Goal: Task Accomplishment & Management: Manage account settings

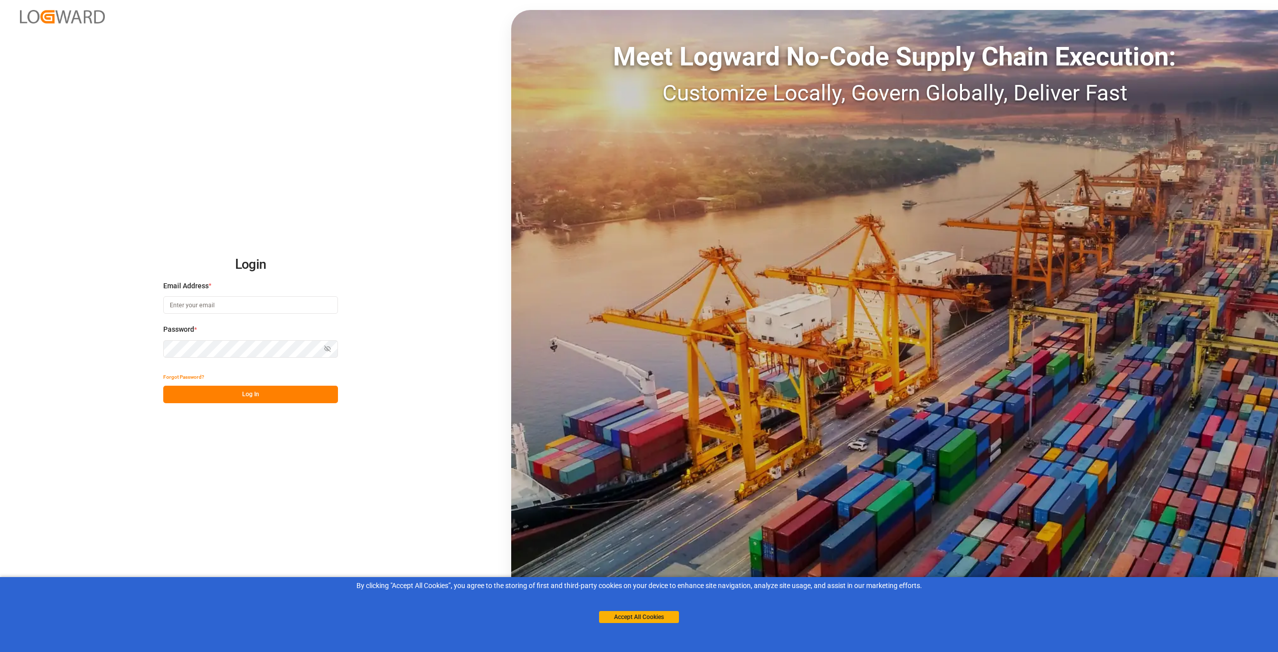
type input "[EMAIL_ADDRESS][DOMAIN_NAME]"
click at [253, 391] on button "Log In" at bounding box center [250, 393] width 175 height 17
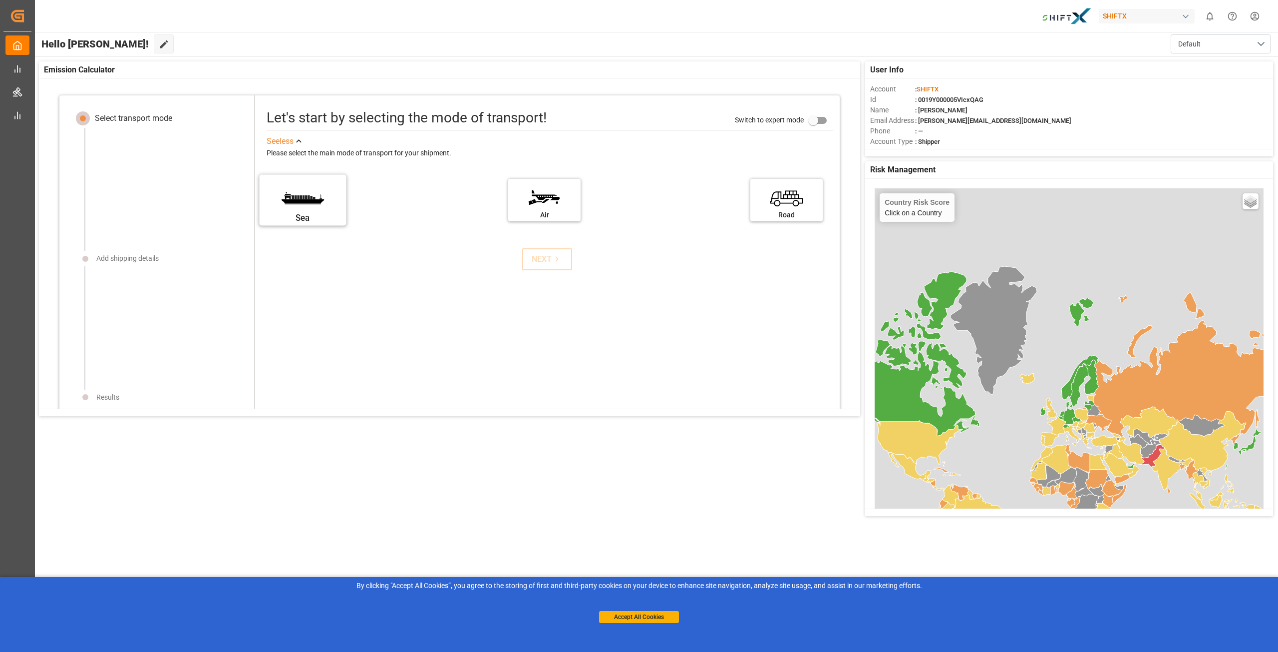
click at [303, 193] on label "Sea" at bounding box center [302, 197] width 75 height 42
click at [0, 0] on input "Sea" at bounding box center [0, 0] width 0 height 0
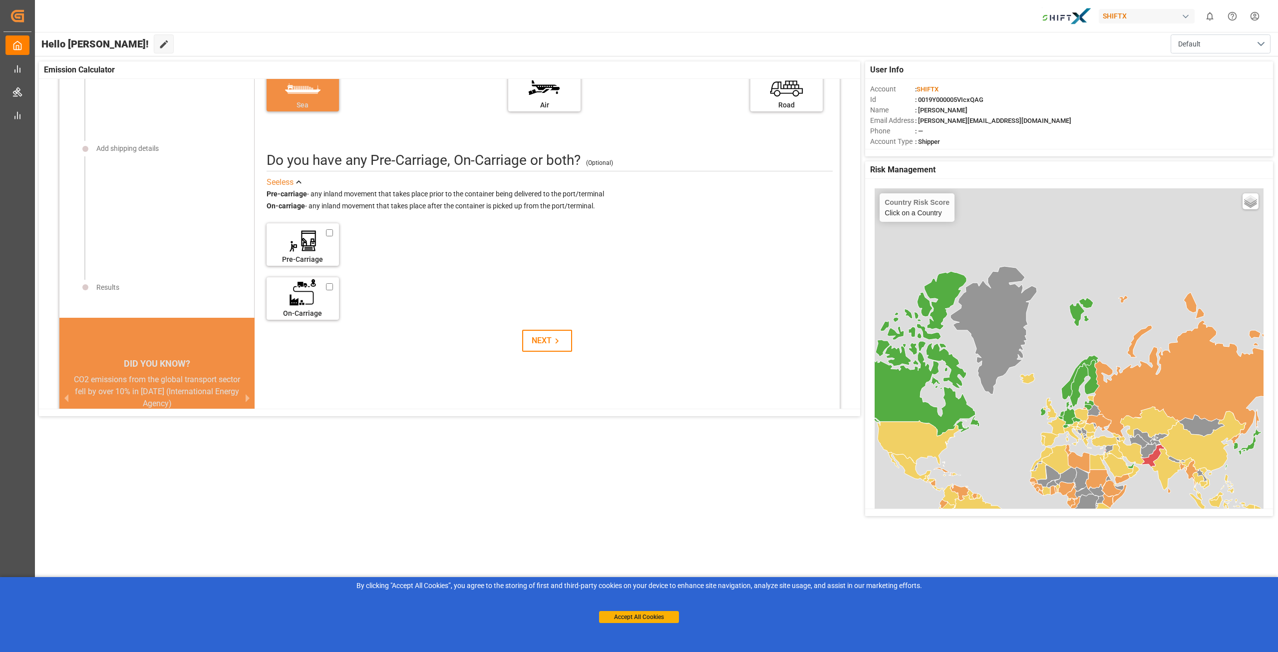
scroll to position [150, 0]
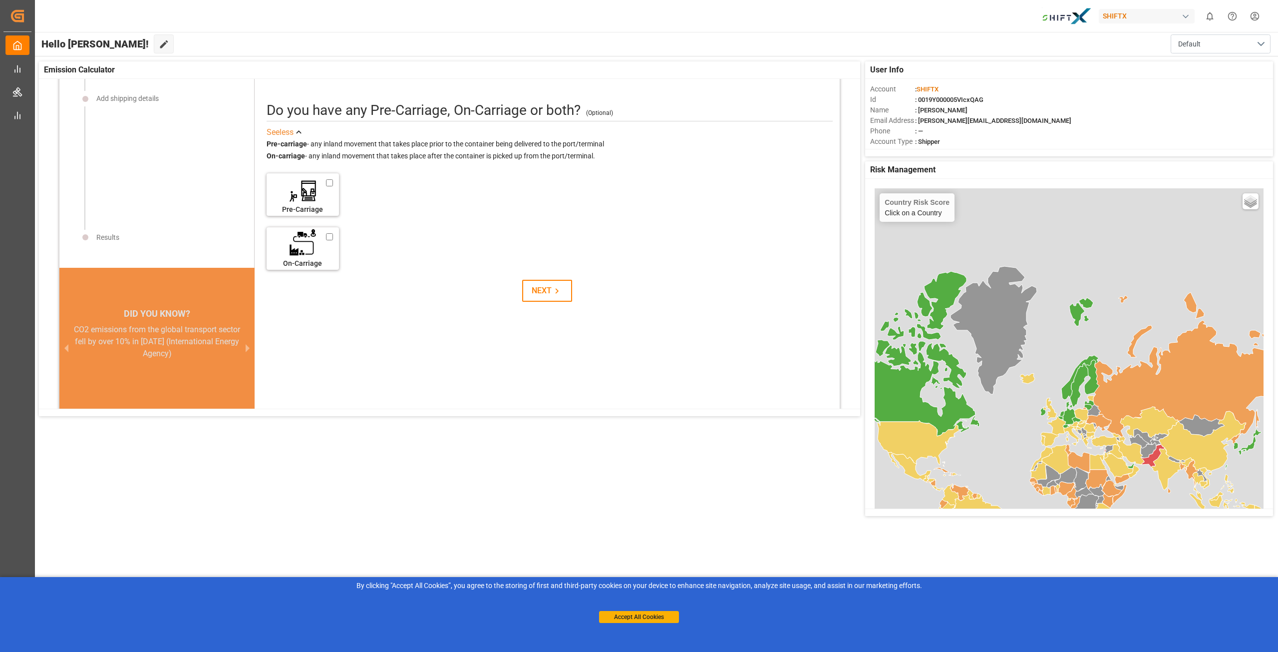
click at [569, 287] on div "NEXT" at bounding box center [547, 291] width 581 height 22
click at [305, 253] on label "On-Carriage" at bounding box center [302, 245] width 75 height 42
click at [331, 240] on input "On-Carriage" at bounding box center [335, 234] width 8 height 11
checkbox input "true"
click at [364, 250] on icon at bounding box center [364, 248] width 13 height 9
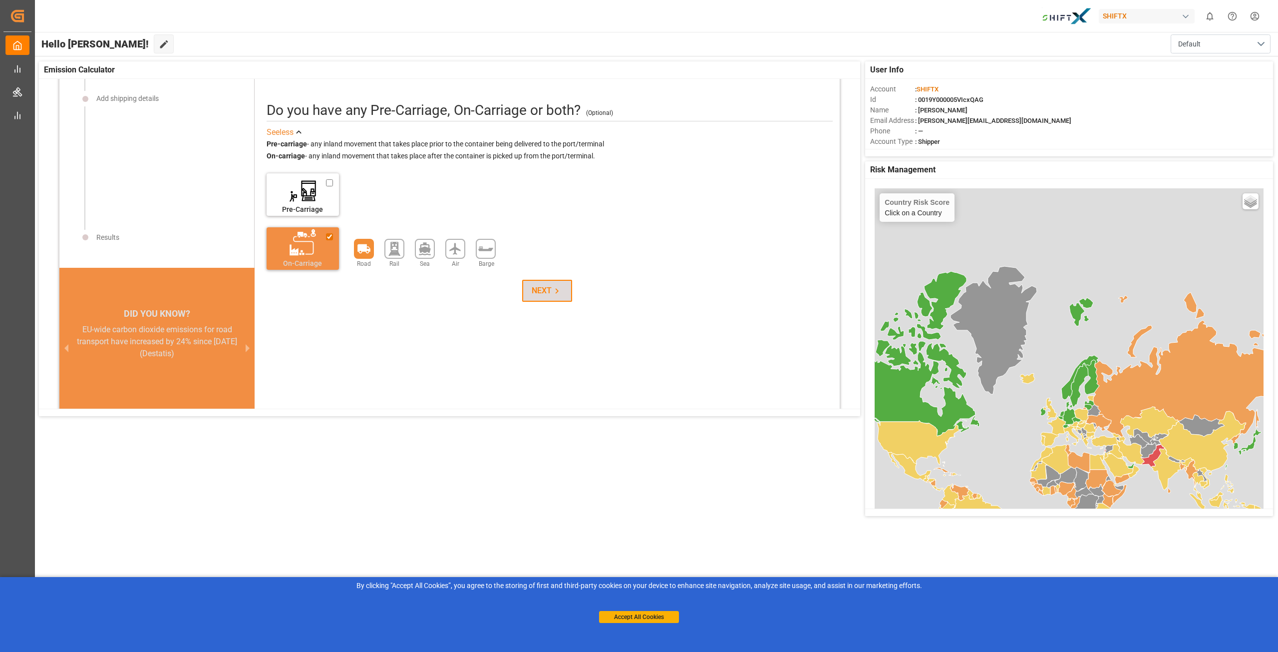
click at [532, 286] on div "NEXT" at bounding box center [547, 291] width 30 height 12
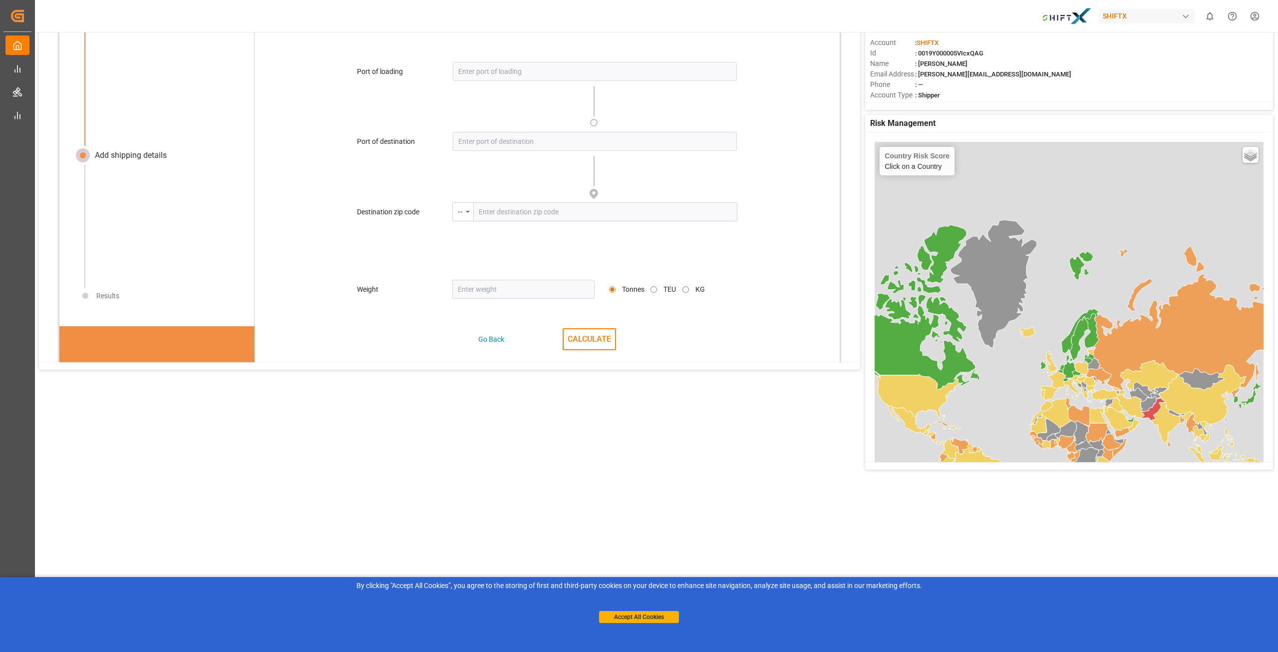
scroll to position [16, 0]
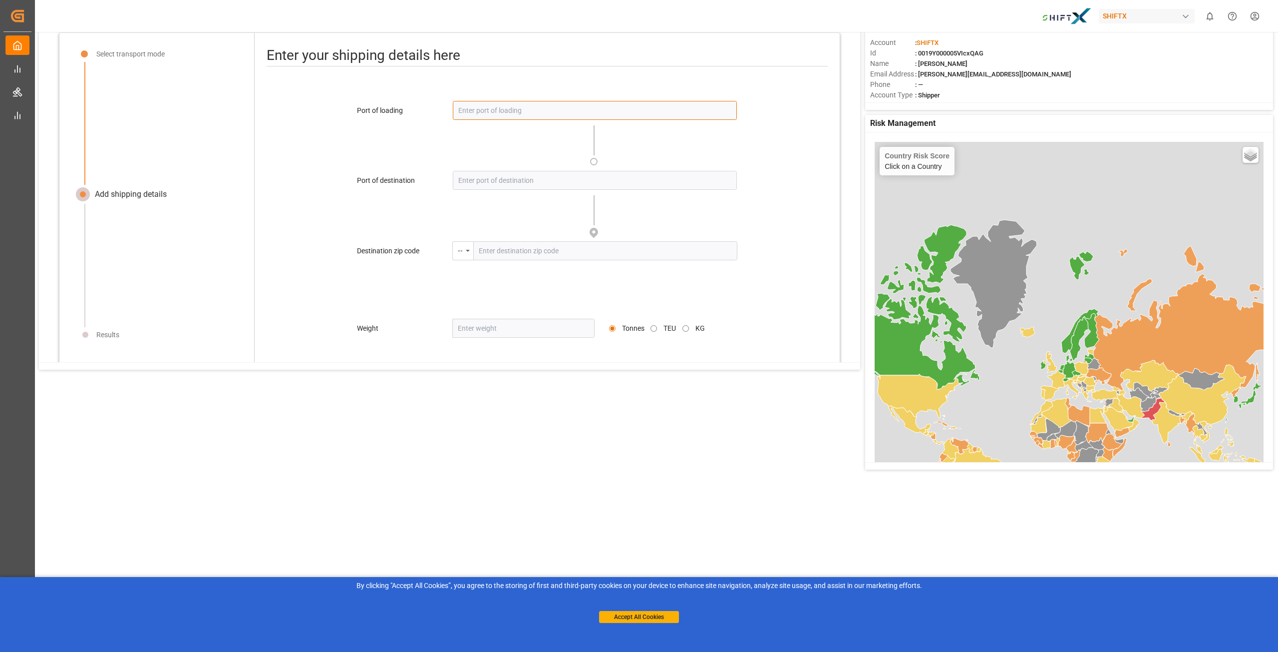
click at [533, 102] on input at bounding box center [595, 110] width 284 height 19
drag, startPoint x: 497, startPoint y: 109, endPoint x: 491, endPoint y: 119, distance: 11.9
click at [497, 109] on input at bounding box center [595, 110] width 284 height 19
click at [491, 107] on input "ningb" at bounding box center [595, 110] width 284 height 19
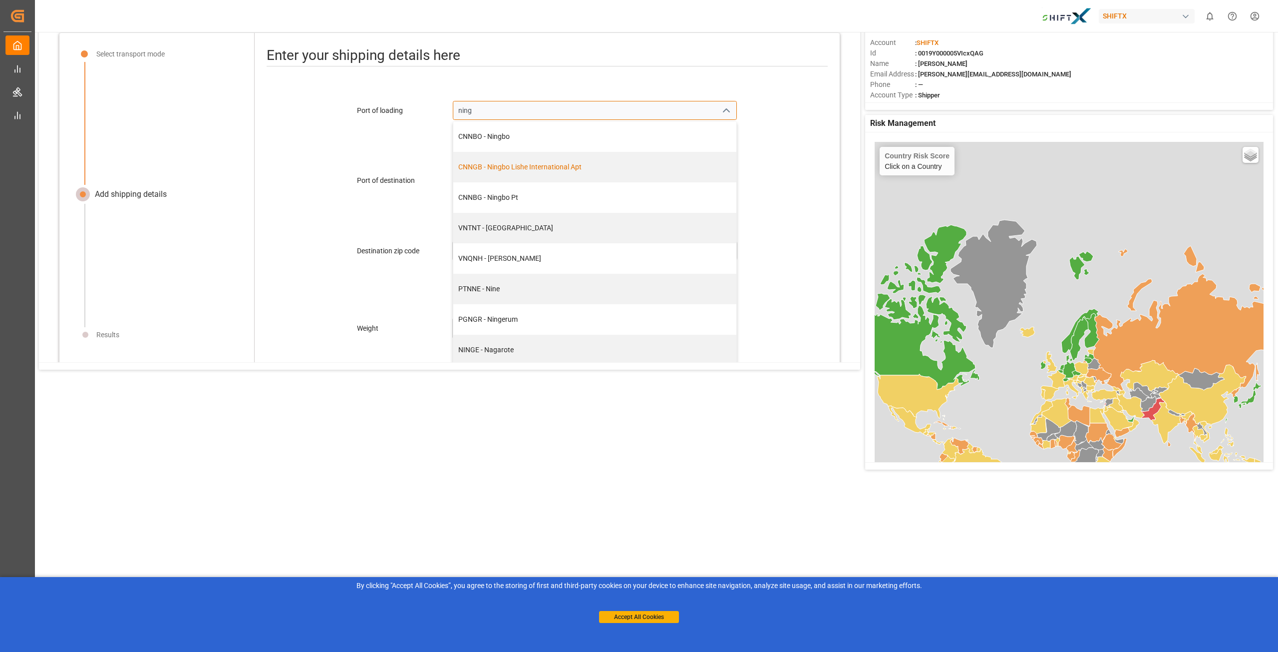
click at [483, 168] on div "CNNGB - Ningbo Lishe International Apt" at bounding box center [594, 167] width 273 height 10
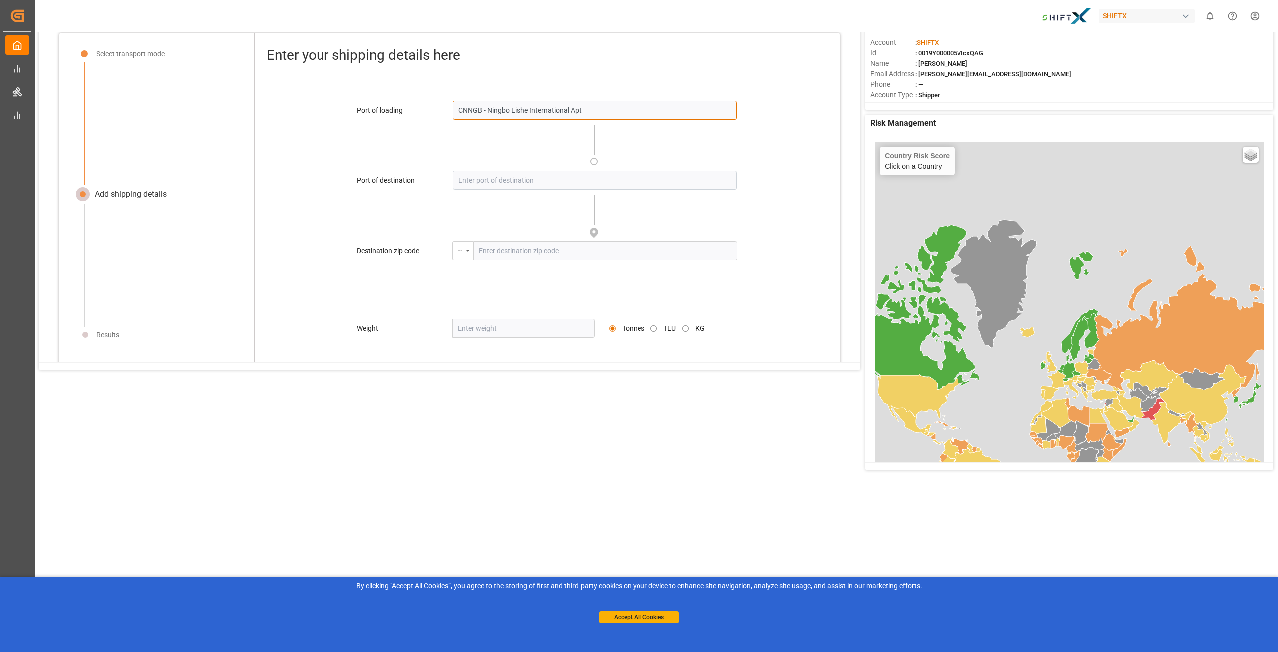
type input "CNNGB - Ningbo Lishe International Apt"
click at [469, 181] on input at bounding box center [595, 180] width 284 height 19
click at [537, 175] on input "antwerp" at bounding box center [595, 180] width 284 height 19
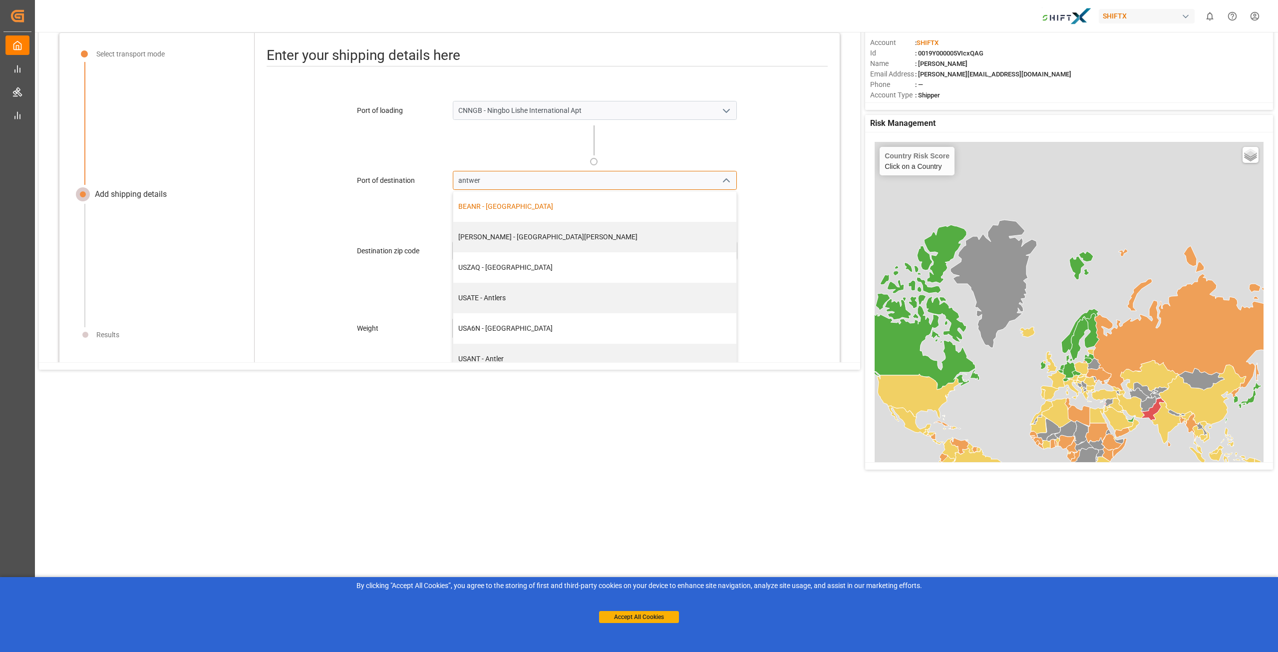
click at [504, 209] on div "BEANR - Antwerp" at bounding box center [594, 206] width 273 height 10
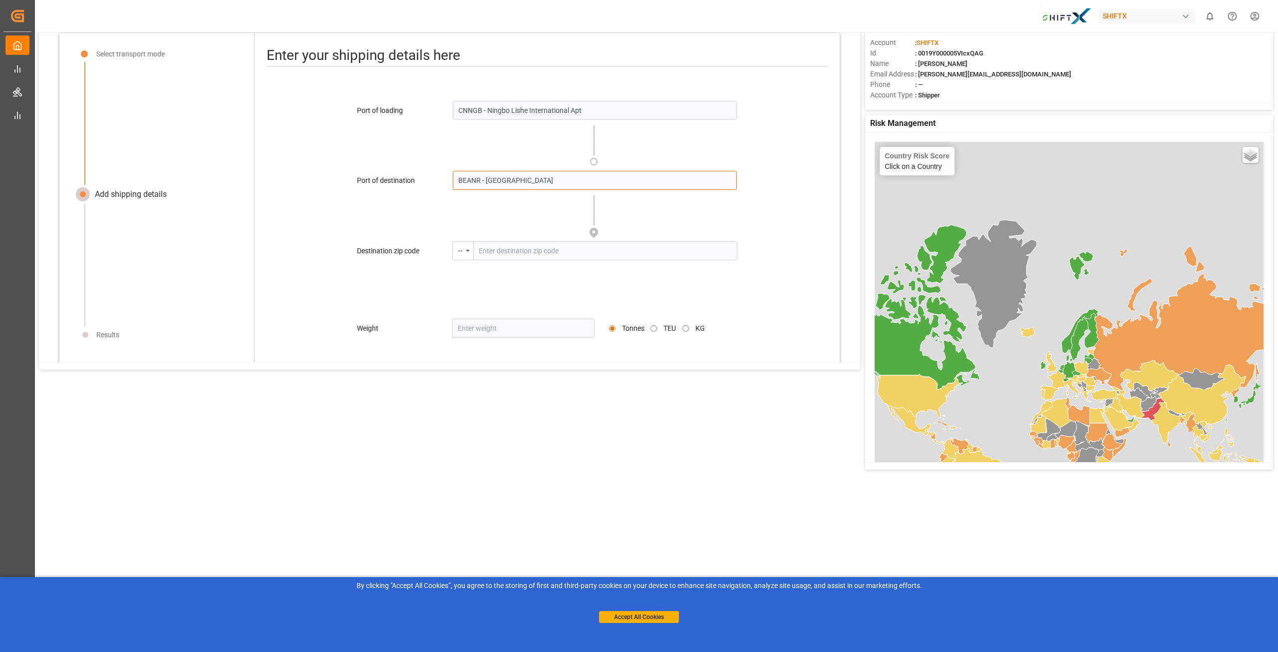
type input "BEANR - Antwerp"
click at [513, 247] on input "text" at bounding box center [605, 250] width 264 height 19
click at [464, 250] on div "--" at bounding box center [462, 250] width 21 height 19
click at [495, 252] on input "text" at bounding box center [605, 250] width 264 height 19
click at [506, 252] on input "3550" at bounding box center [605, 250] width 264 height 19
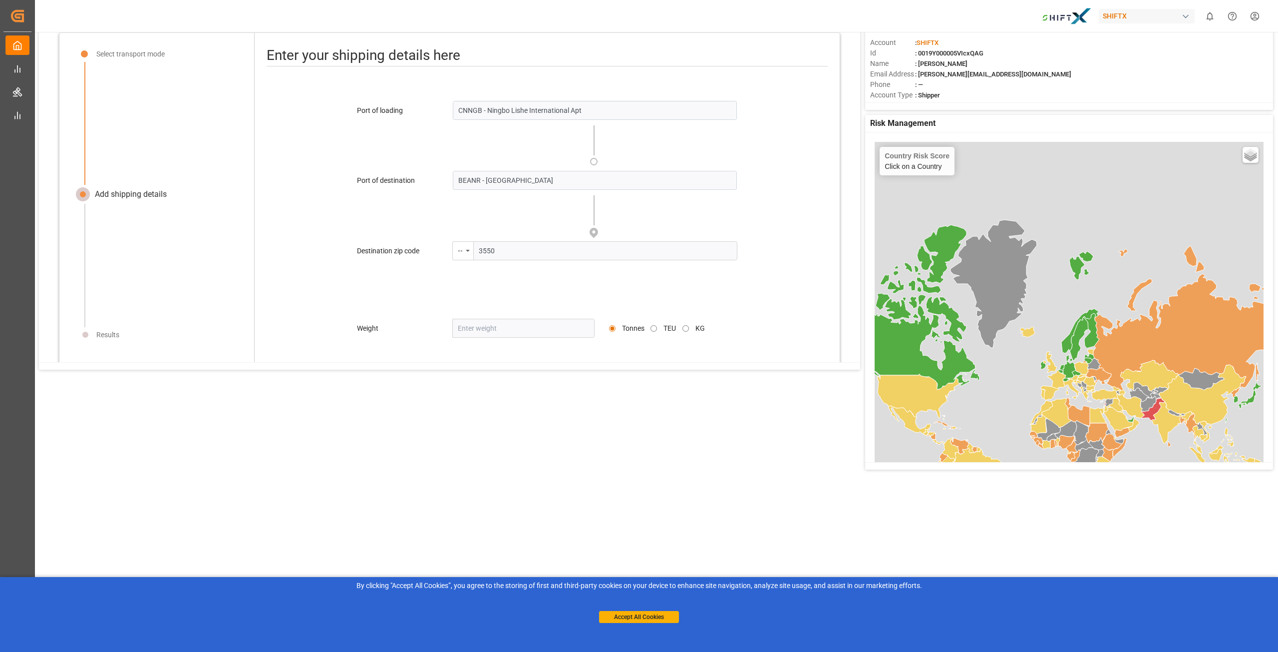
click at [479, 249] on input "3550" at bounding box center [605, 250] width 264 height 19
type input "3550"
click at [461, 246] on div "--" at bounding box center [462, 250] width 21 height 19
click at [513, 314] on div "BE - Belgium" at bounding box center [527, 316] width 149 height 21
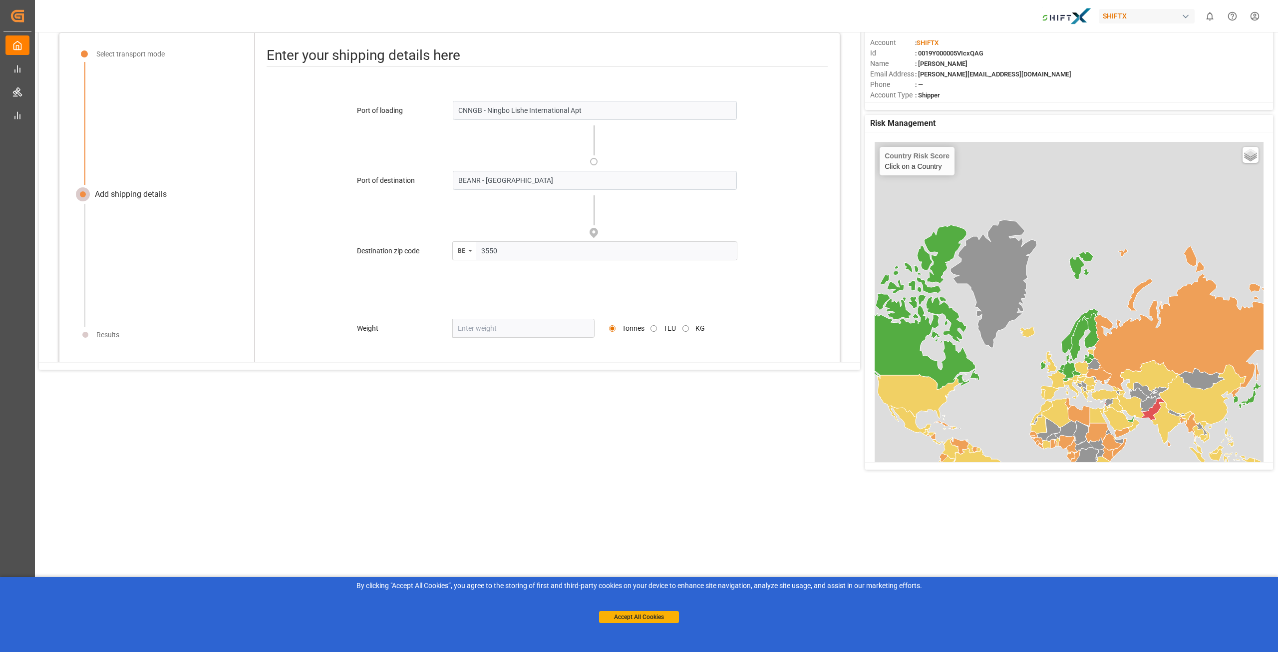
click at [487, 290] on div "Port of loading CNNGB - Ningbo Lishe International Apt Please enter a valid LOC…" at bounding box center [547, 247] width 585 height 305
click at [478, 332] on input "number" at bounding box center [523, 328] width 143 height 19
click at [683, 326] on input "KG" at bounding box center [686, 328] width 6 height 6
radio input "true"
click at [489, 319] on input "number" at bounding box center [523, 328] width 143 height 19
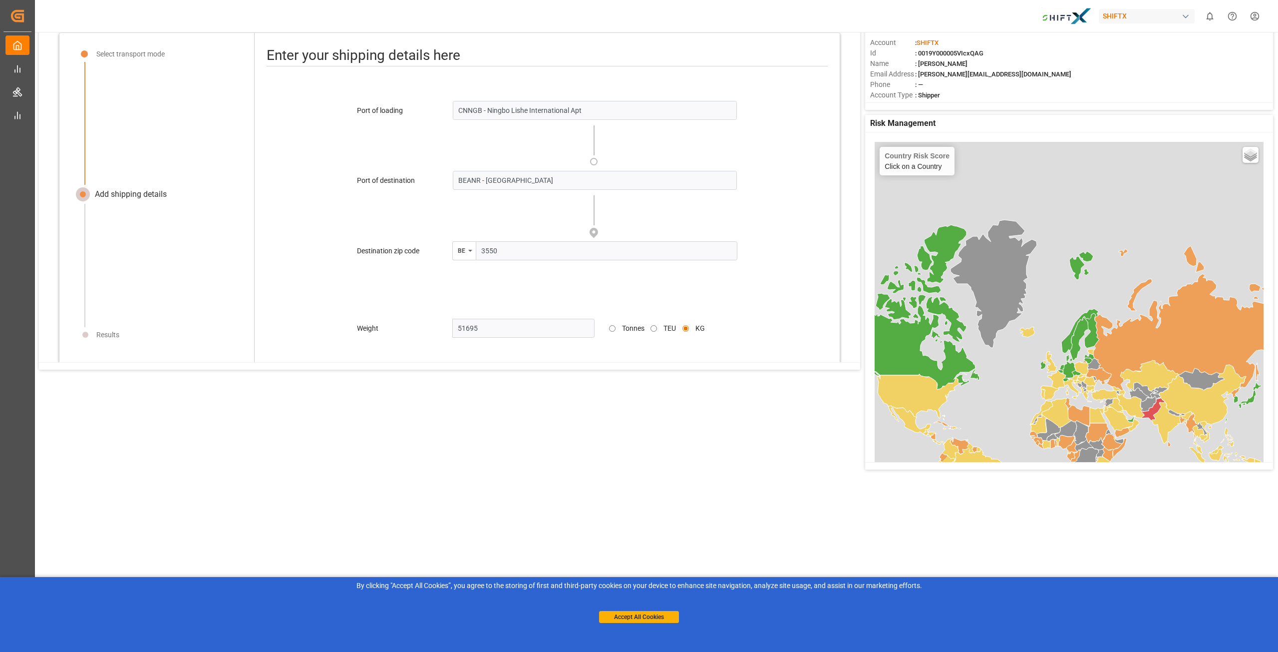
type input "5169"
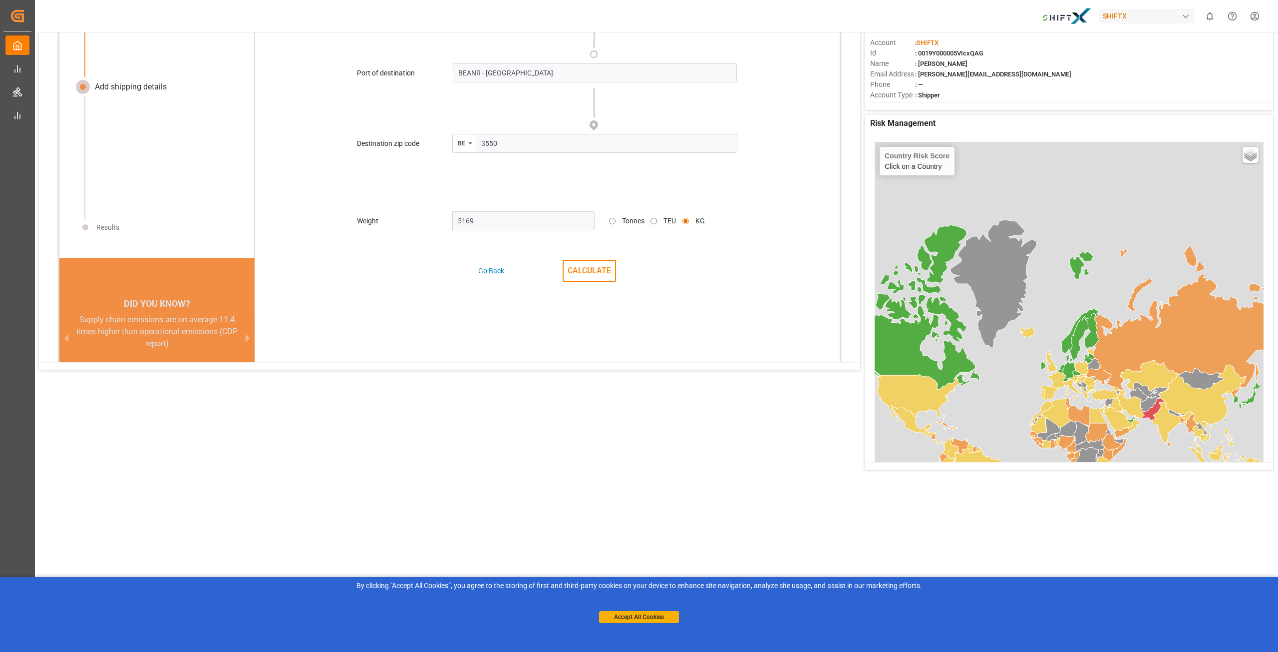
scroll to position [216, 0]
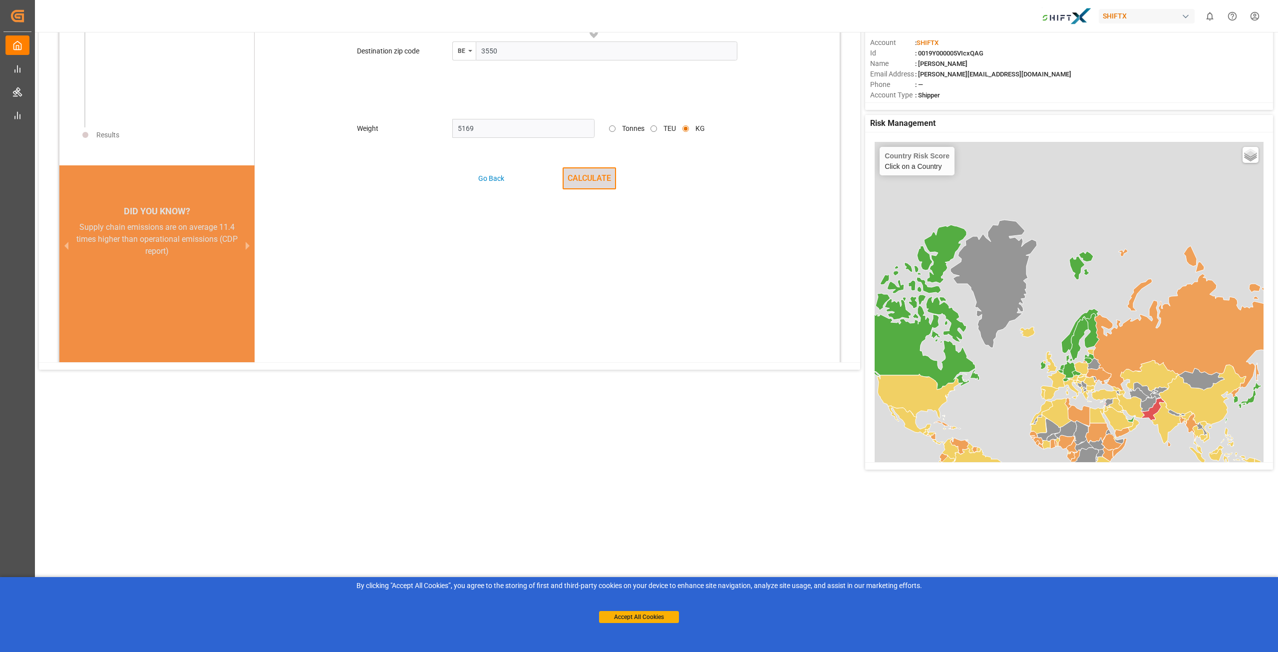
type input "5169"
click at [600, 178] on button "CALCULATE" at bounding box center [589, 178] width 53 height 22
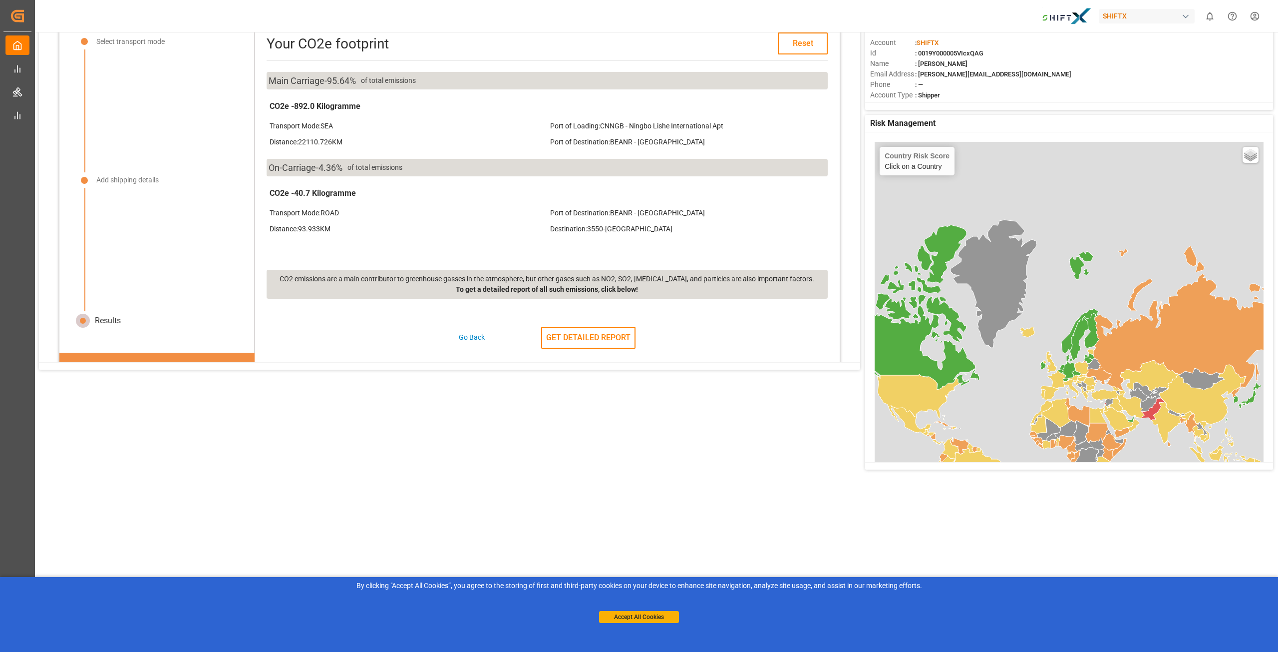
scroll to position [16, 0]
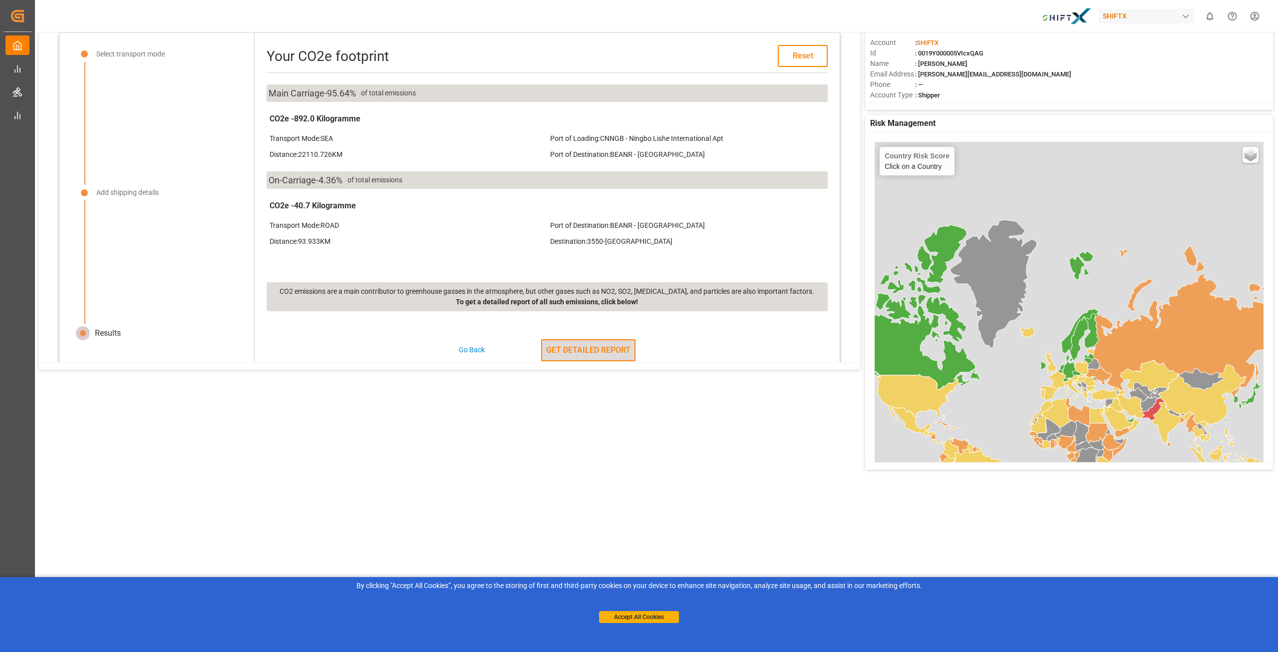
click at [584, 349] on button "GET DETAILED REPORT" at bounding box center [588, 350] width 94 height 22
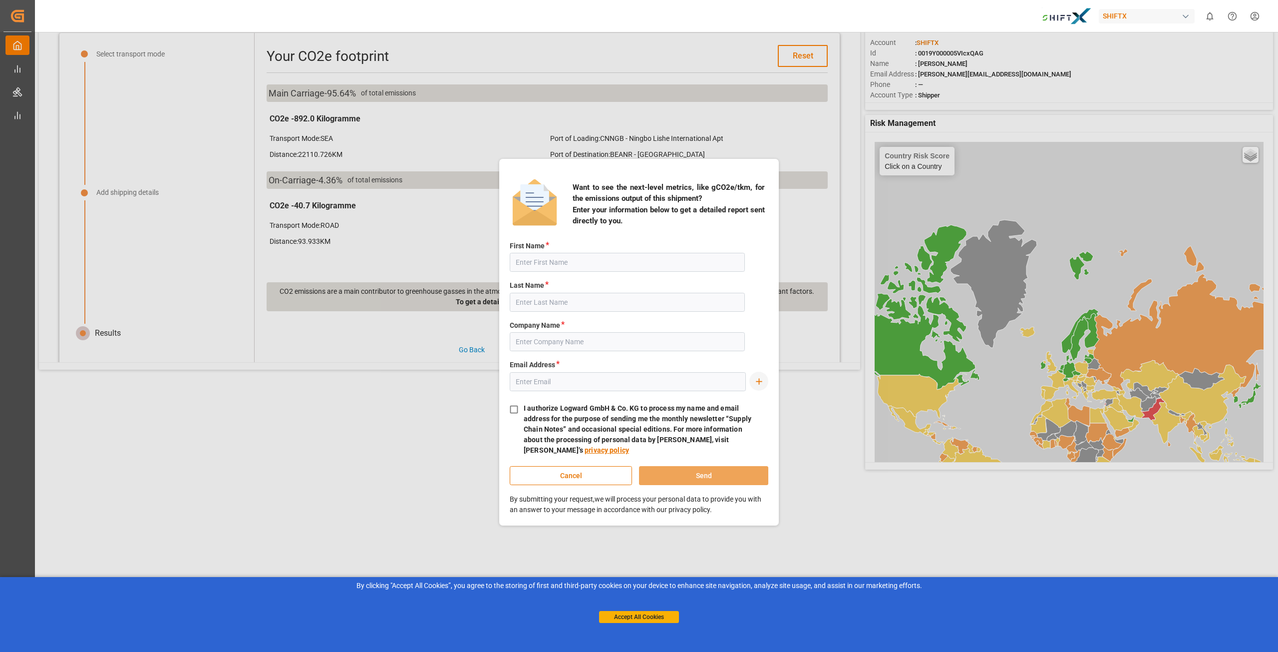
click at [562, 258] on input "text" at bounding box center [627, 262] width 235 height 19
click at [559, 479] on button "Cancel" at bounding box center [571, 475] width 122 height 19
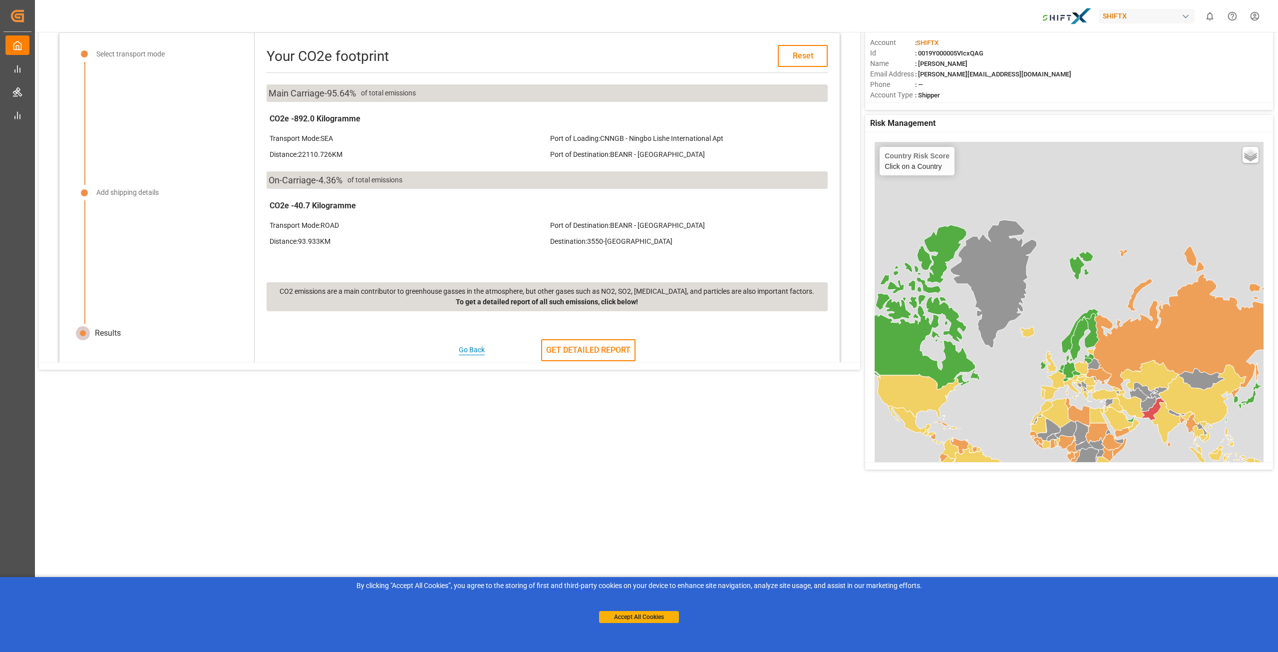
click at [466, 350] on div "Go Back" at bounding box center [472, 350] width 26 height 10
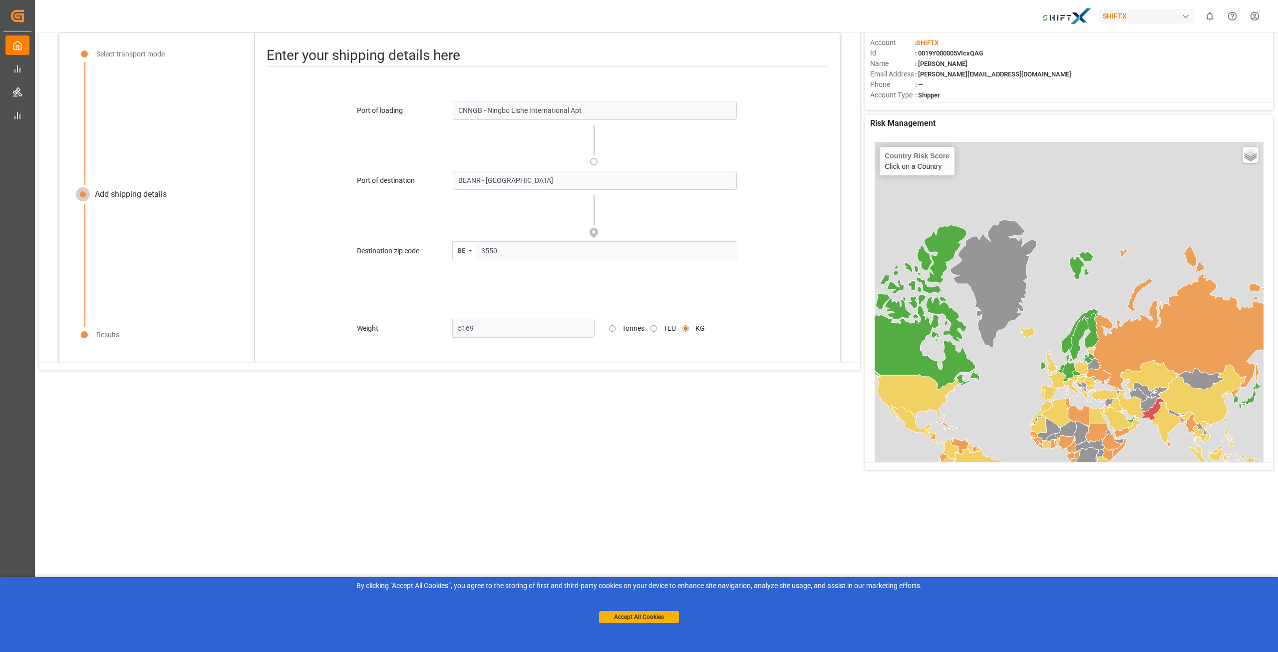
scroll to position [0, 0]
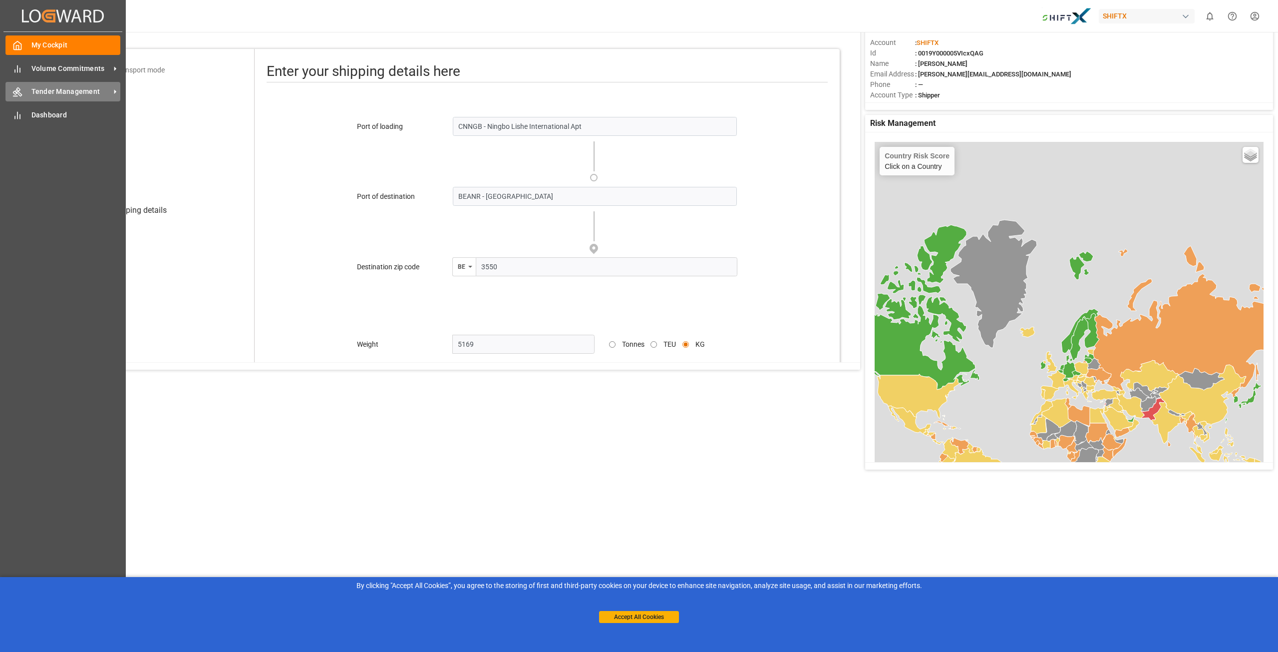
click at [112, 91] on icon at bounding box center [115, 91] width 10 height 10
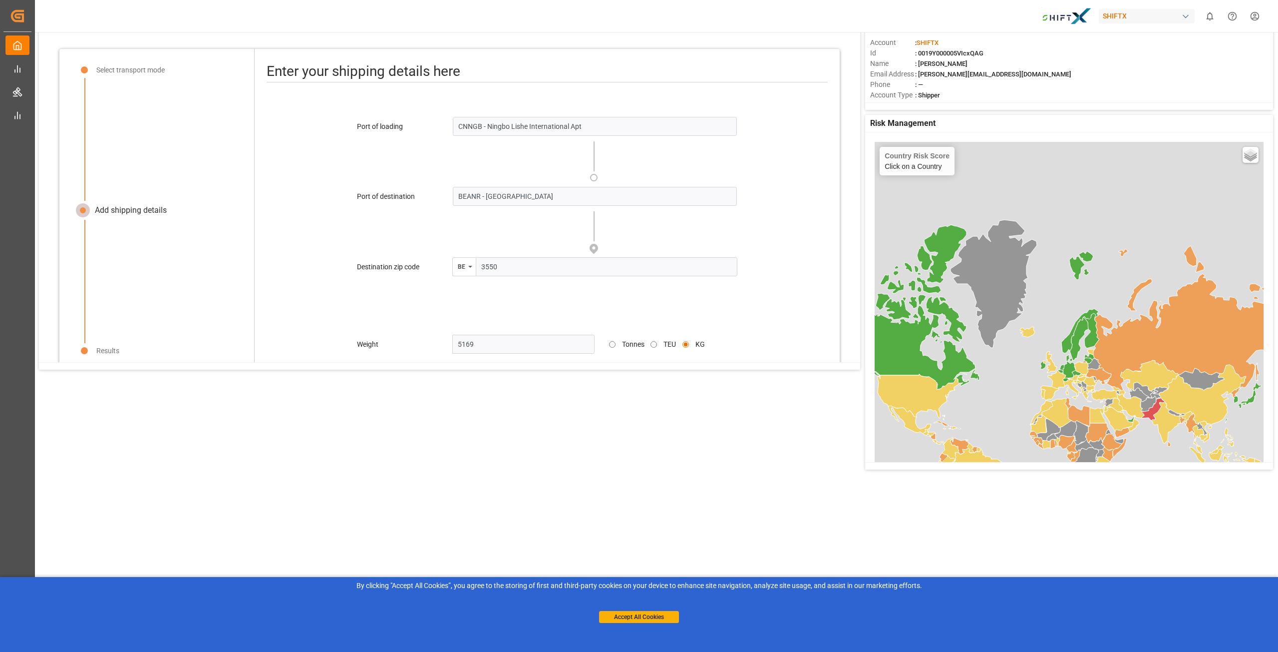
click at [204, 170] on div at bounding box center [163, 139] width 158 height 123
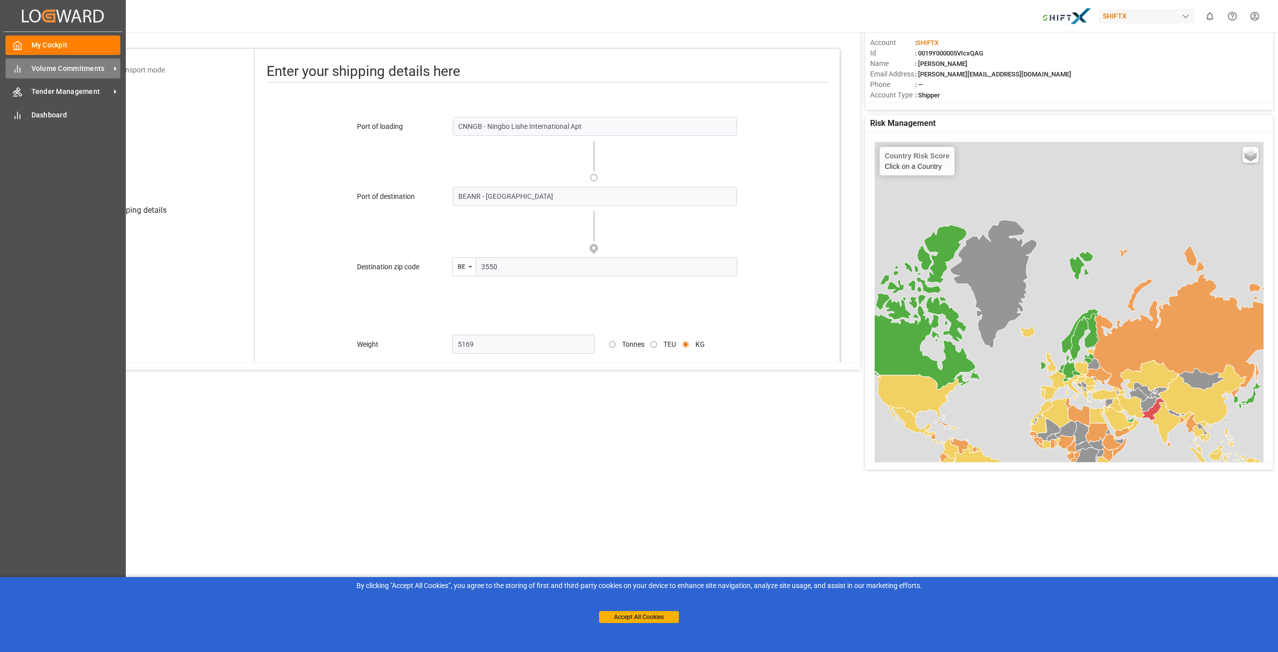
click at [109, 71] on span "Volume Commitments" at bounding box center [70, 68] width 79 height 10
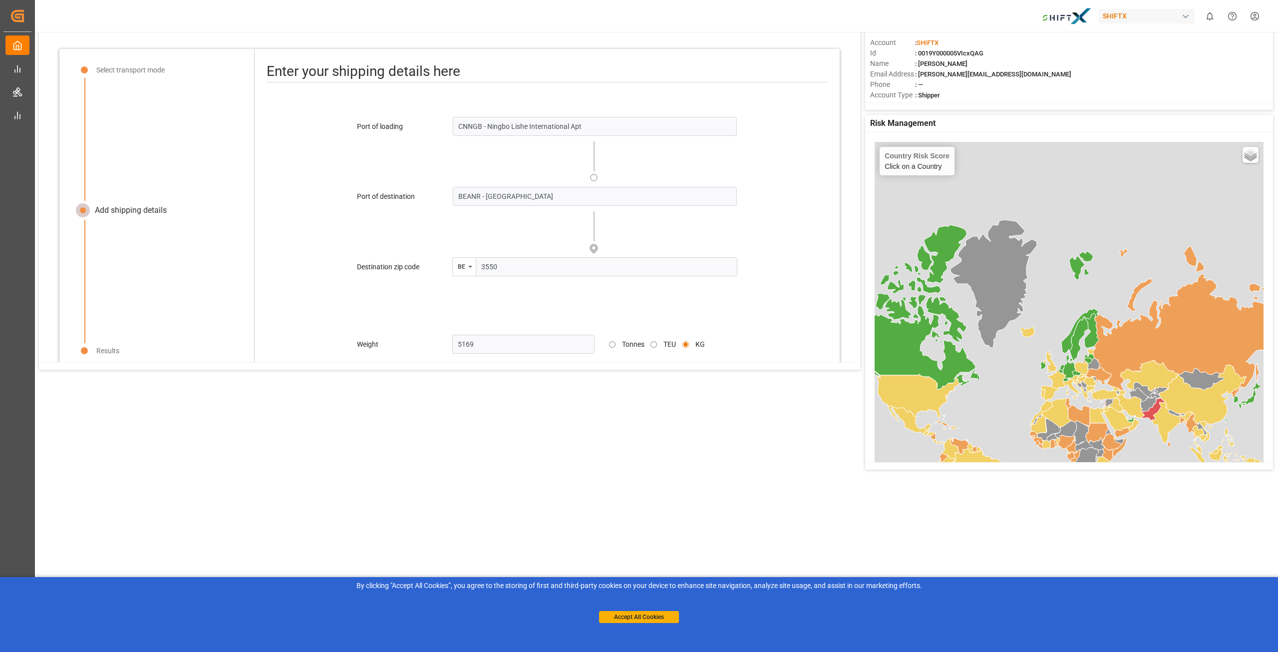
click at [227, 198] on div at bounding box center [163, 139] width 158 height 123
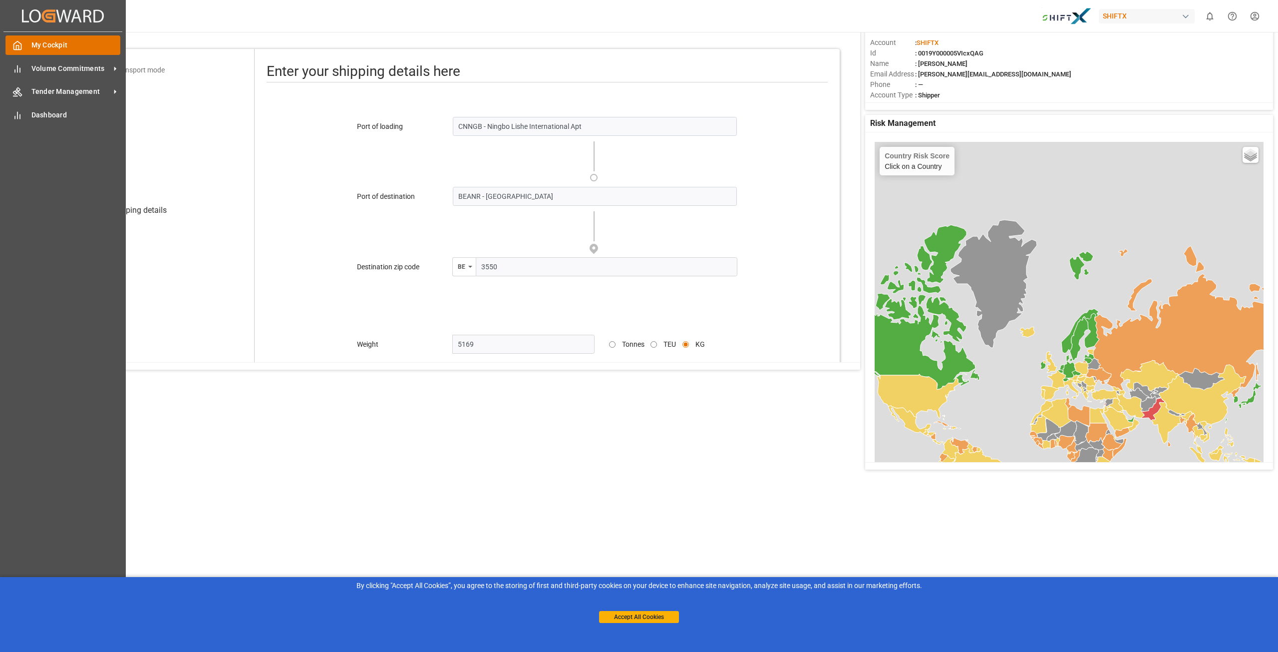
click at [18, 51] on div "My Cockpit My Cockpit" at bounding box center [62, 44] width 115 height 19
click at [115, 70] on icon at bounding box center [115, 68] width 2 height 4
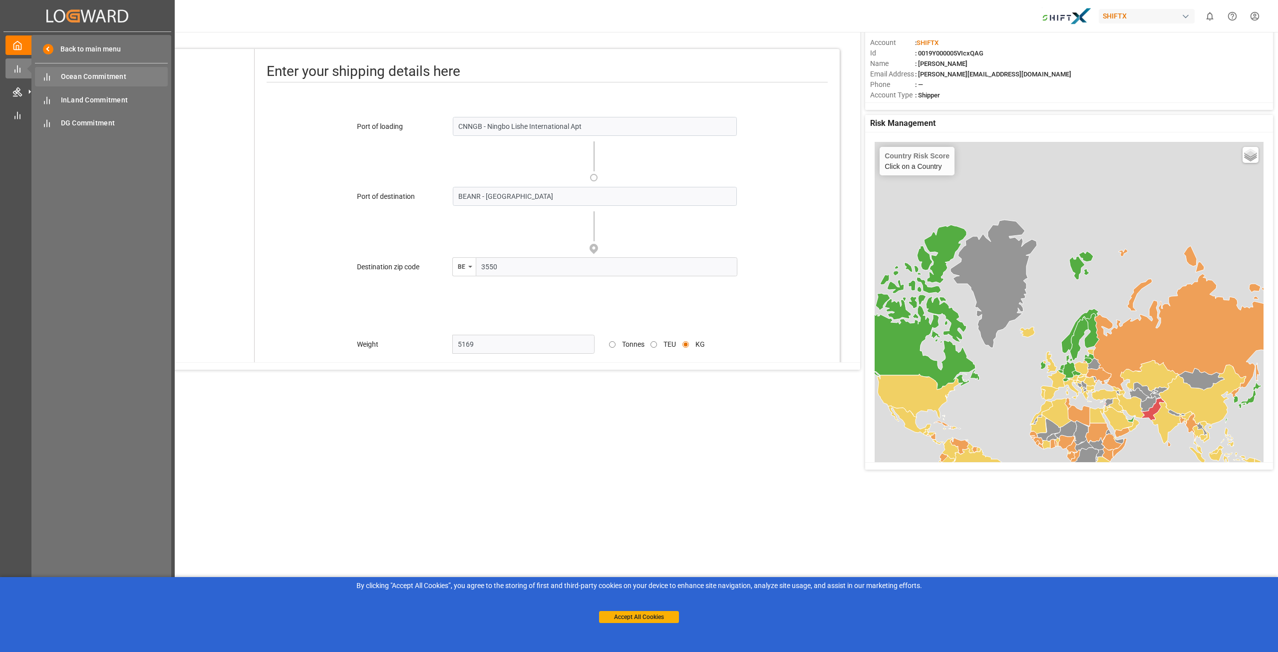
click at [125, 80] on span "Ocean Commitment" at bounding box center [114, 76] width 107 height 10
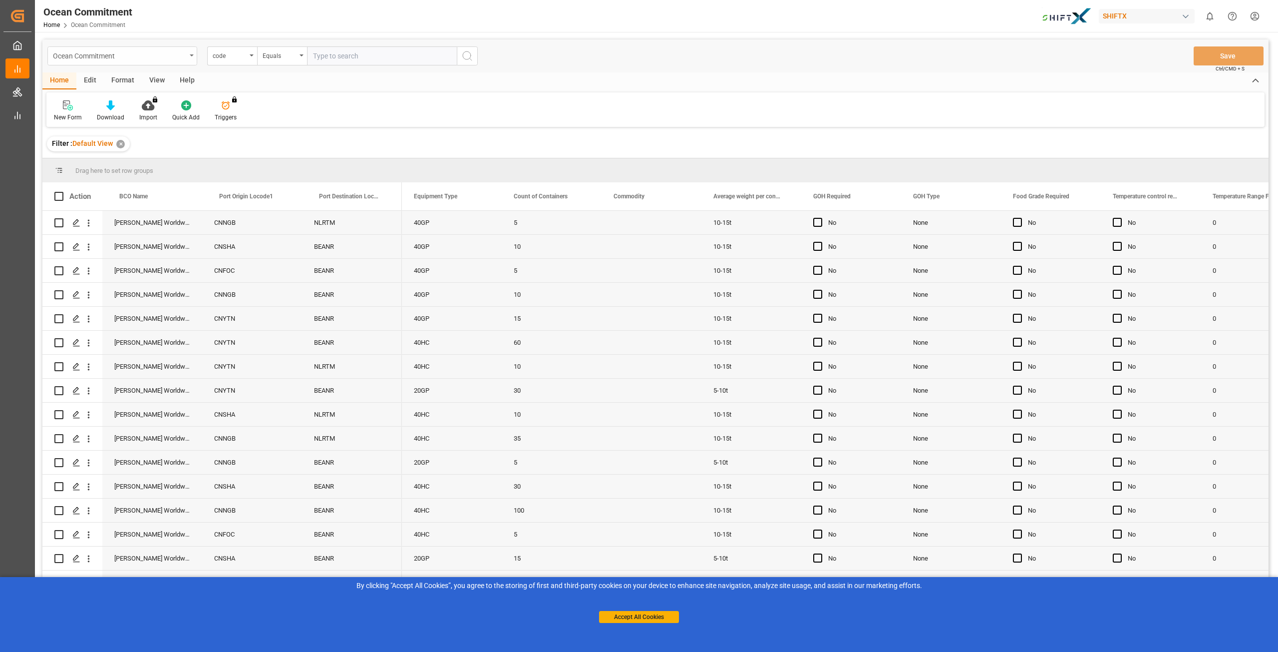
click at [98, 55] on div "Ocean Commitment" at bounding box center [119, 55] width 133 height 12
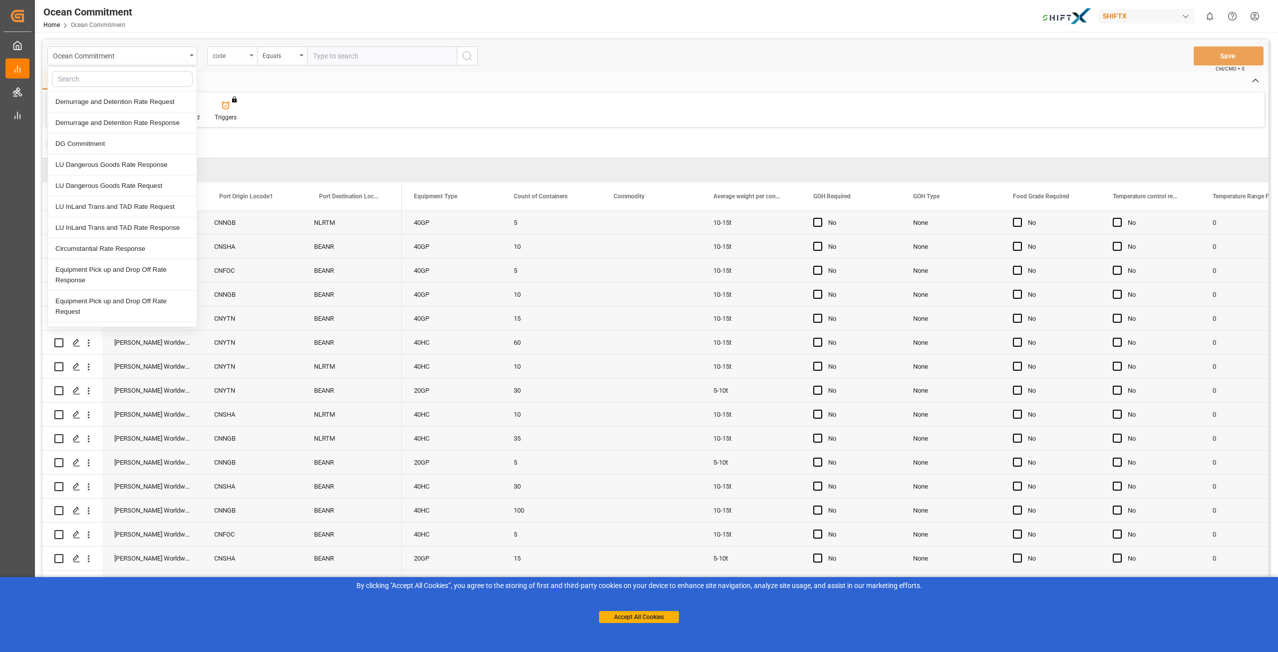
click at [247, 53] on div "code" at bounding box center [232, 55] width 50 height 19
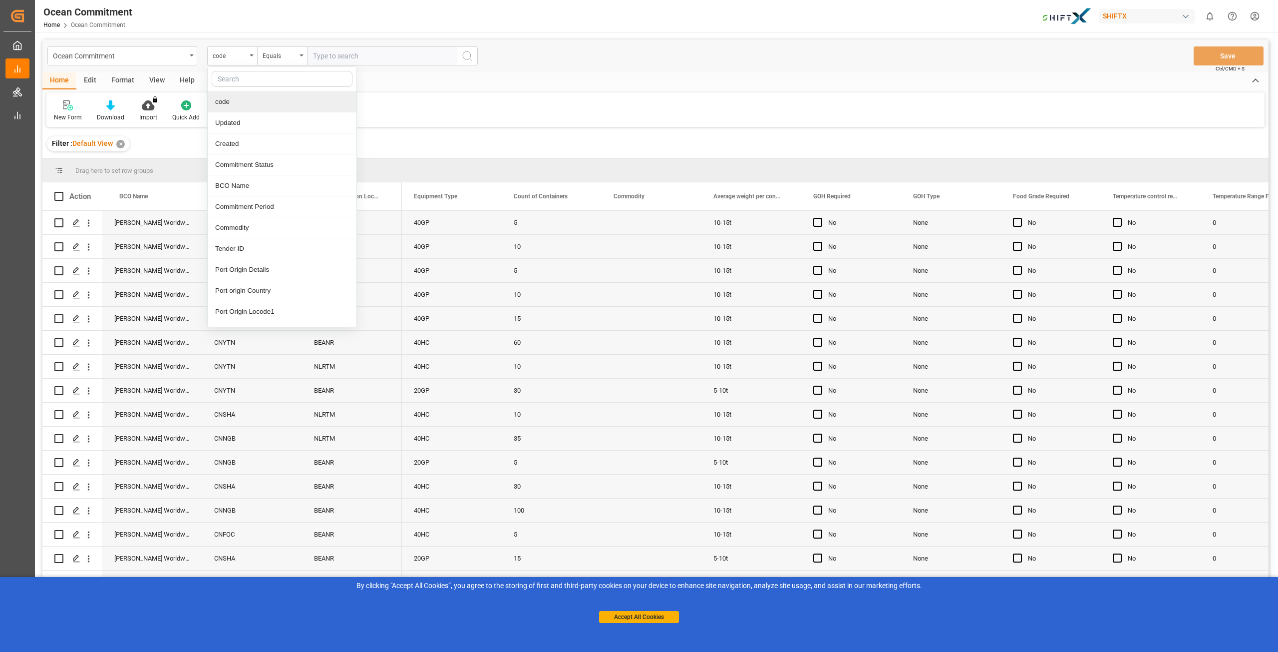
click at [347, 53] on input "text" at bounding box center [382, 55] width 150 height 19
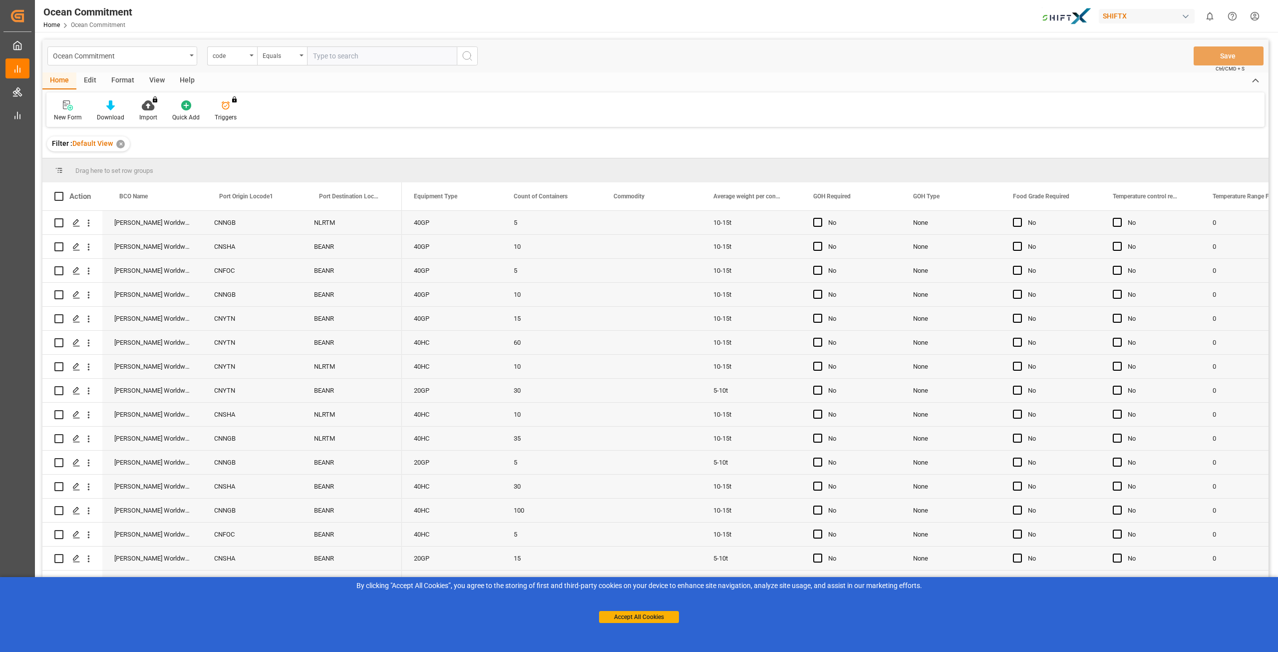
click at [364, 65] on input "text" at bounding box center [382, 55] width 150 height 19
paste input "MSMU5061411"
type input "MSMU5061411"
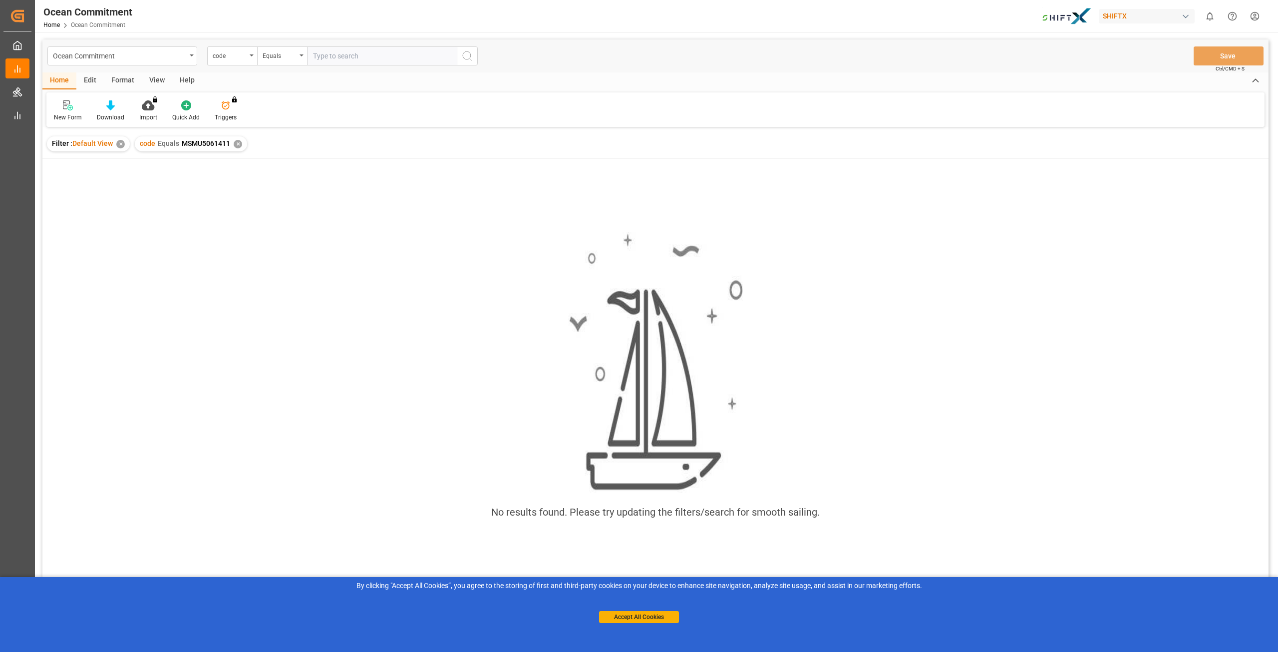
click at [235, 146] on div "✕" at bounding box center [238, 144] width 8 height 8
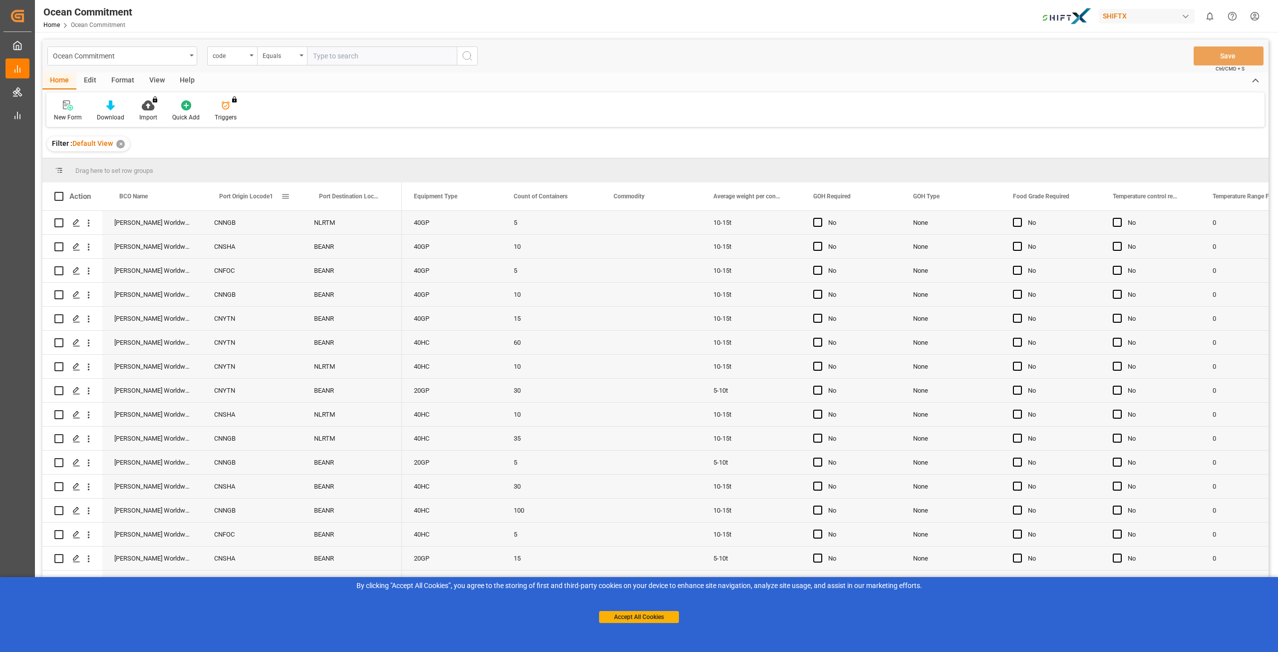
click at [286, 198] on span at bounding box center [285, 196] width 9 height 9
click at [724, 296] on div "10-15t" at bounding box center [752, 294] width 76 height 23
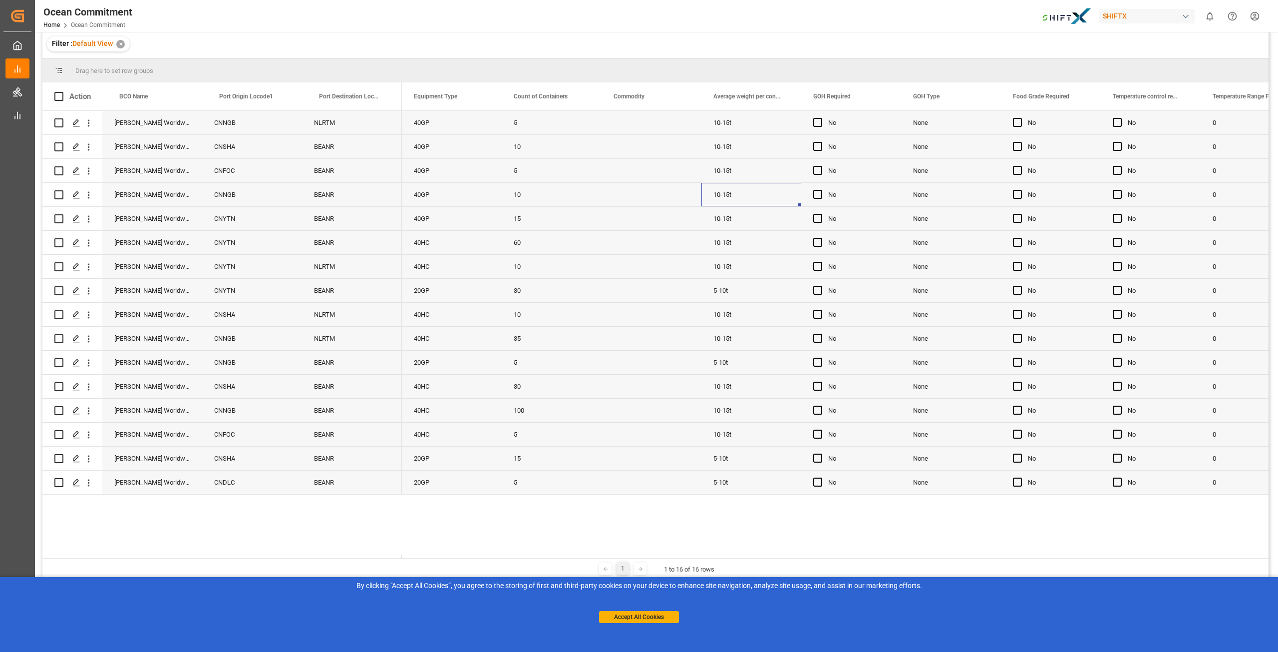
scroll to position [147, 0]
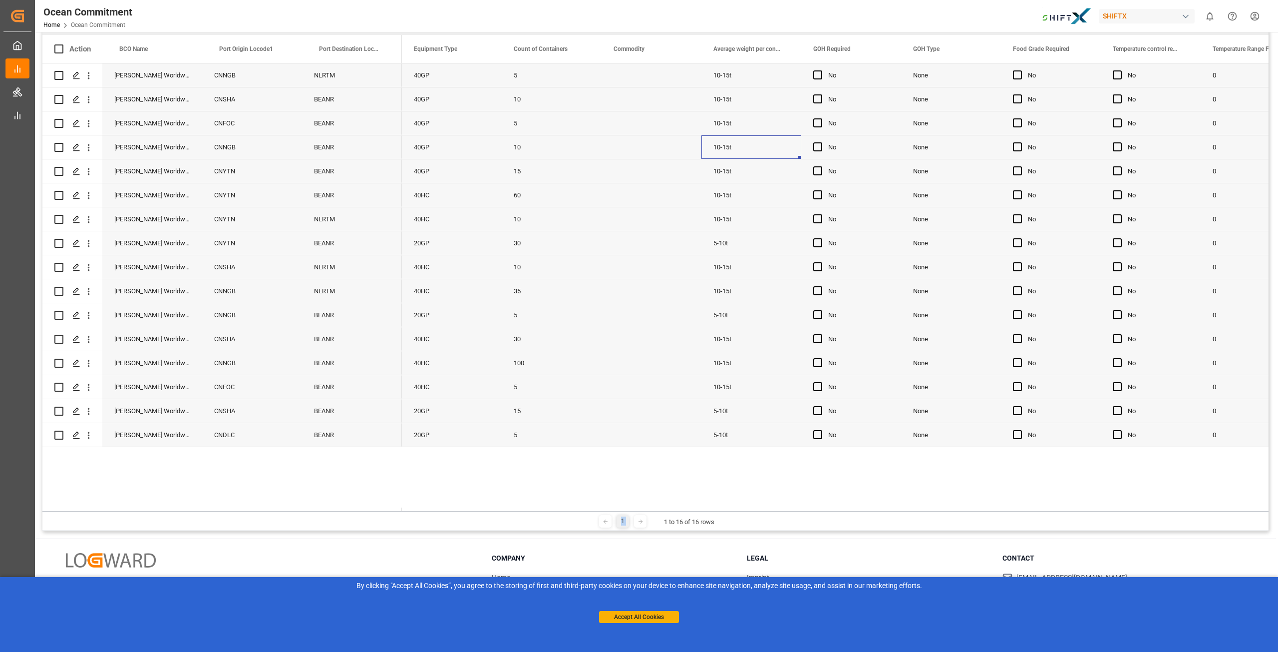
drag, startPoint x: 639, startPoint y: 513, endPoint x: 707, endPoint y: 506, distance: 67.8
click at [707, 506] on div "Drag here to set row groups Drag here to set column labels Action BCO Name Port…" at bounding box center [655, 271] width 1226 height 520
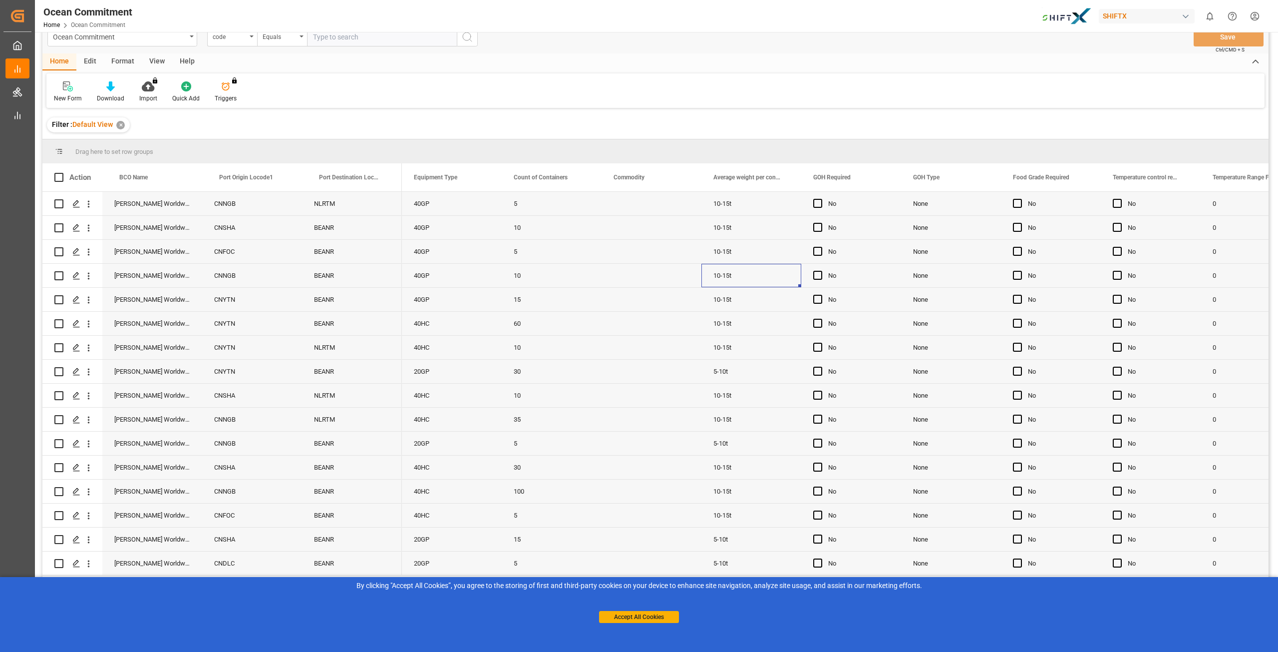
scroll to position [0, 0]
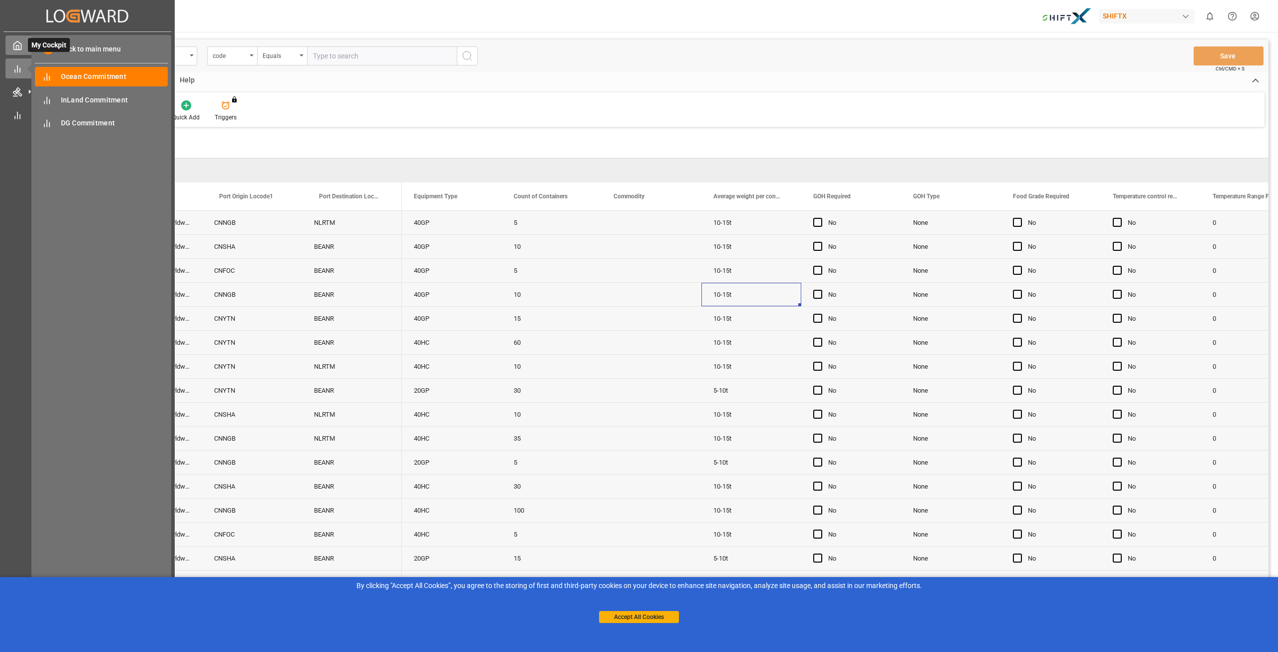
click at [15, 49] on icon at bounding box center [17, 45] width 7 height 8
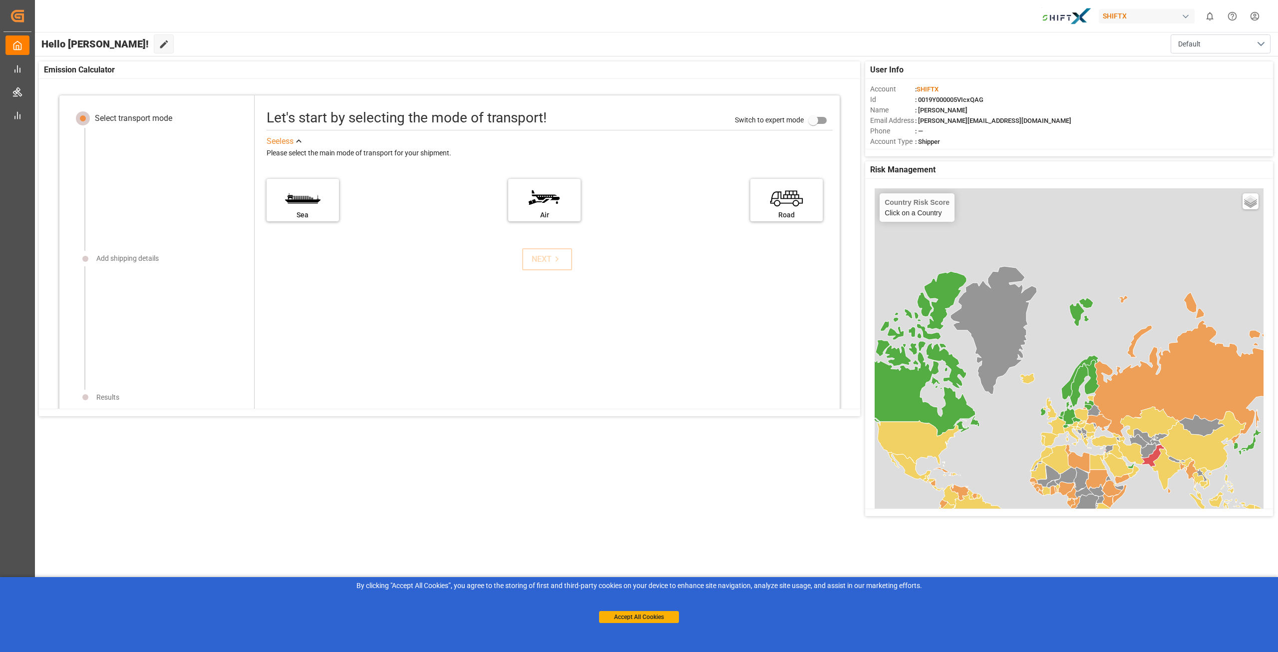
click at [1069, 14] on img at bounding box center [1067, 15] width 50 height 17
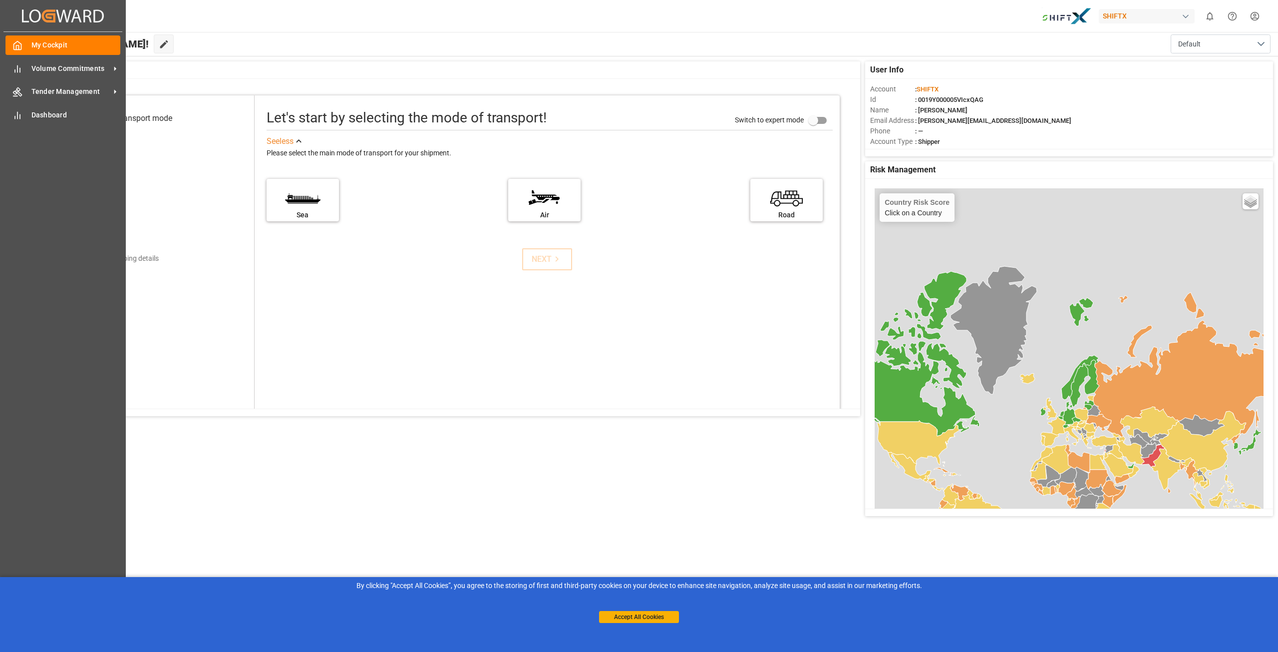
click at [22, 11] on icon "Created by potrace 1.15, written by Peter Selinger 2001-2017" at bounding box center [63, 16] width 82 height 16
click at [22, 13] on icon at bounding box center [25, 15] width 7 height 12
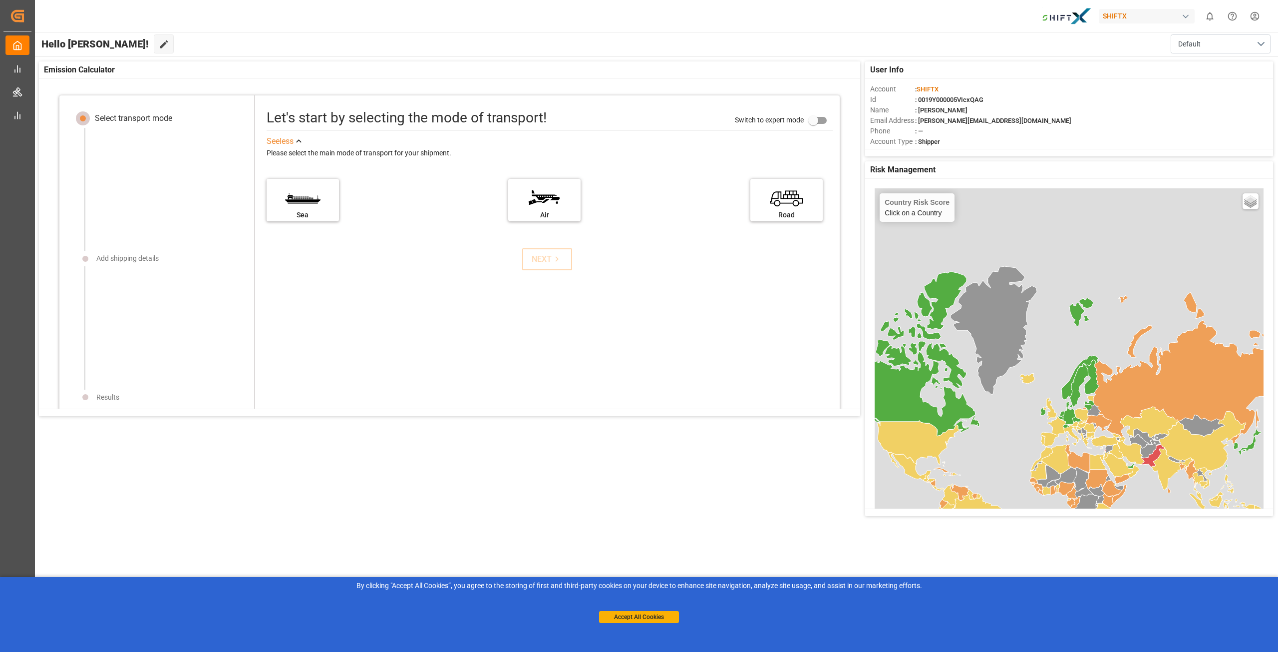
click at [410, 66] on div "Emission Calculator" at bounding box center [449, 69] width 821 height 17
click at [1184, 15] on div "button" at bounding box center [1186, 16] width 10 height 10
click at [1184, 15] on html "Created by potrace 1.15, written by Peter Selinger 2001-2017 Created by potrace…" at bounding box center [639, 326] width 1278 height 652
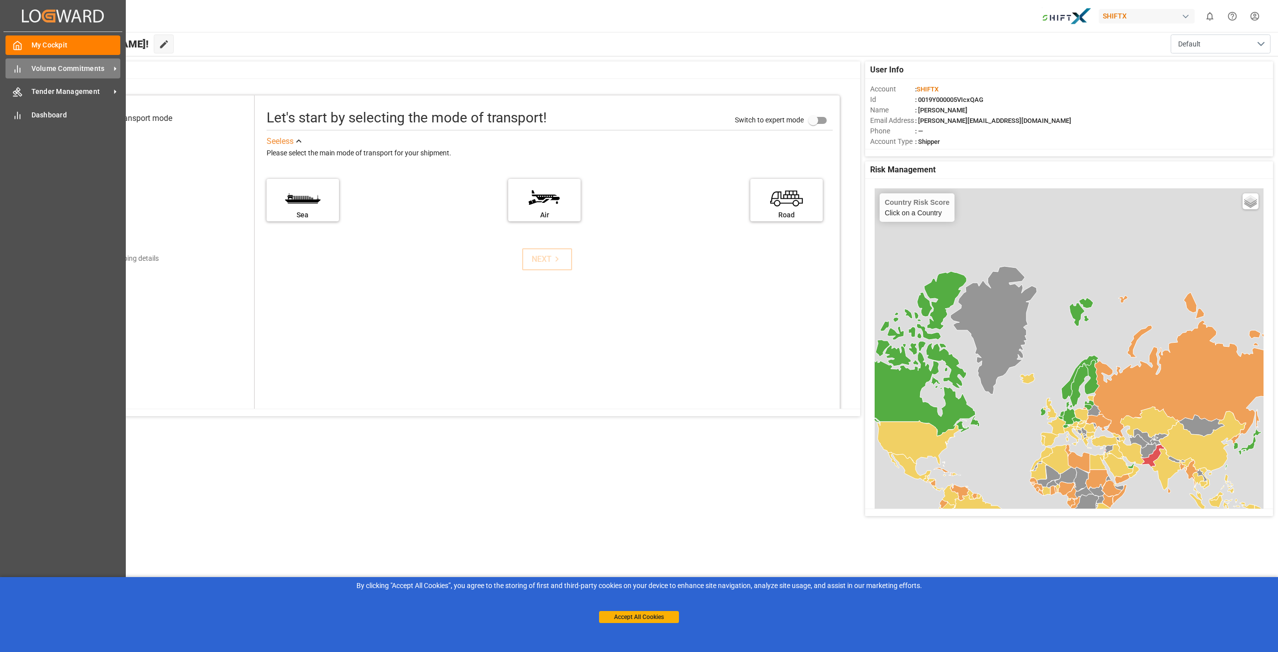
click at [112, 70] on icon at bounding box center [115, 68] width 10 height 10
click at [113, 92] on icon at bounding box center [115, 91] width 10 height 10
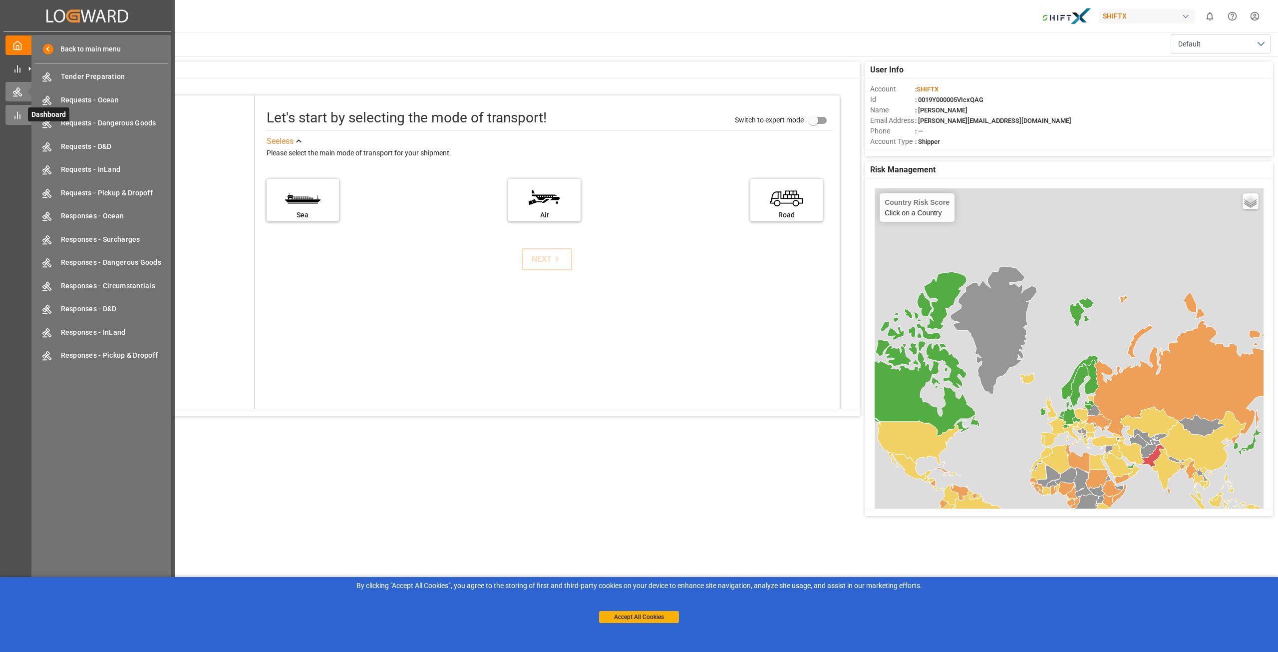
click at [23, 109] on div "Dashboard Dashboard" at bounding box center [87, 114] width 164 height 19
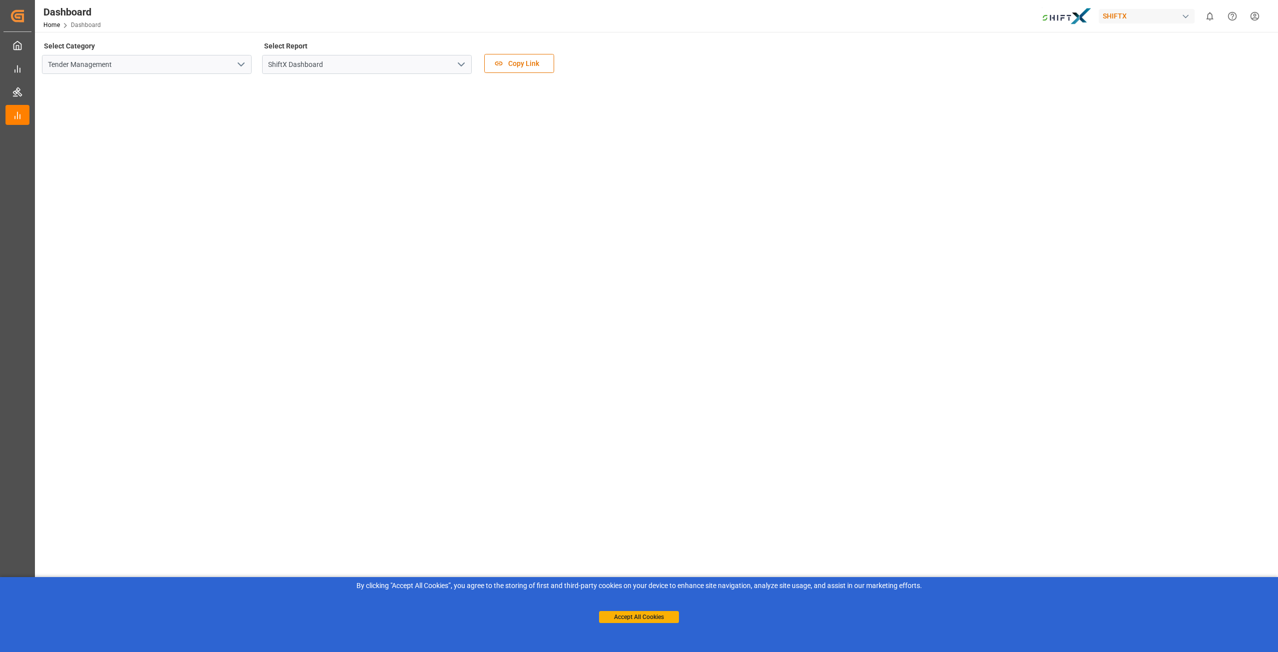
click at [247, 61] on icon "open menu" at bounding box center [241, 64] width 12 height 12
click at [247, 61] on icon "close menu" at bounding box center [241, 64] width 12 height 12
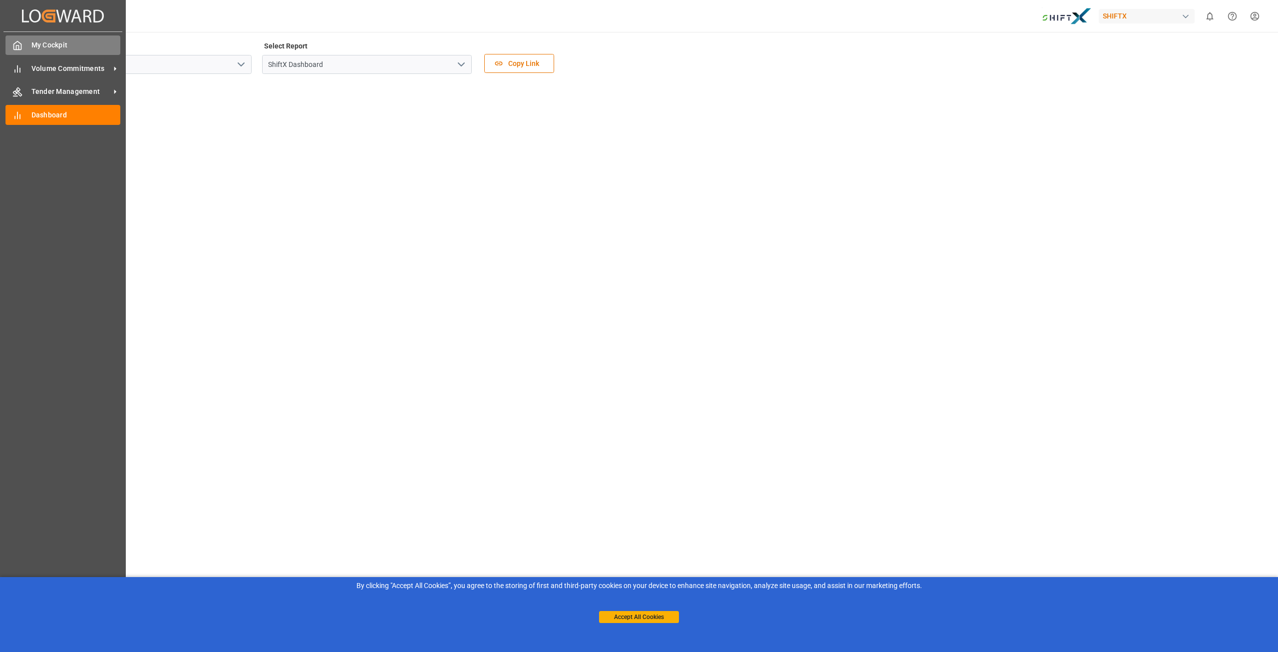
click at [58, 48] on span "My Cockpit" at bounding box center [75, 45] width 89 height 10
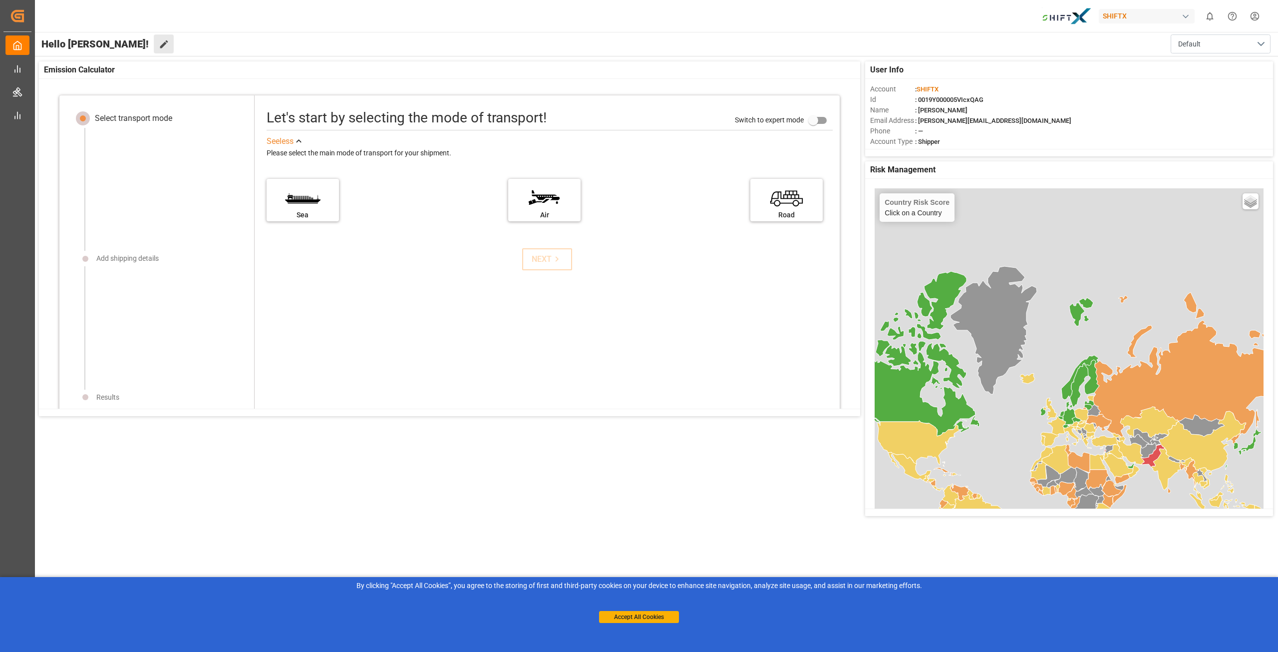
click at [154, 47] on button "Edit Cockpit" at bounding box center [164, 43] width 20 height 19
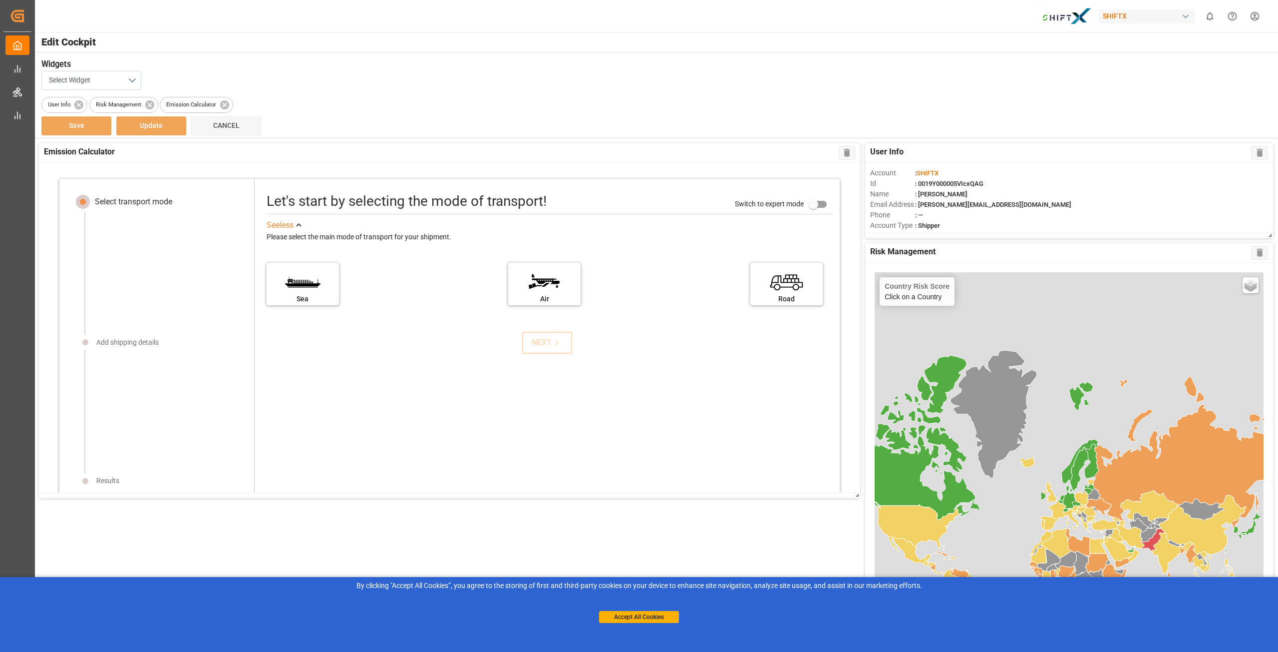
click at [137, 76] on button "Select Widget" at bounding box center [91, 80] width 100 height 19
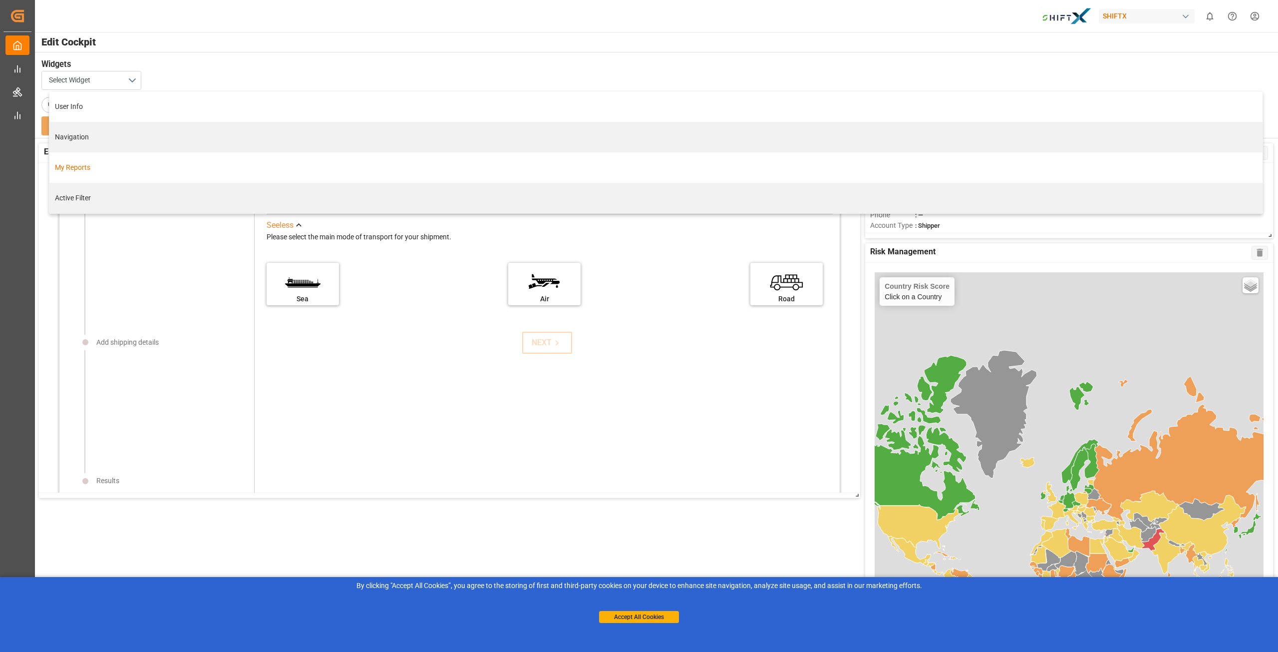
click at [90, 164] on div "My Reports" at bounding box center [656, 167] width 1203 height 10
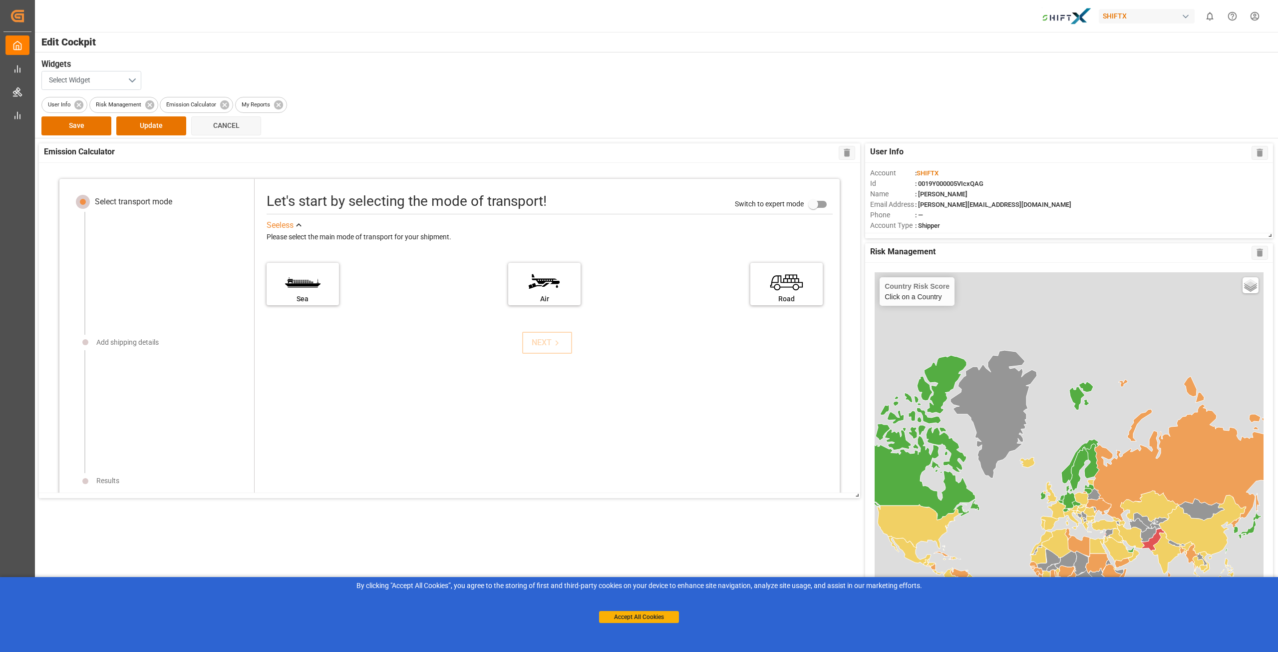
click at [132, 81] on button "Select Widget" at bounding box center [91, 80] width 100 height 19
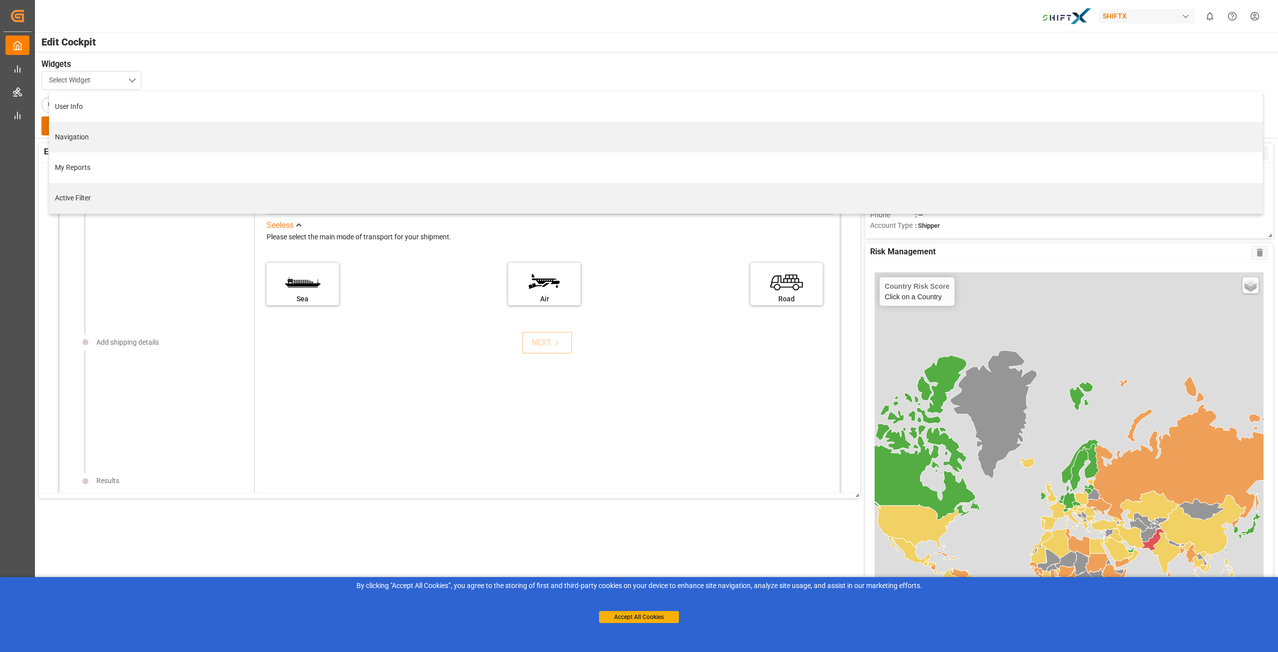
click at [132, 81] on button "Select Widget" at bounding box center [91, 80] width 100 height 19
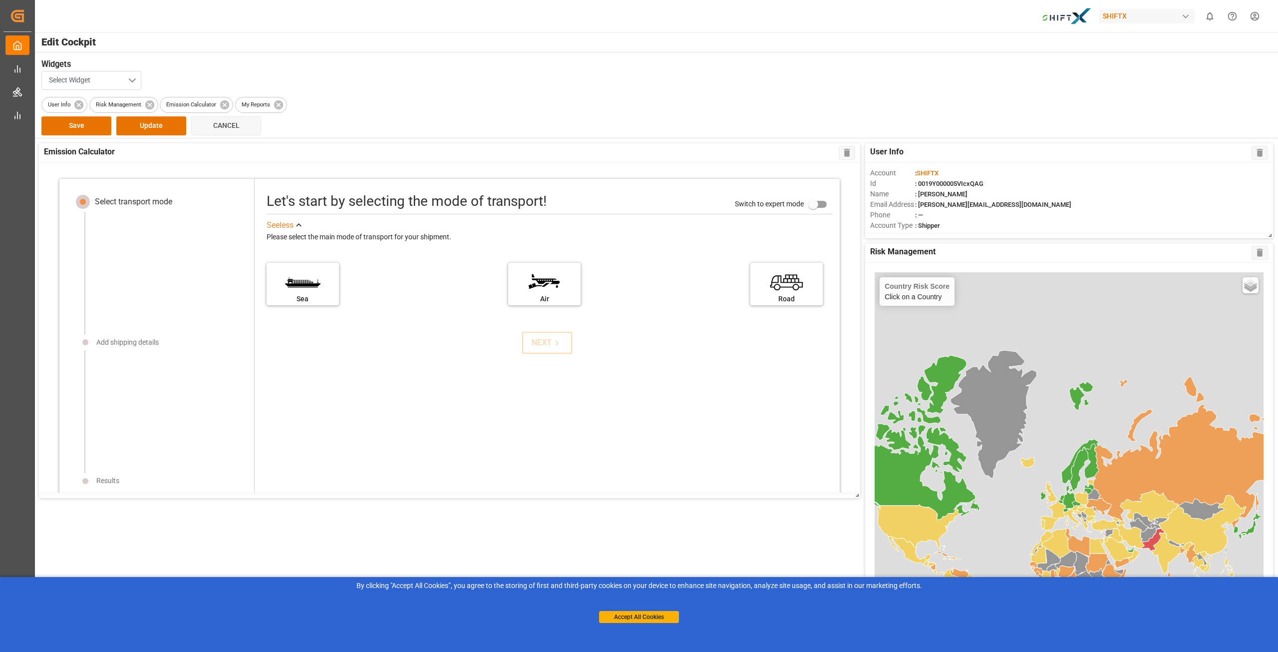
click at [129, 77] on button "Select Widget" at bounding box center [91, 80] width 100 height 19
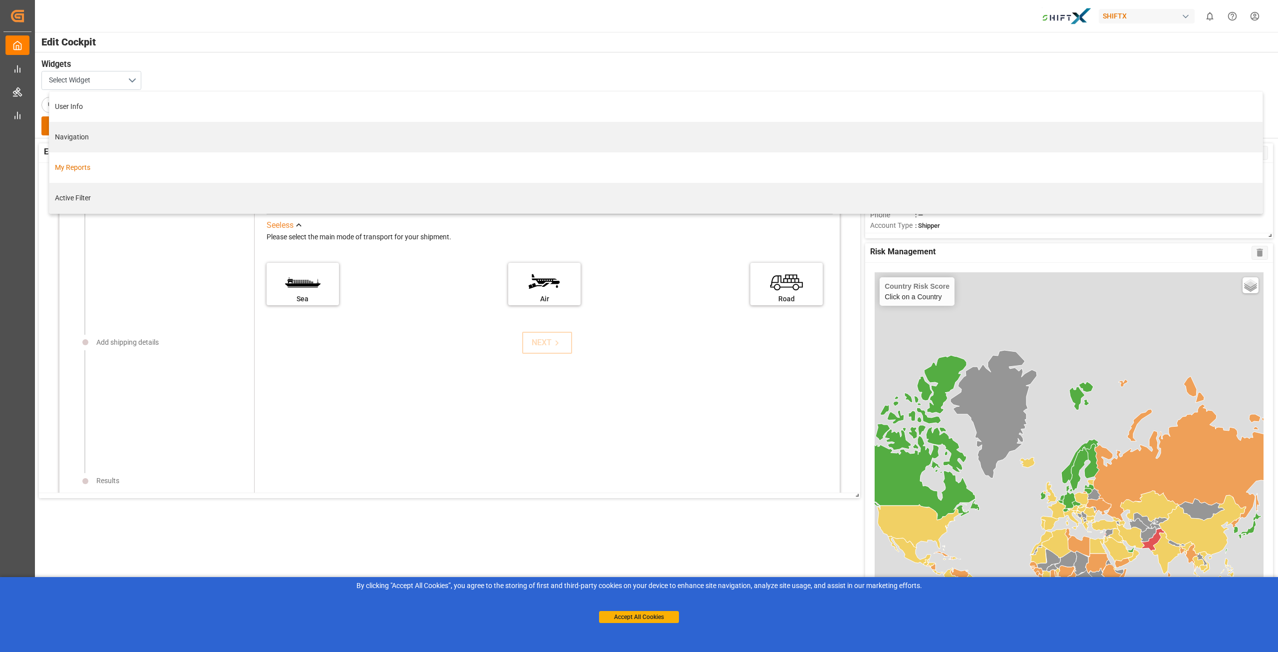
click at [86, 173] on div "My Reports" at bounding box center [655, 167] width 1213 height 30
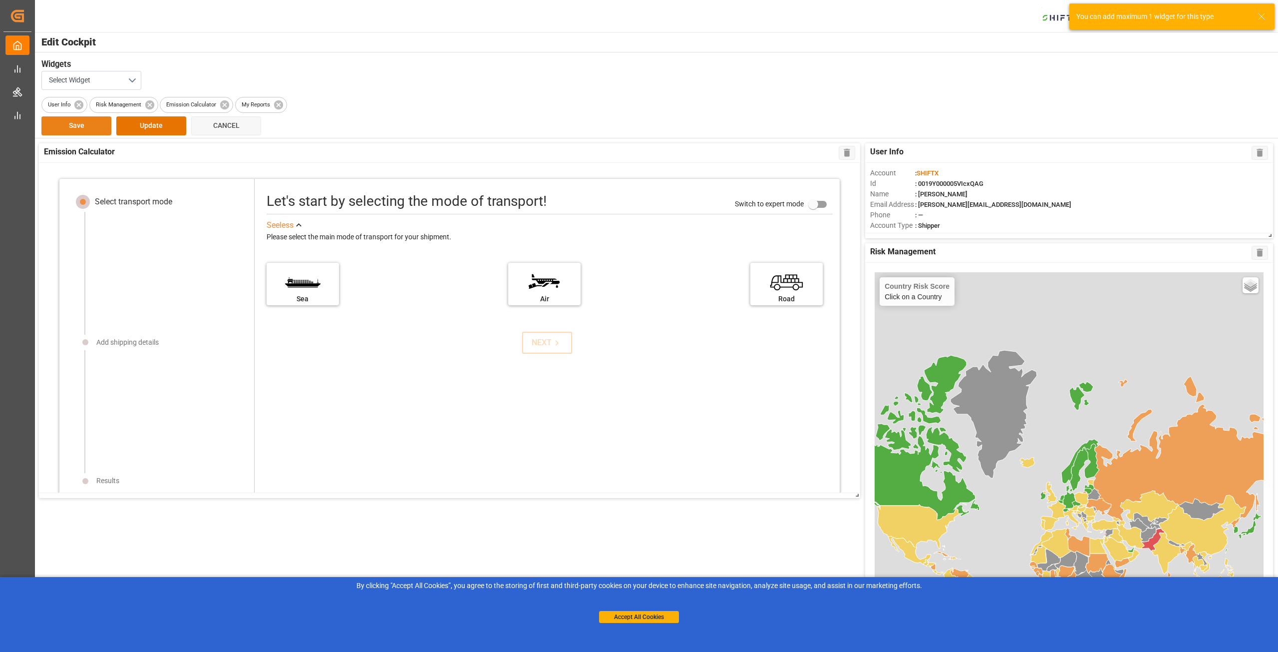
click at [51, 129] on button "Save" at bounding box center [76, 125] width 70 height 19
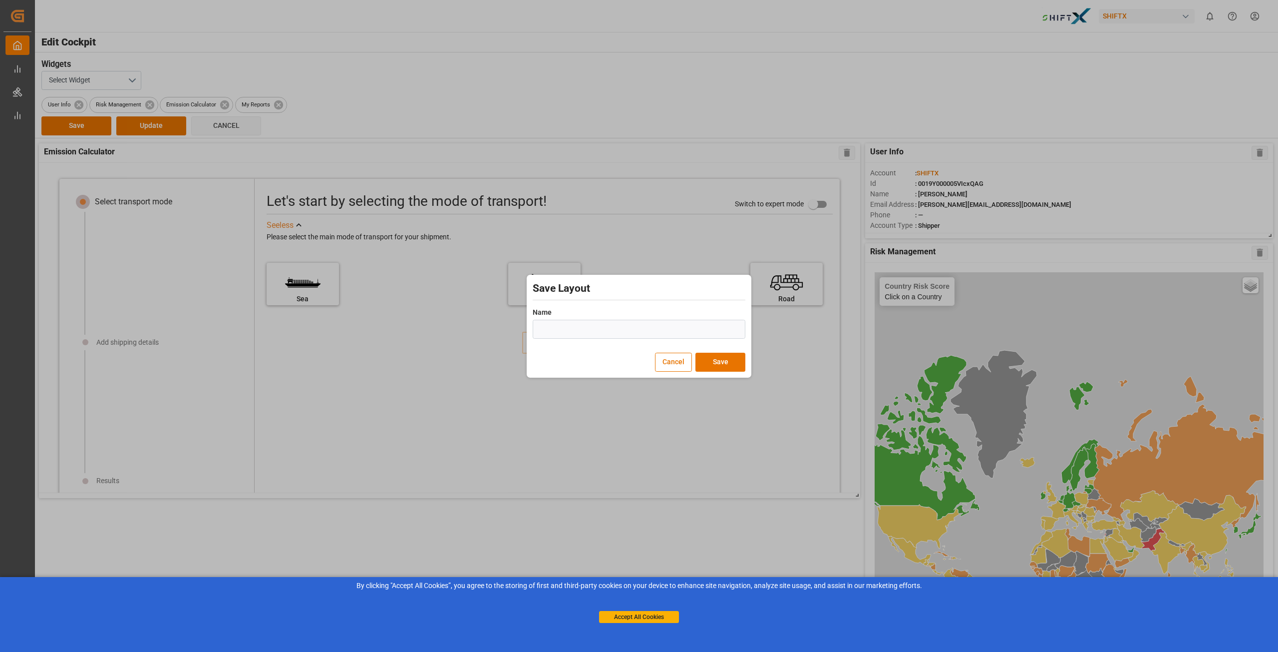
click at [669, 352] on div "Cancel" at bounding box center [675, 359] width 40 height 26
click at [674, 363] on button "Cancel" at bounding box center [673, 362] width 37 height 19
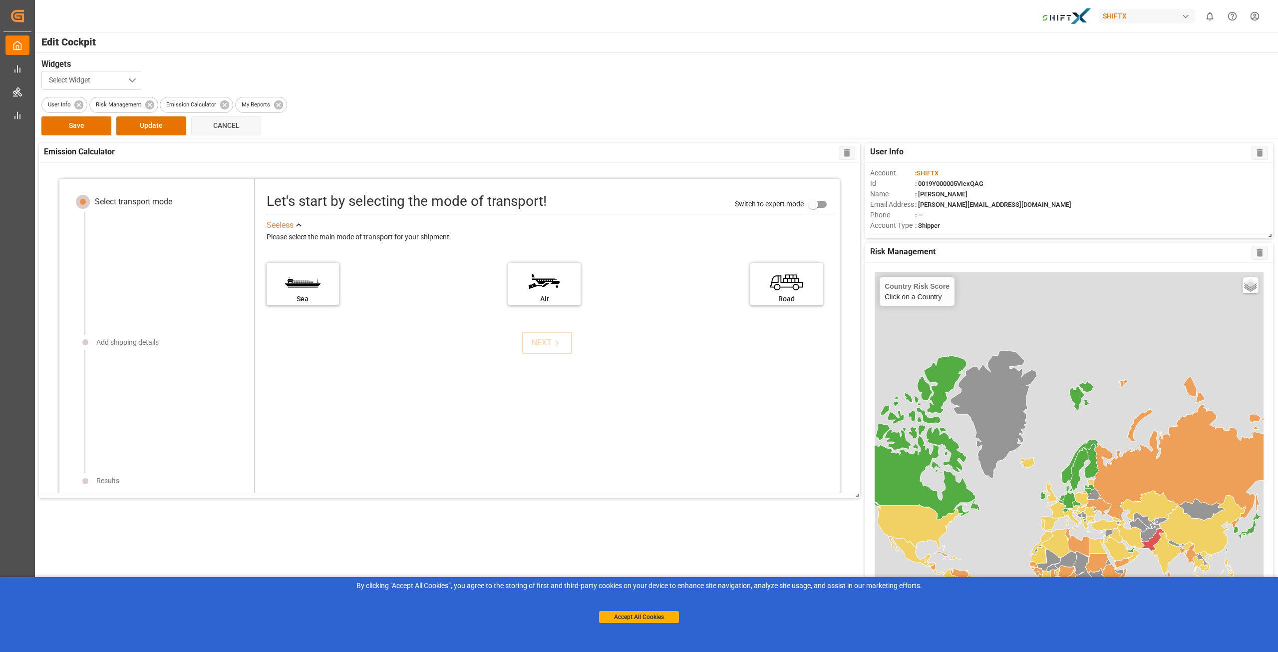
click at [141, 75] on button "Select Widget" at bounding box center [91, 80] width 100 height 19
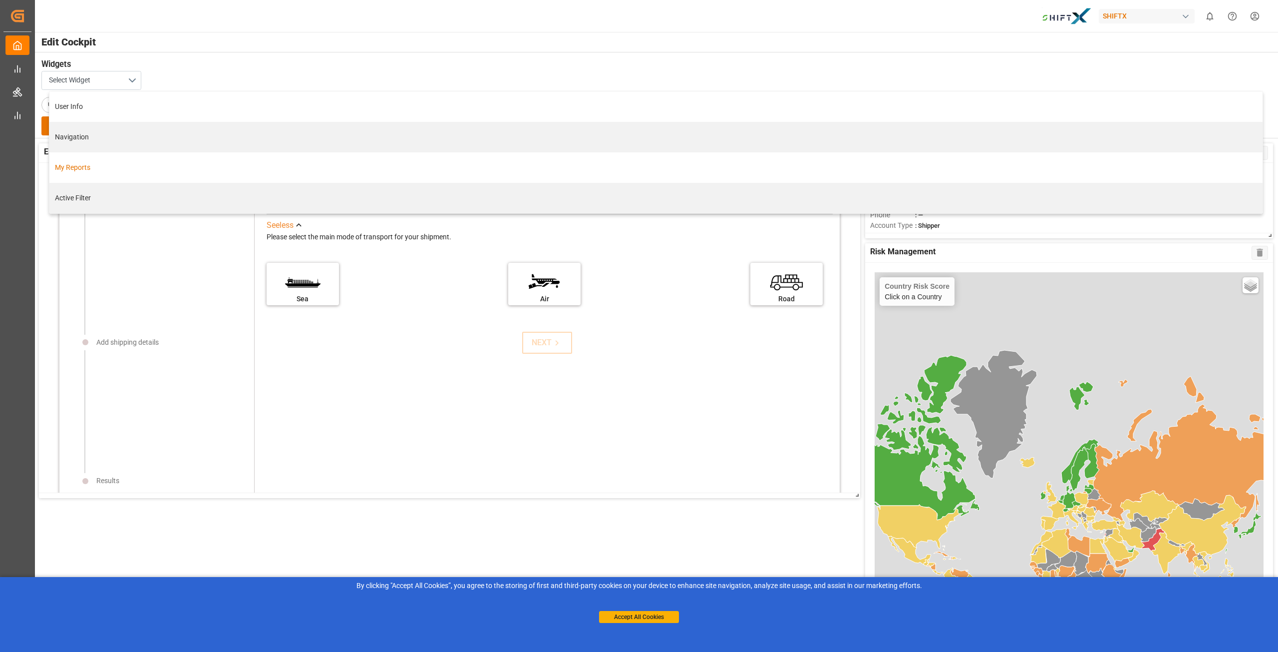
click at [712, 152] on div "My Reports" at bounding box center [655, 167] width 1213 height 30
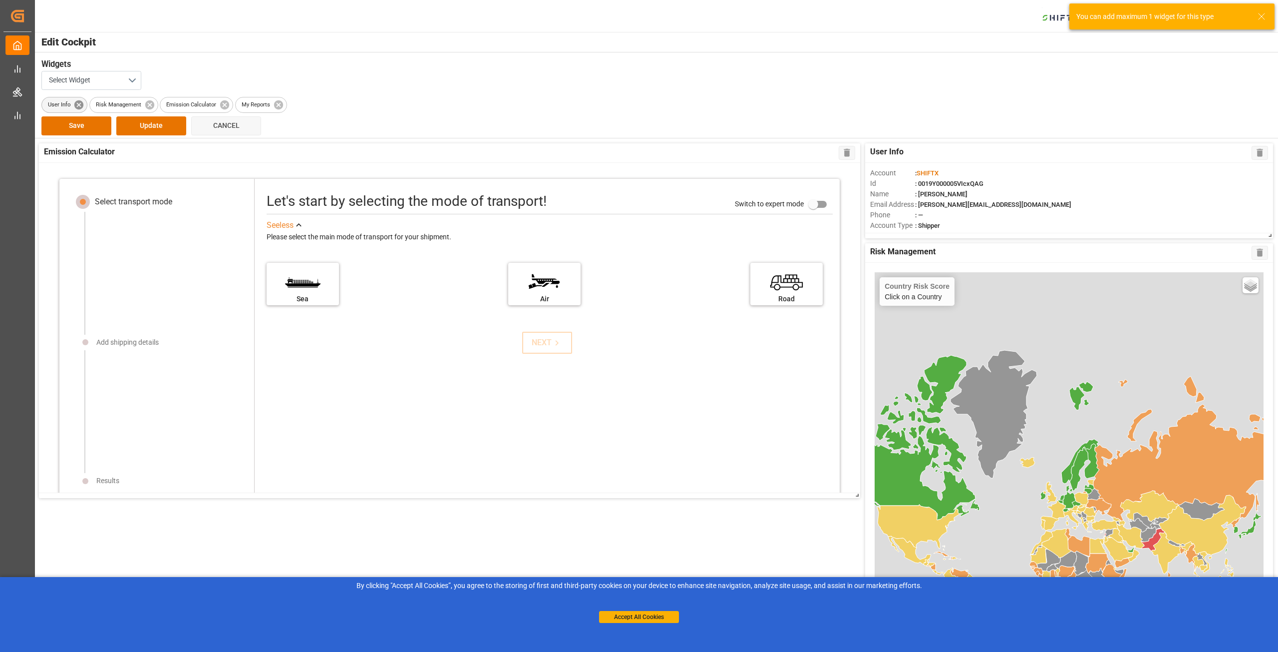
click at [76, 101] on icon at bounding box center [78, 104] width 11 height 11
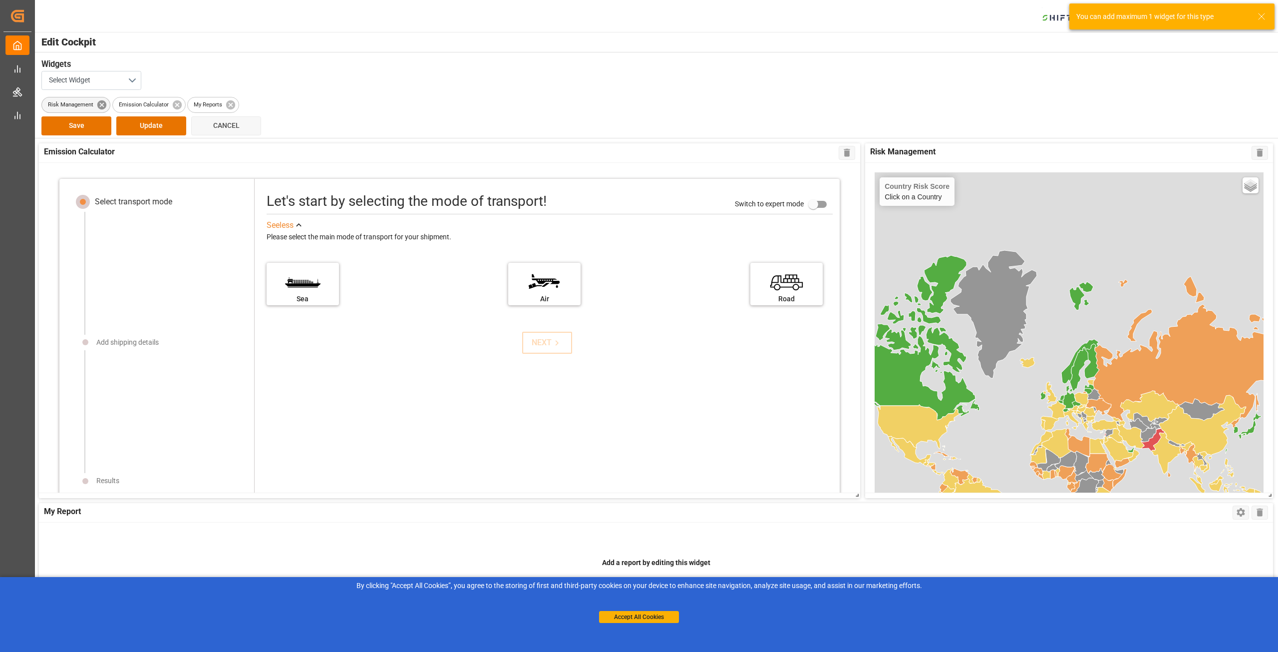
click at [105, 107] on icon at bounding box center [101, 104] width 9 height 9
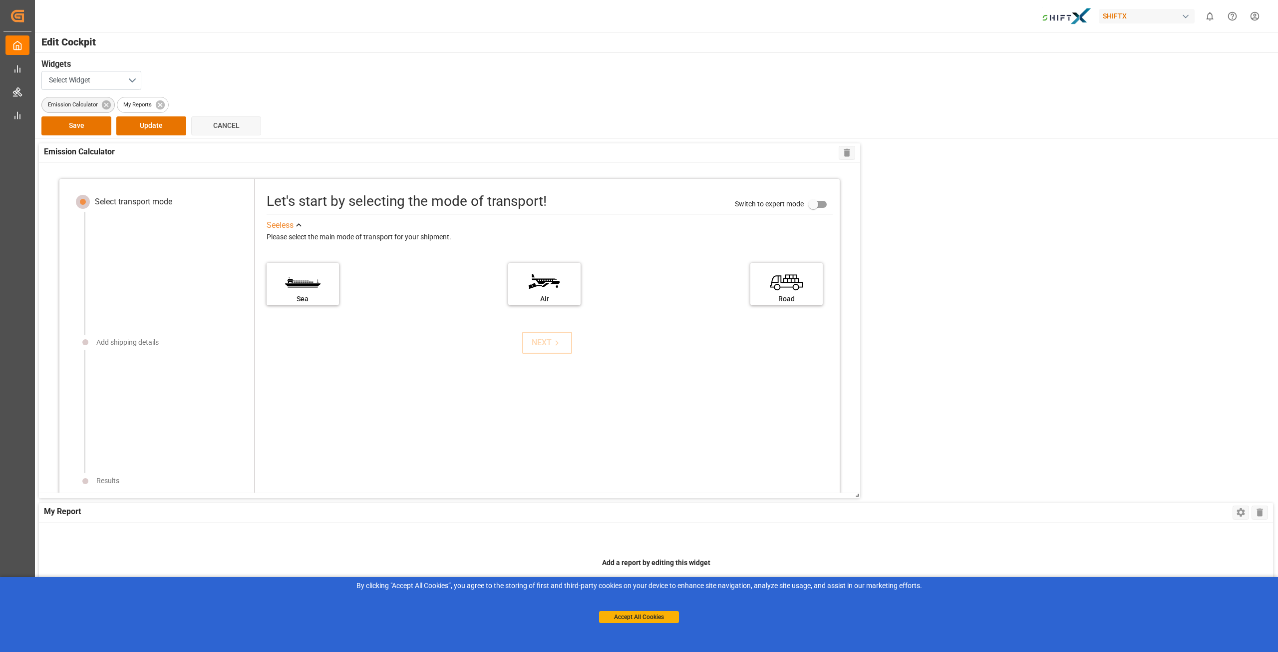
click at [105, 107] on icon at bounding box center [106, 104] width 9 height 9
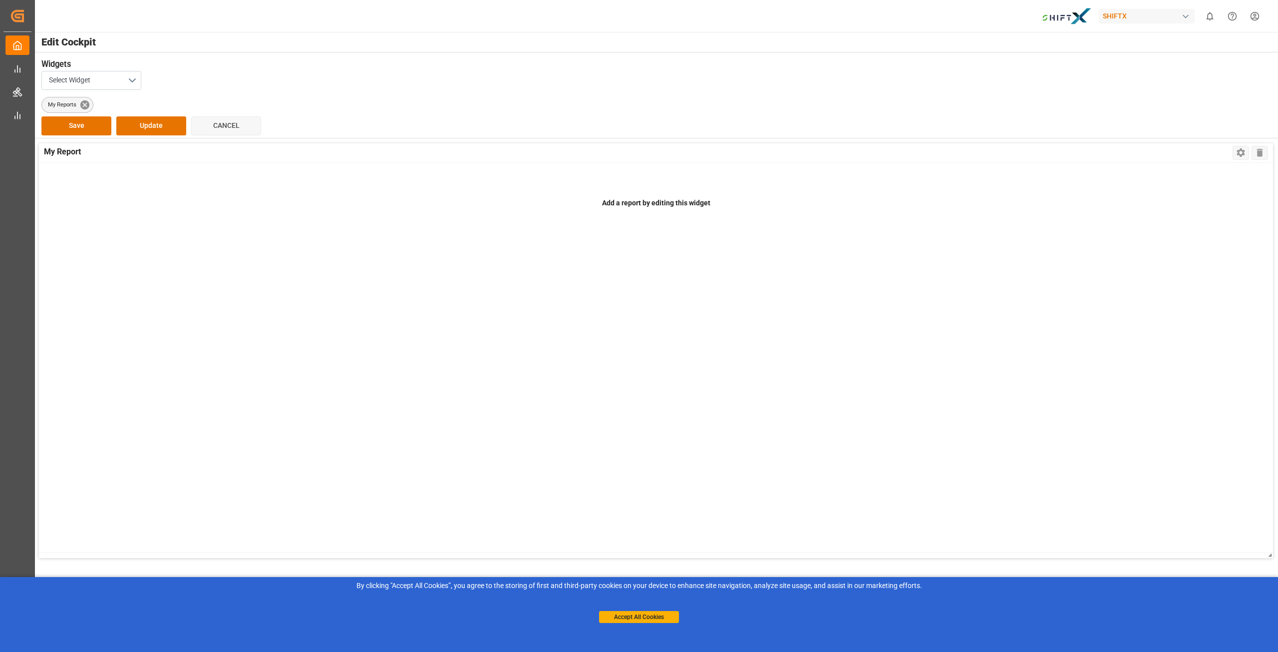
click at [86, 102] on icon at bounding box center [84, 104] width 11 height 11
click at [135, 82] on button "Select Widget" at bounding box center [91, 80] width 100 height 19
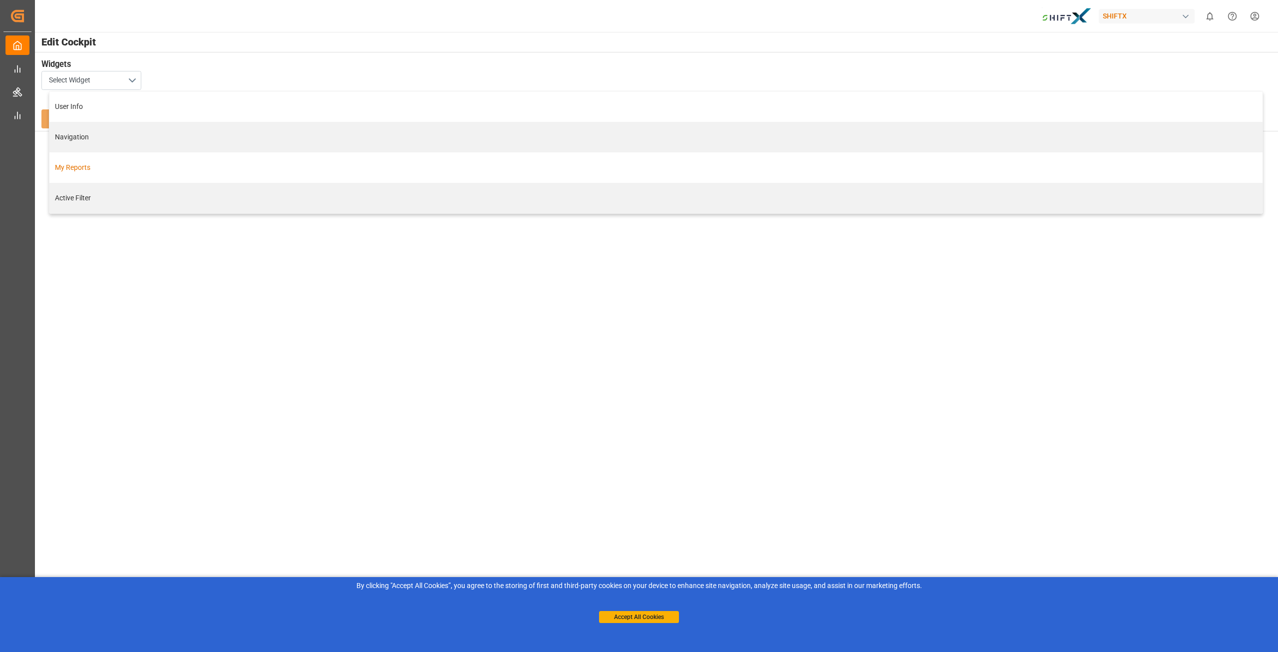
click at [81, 173] on div "My Reports" at bounding box center [655, 167] width 1213 height 30
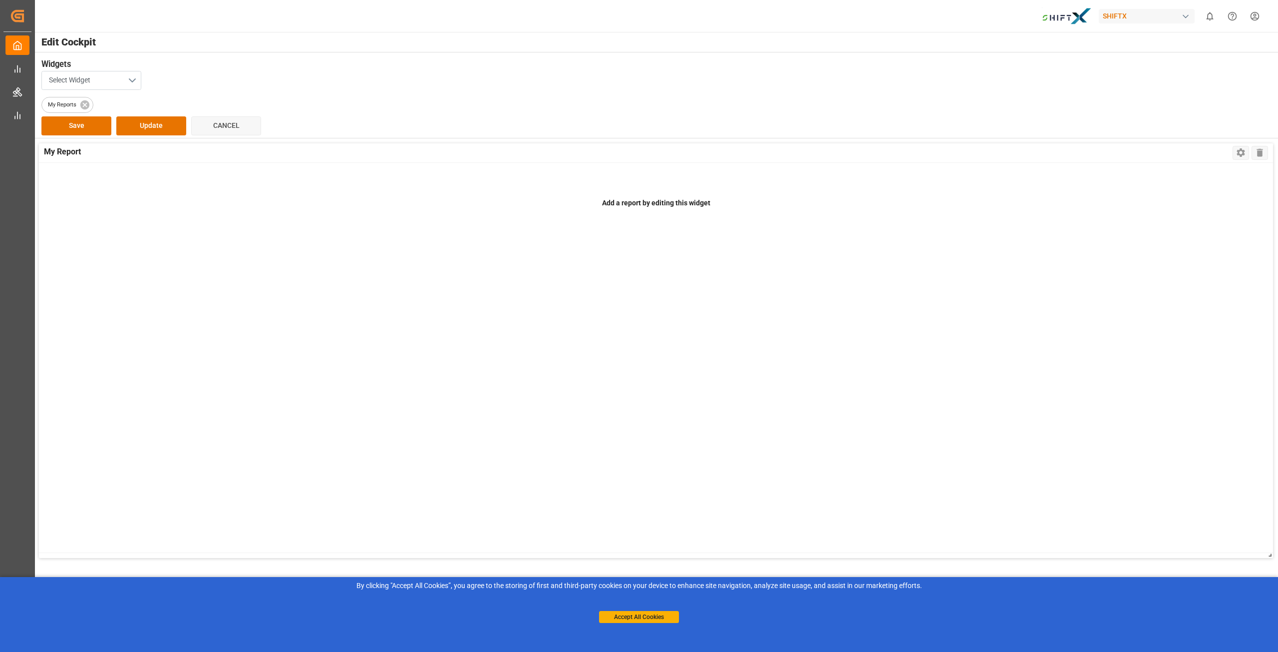
click at [138, 76] on button "Select Widget" at bounding box center [91, 80] width 100 height 19
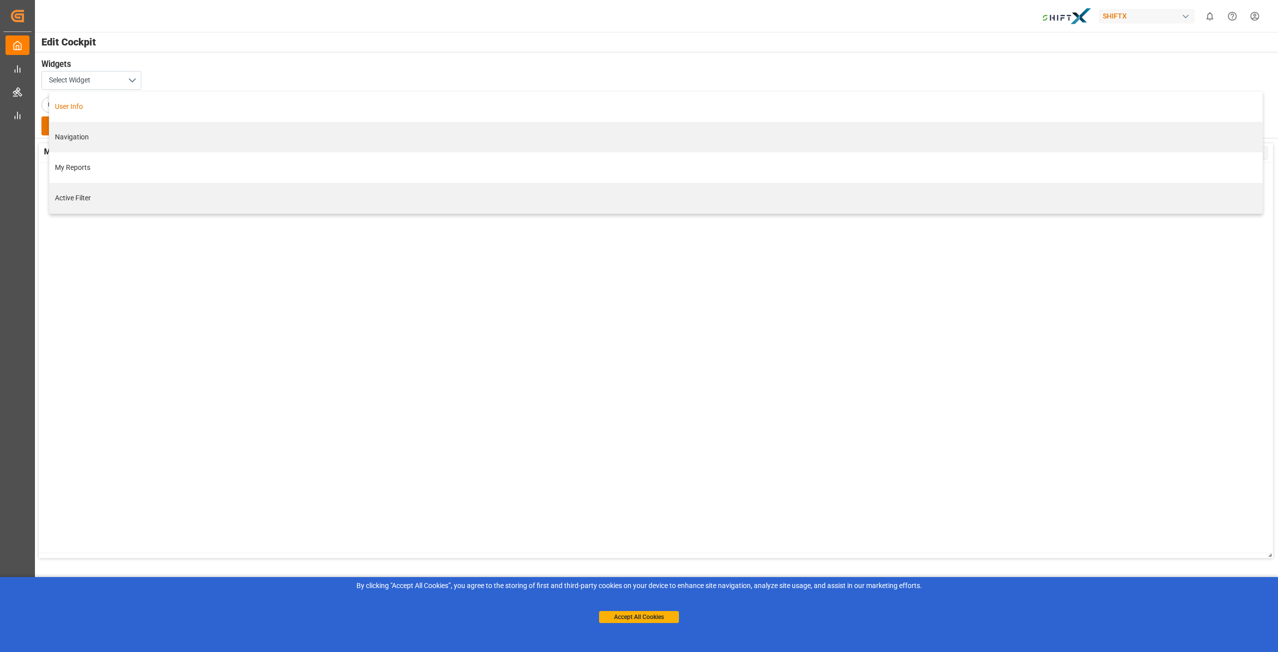
click at [286, 25] on div "SHIFTX 0 Notifications Only show unread All Mark all categories read No notific…" at bounding box center [653, 16] width 1250 height 32
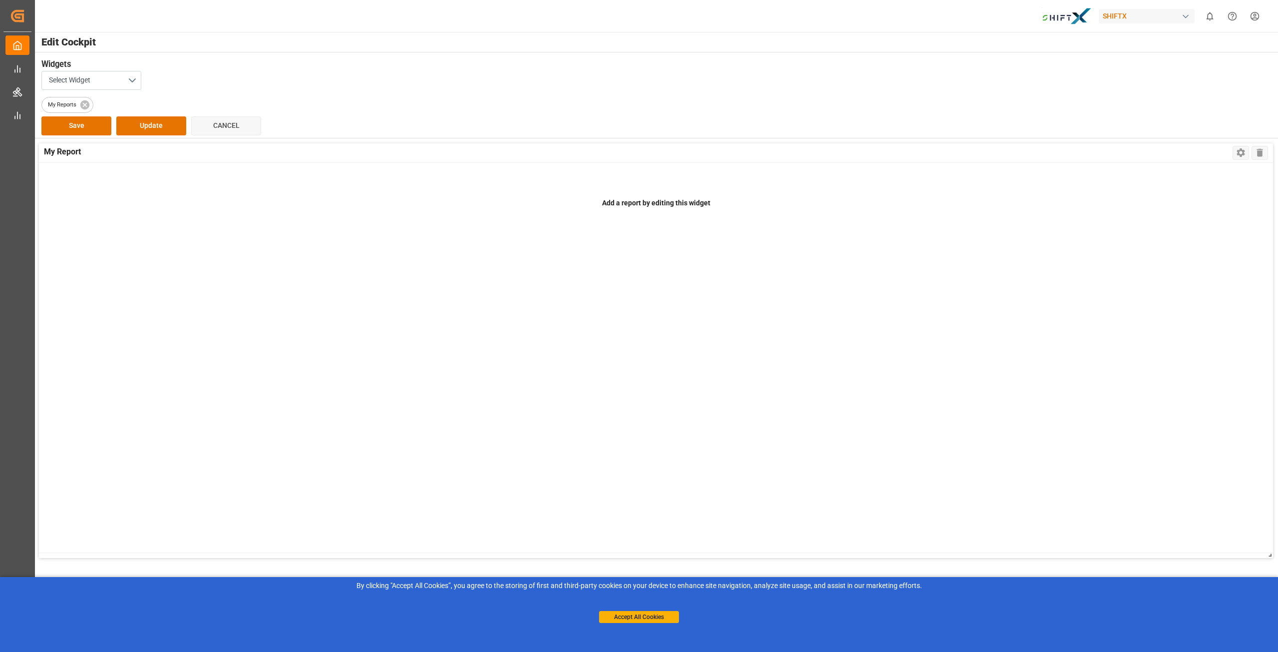
click at [1186, 16] on div "button" at bounding box center [1186, 16] width 10 height 10
click at [1186, 16] on html "Created by potrace 1.15, written by Peter Selinger 2001-2017 Created by potrace…" at bounding box center [639, 326] width 1278 height 652
click at [105, 163] on div "Add a report by editing this widget" at bounding box center [656, 357] width 1234 height 389
click at [142, 127] on button "Update" at bounding box center [151, 125] width 70 height 19
click at [83, 123] on button "Save" at bounding box center [76, 125] width 70 height 19
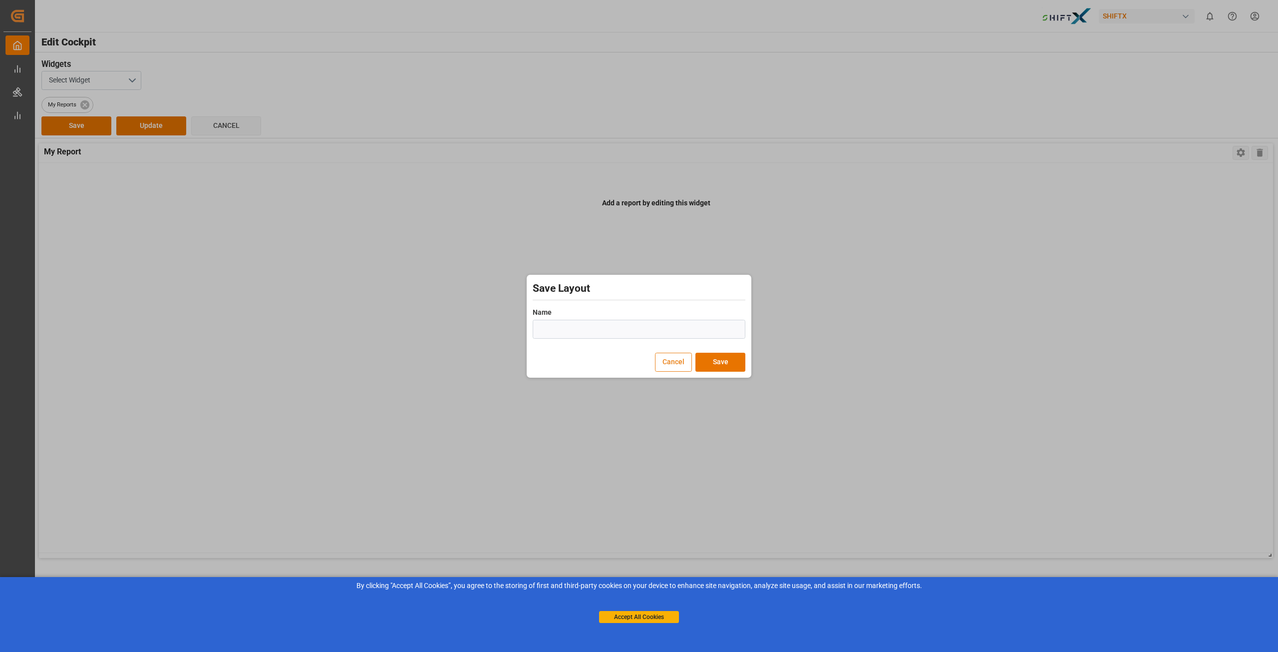
click at [682, 359] on button "Cancel" at bounding box center [673, 362] width 37 height 19
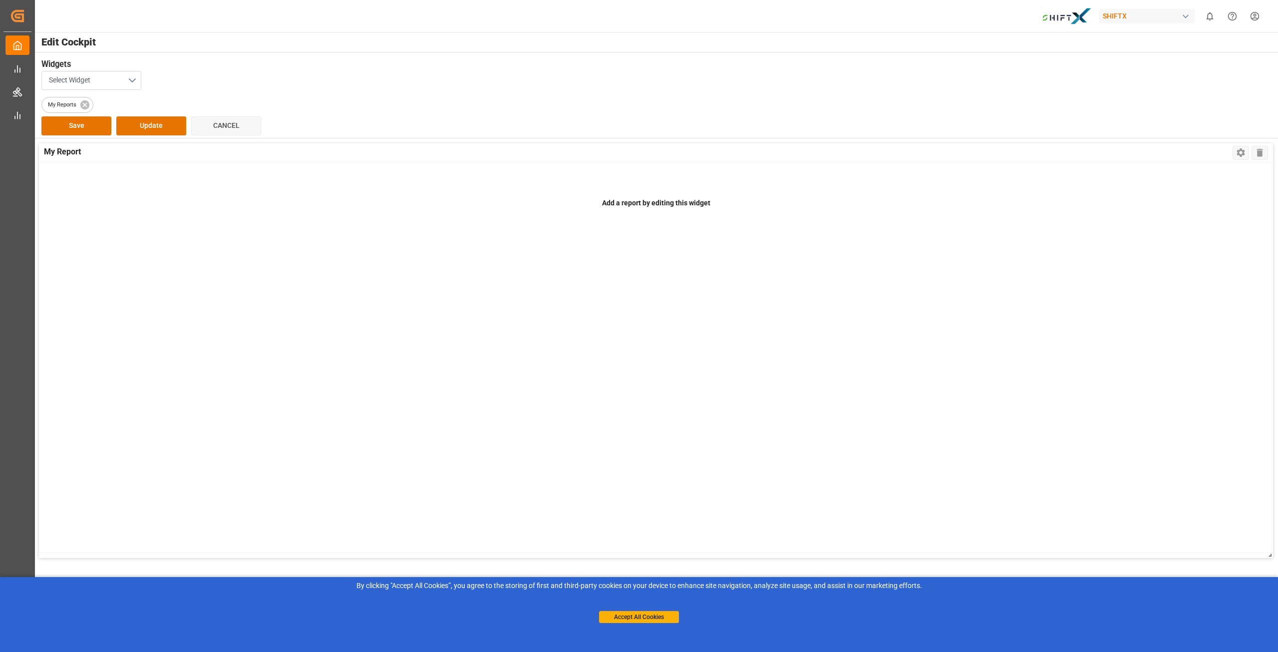
click at [121, 75] on button "Select Widget" at bounding box center [91, 80] width 100 height 19
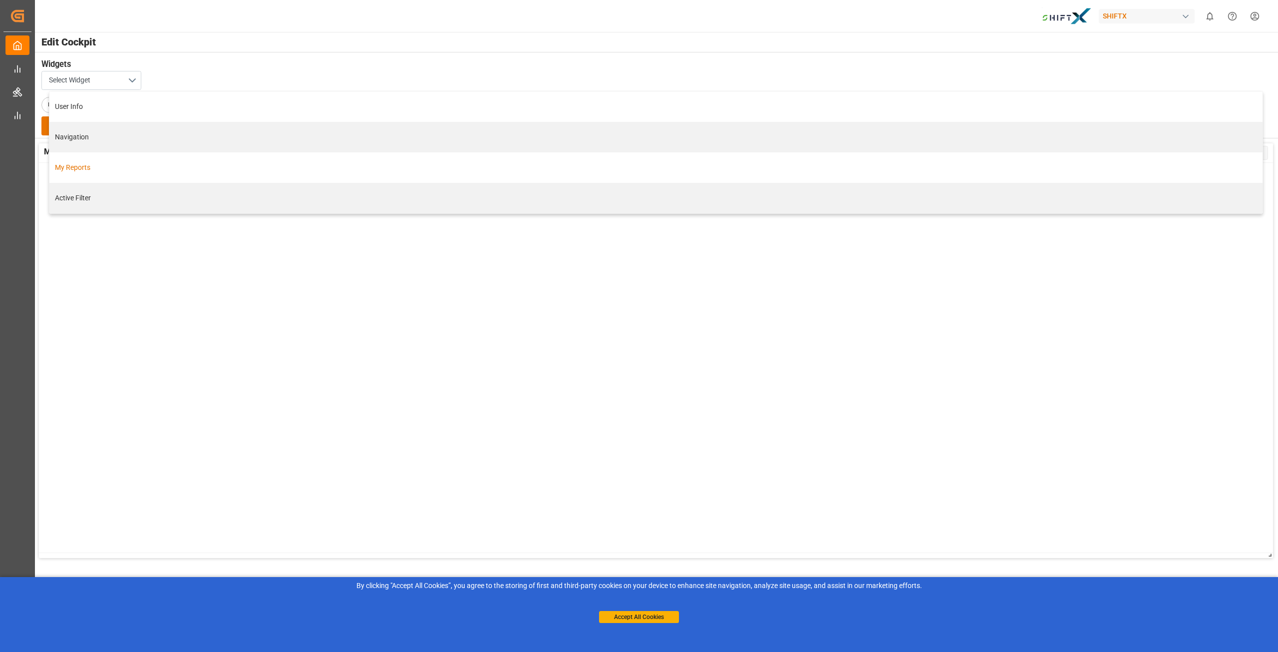
click at [92, 171] on div "My Reports" at bounding box center [656, 167] width 1203 height 10
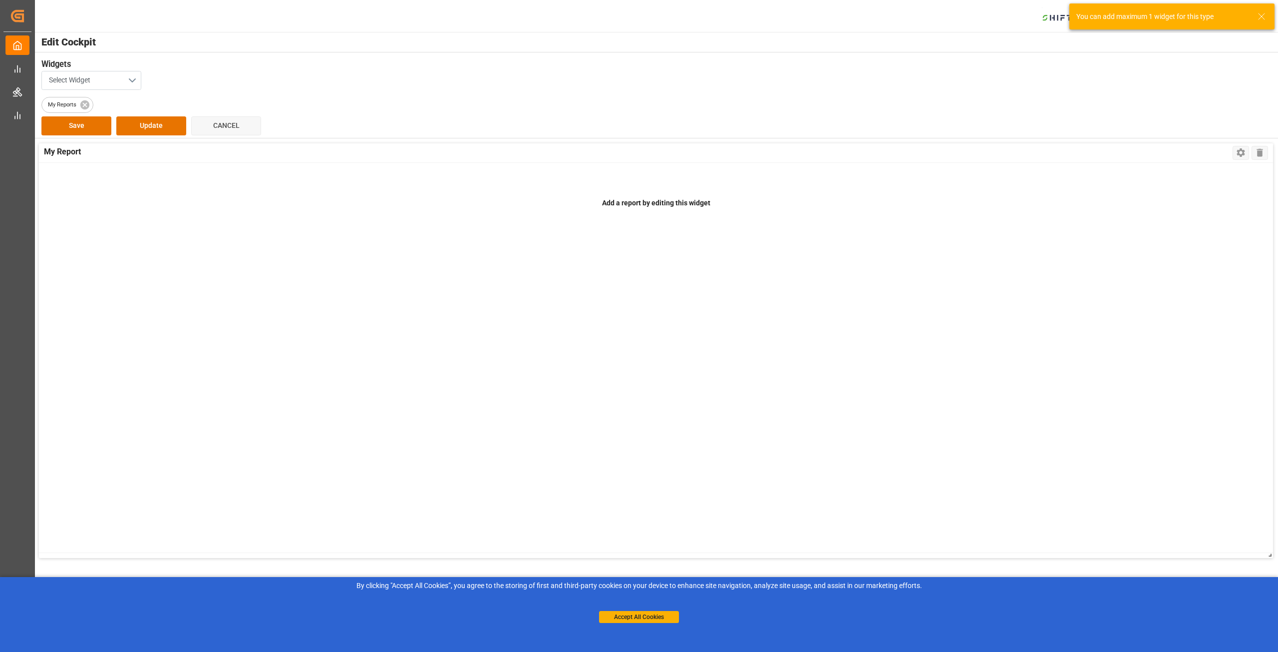
click at [113, 71] on button "Select Widget" at bounding box center [91, 80] width 100 height 19
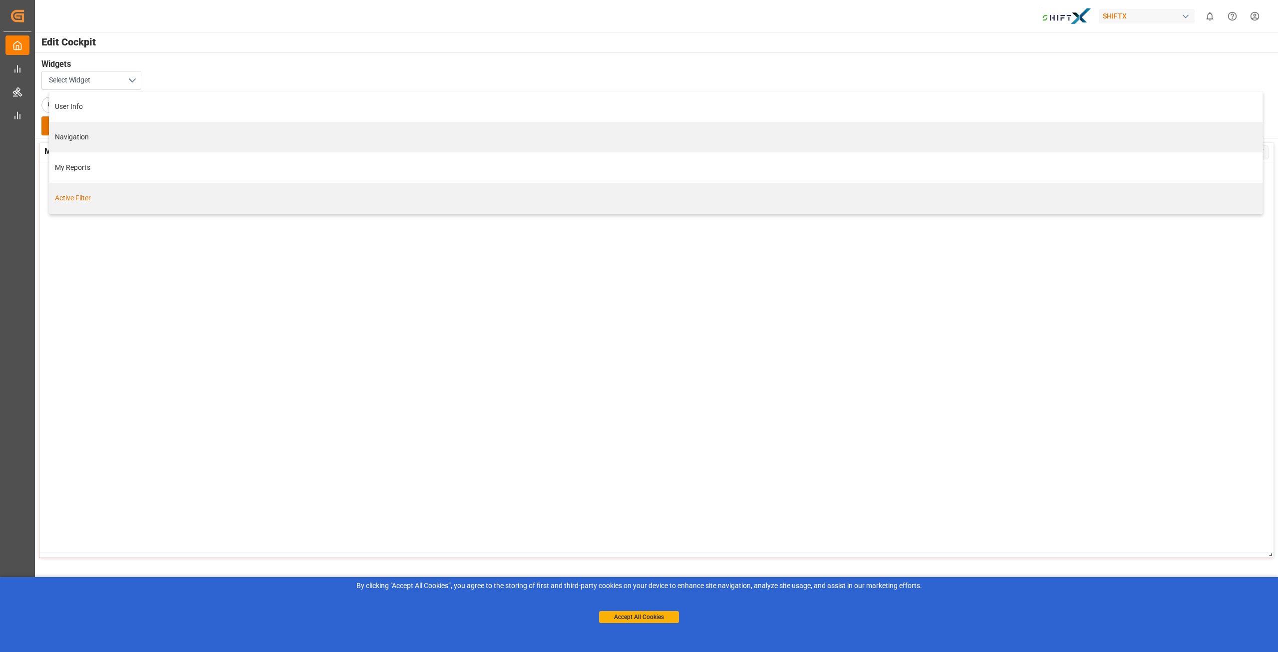
click at [136, 349] on div "Add a report by editing this widget" at bounding box center [656, 356] width 1234 height 389
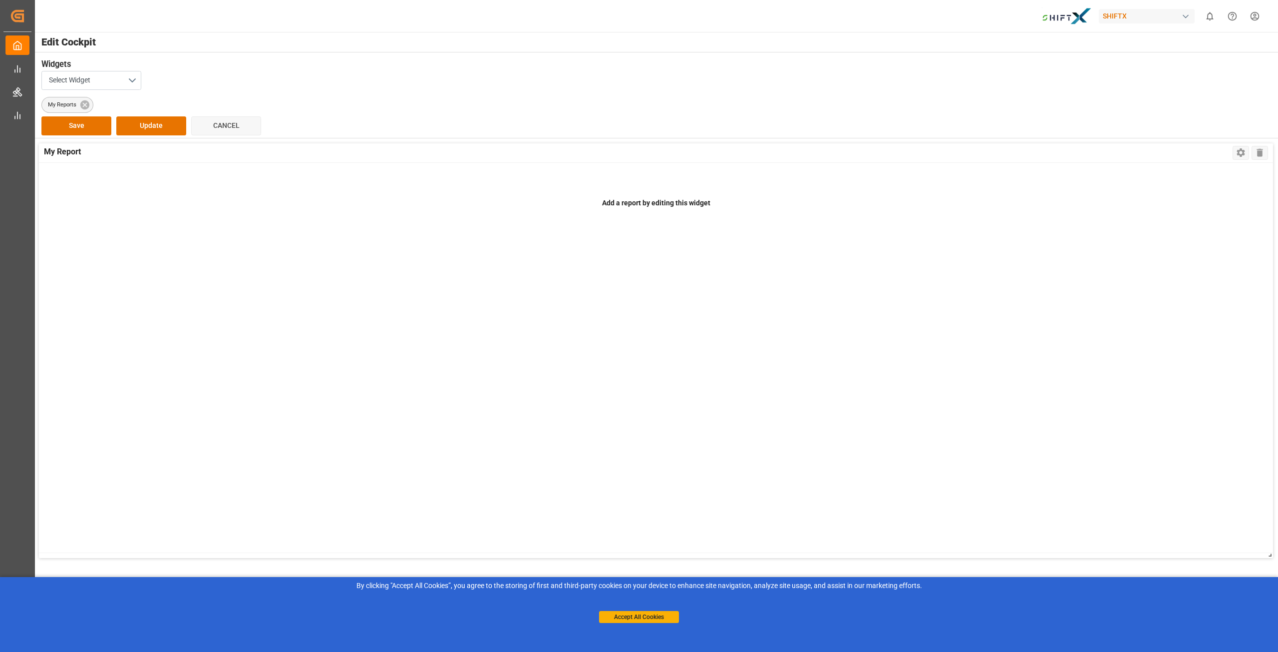
click at [60, 102] on span "My Reports" at bounding box center [62, 104] width 40 height 8
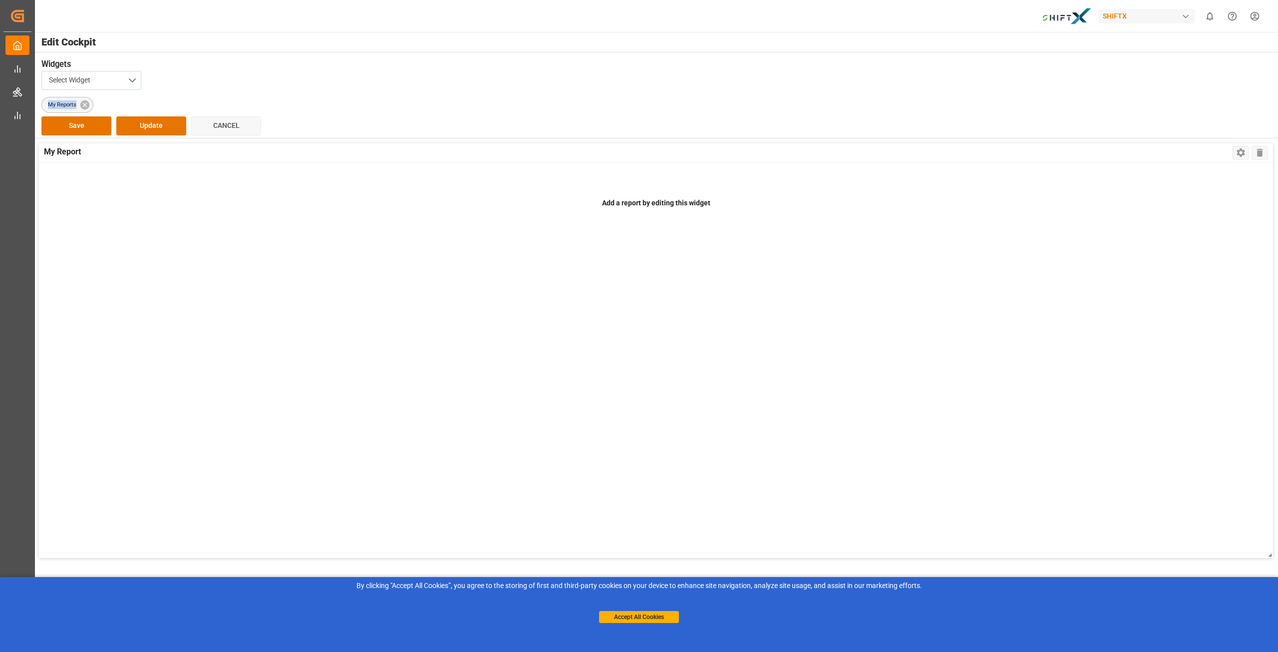
click at [60, 102] on span "My Reports" at bounding box center [62, 104] width 40 height 8
click at [78, 127] on button "Save" at bounding box center [76, 125] width 70 height 19
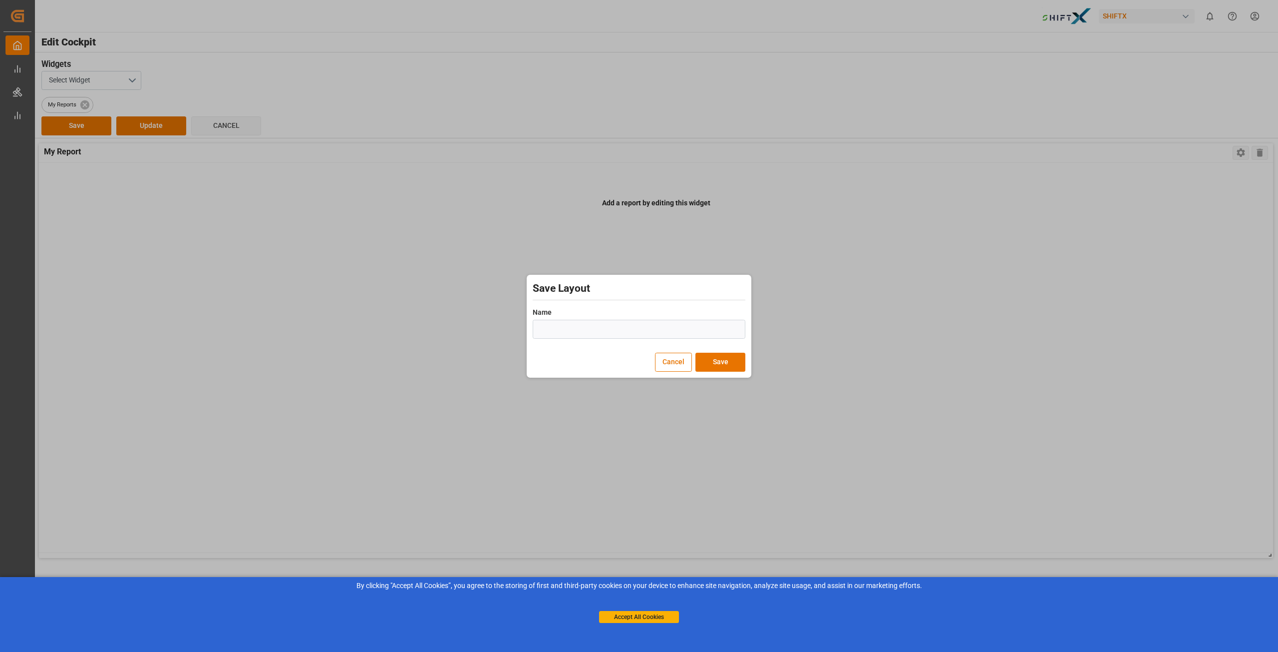
click at [586, 331] on input "text" at bounding box center [639, 329] width 213 height 19
click at [326, 326] on div "Save Layout Name Field cannot be empty Cancel Save" at bounding box center [639, 326] width 1278 height 652
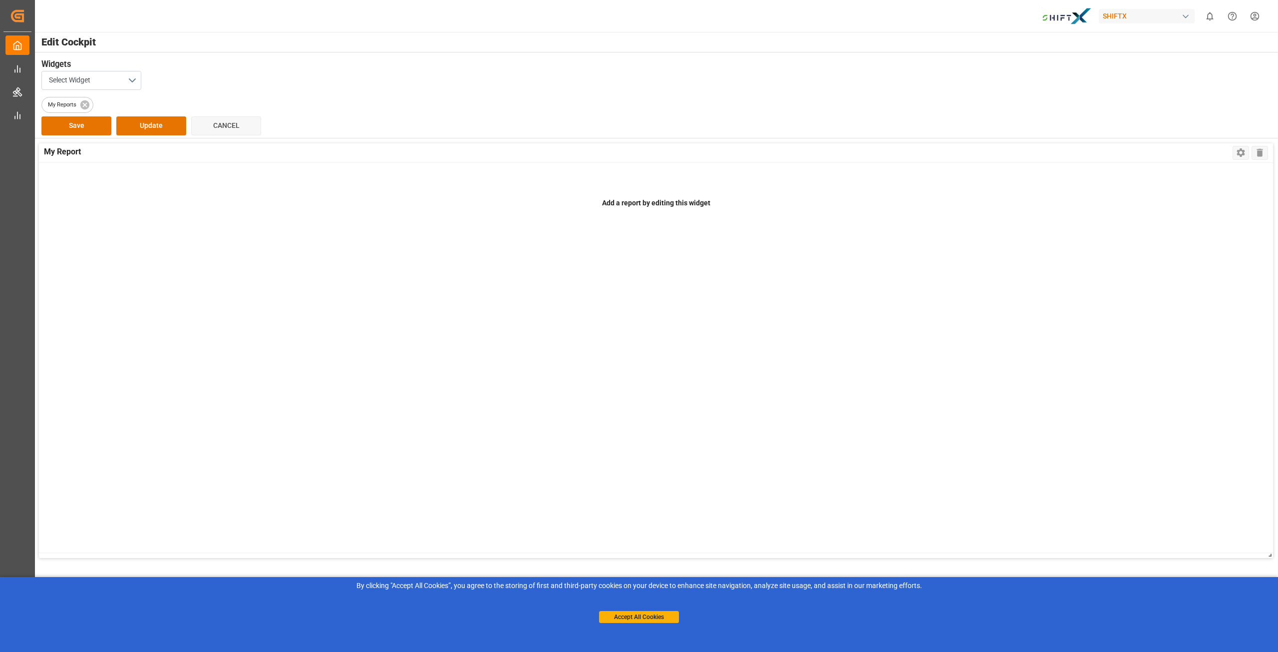
click at [169, 86] on div "Select Widget" at bounding box center [655, 80] width 1229 height 19
click at [70, 121] on button "Save" at bounding box center [76, 125] width 70 height 19
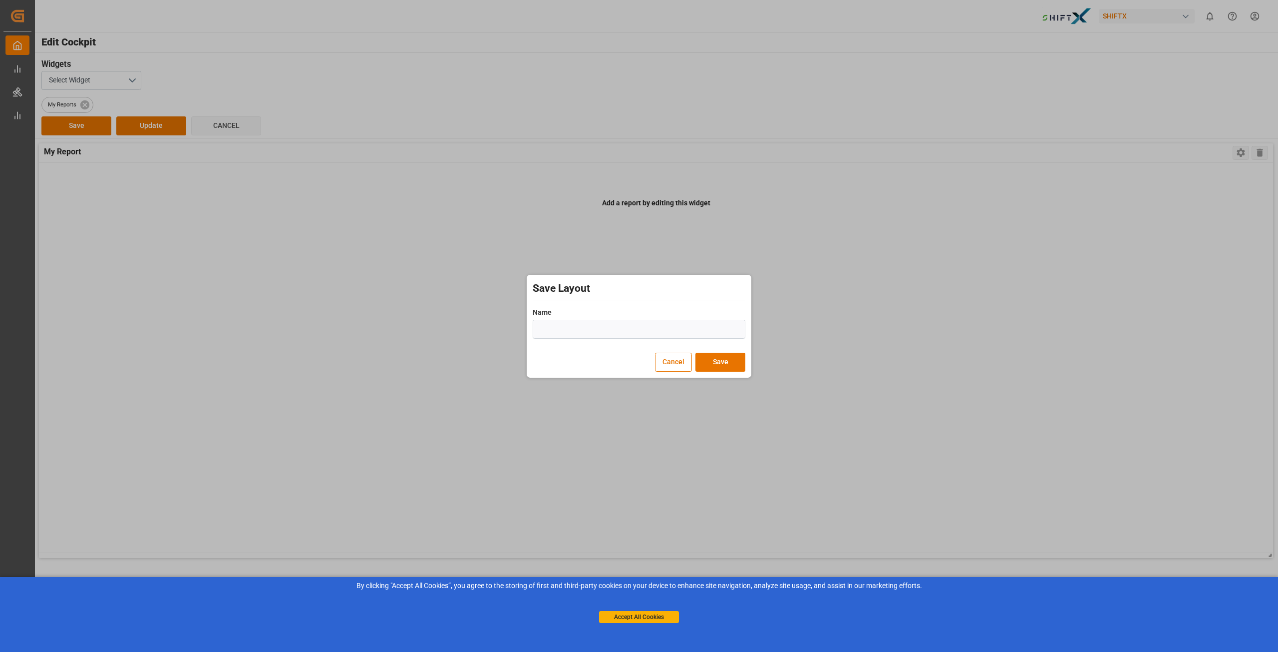
drag, startPoint x: 676, startPoint y: 361, endPoint x: 658, endPoint y: 445, distance: 86.3
click at [675, 361] on button "Cancel" at bounding box center [673, 362] width 37 height 19
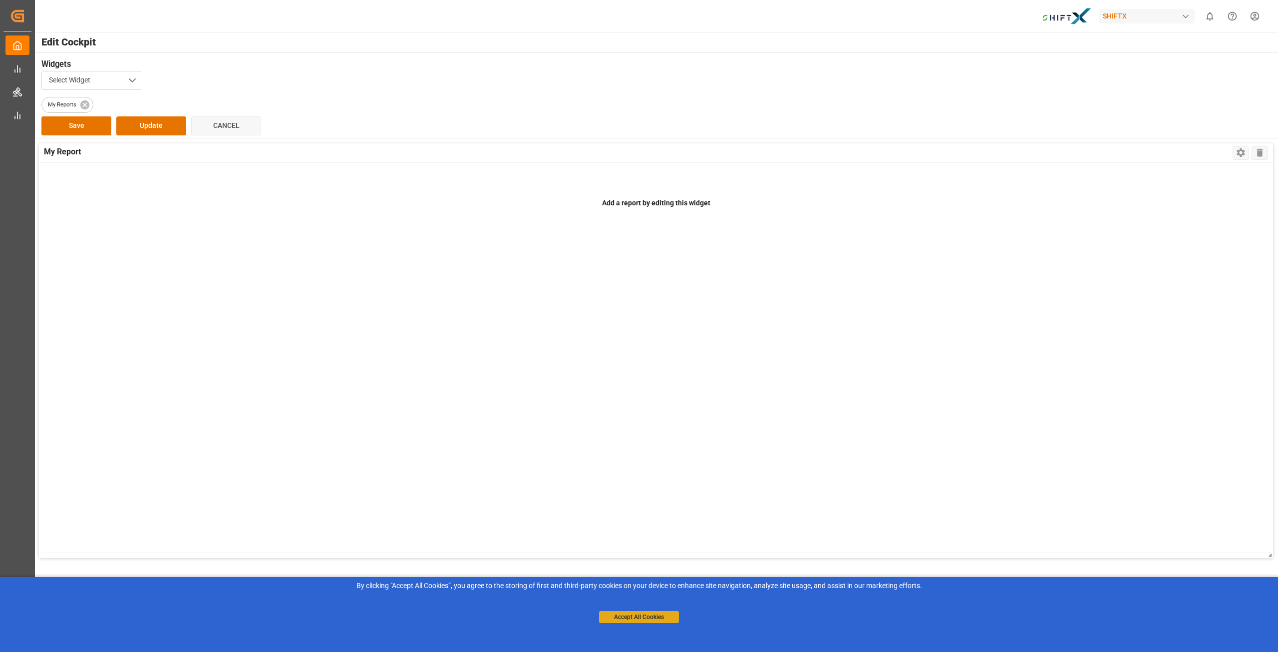
click at [641, 616] on button "Accept All Cookies" at bounding box center [639, 617] width 80 height 12
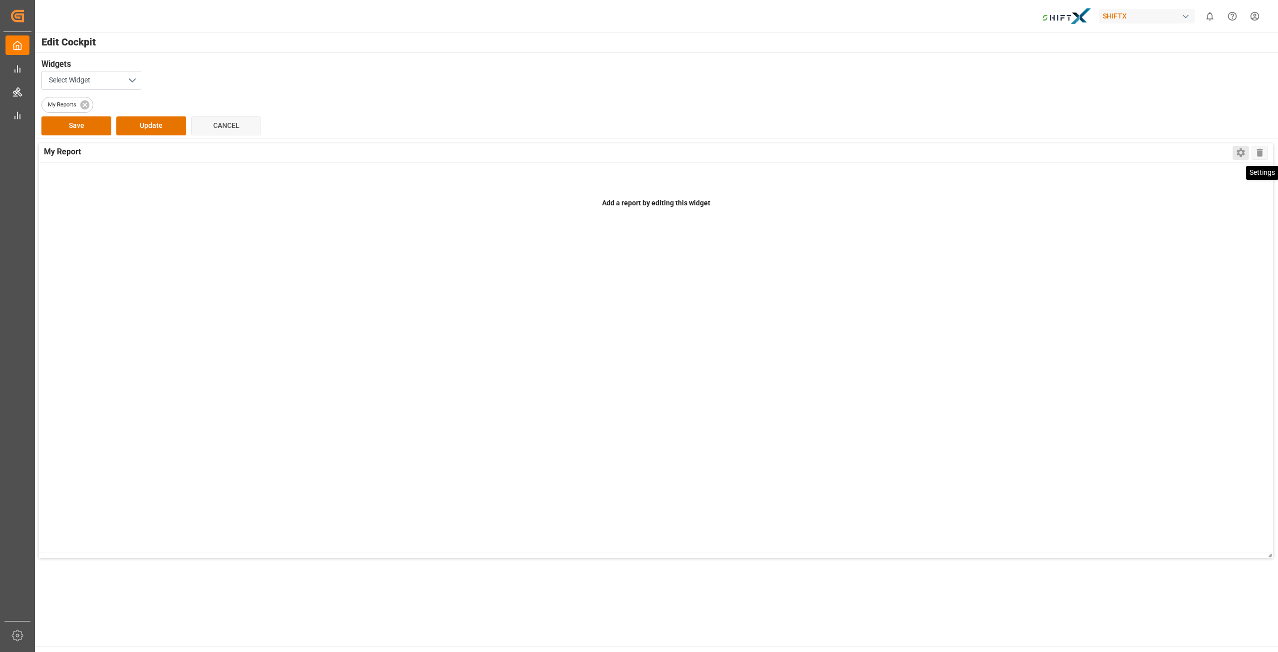
click at [1239, 157] on icon at bounding box center [1241, 152] width 10 height 10
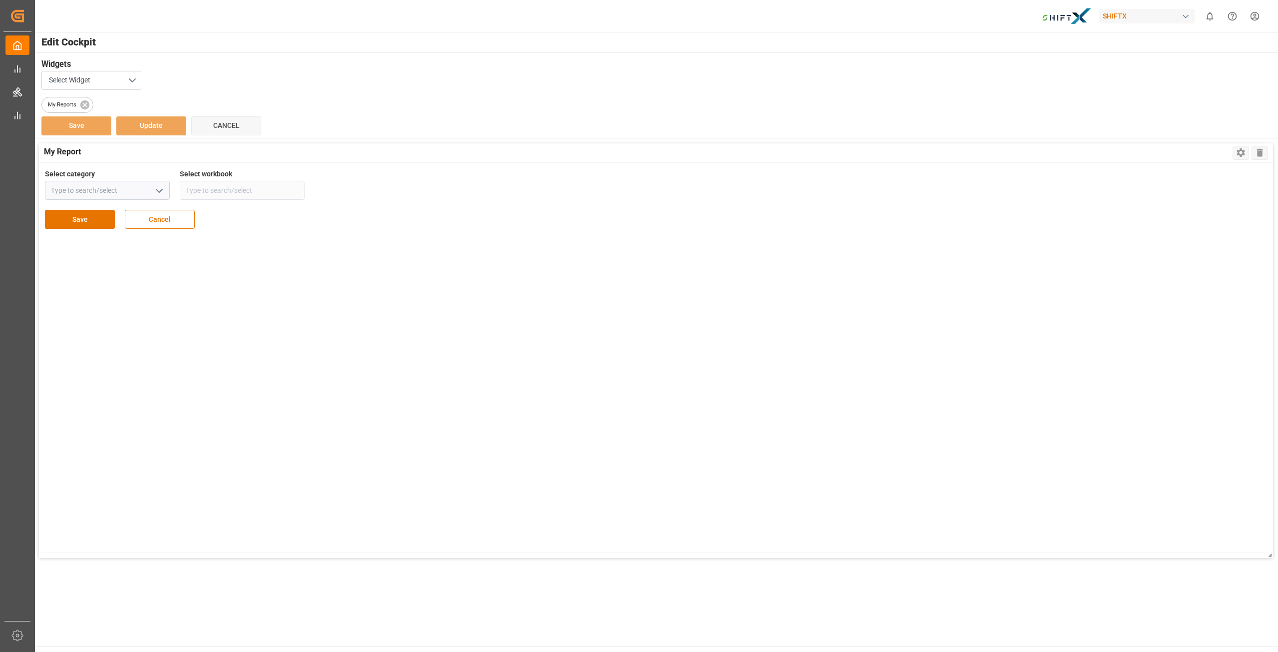
click at [159, 194] on icon "open menu" at bounding box center [159, 191] width 12 height 12
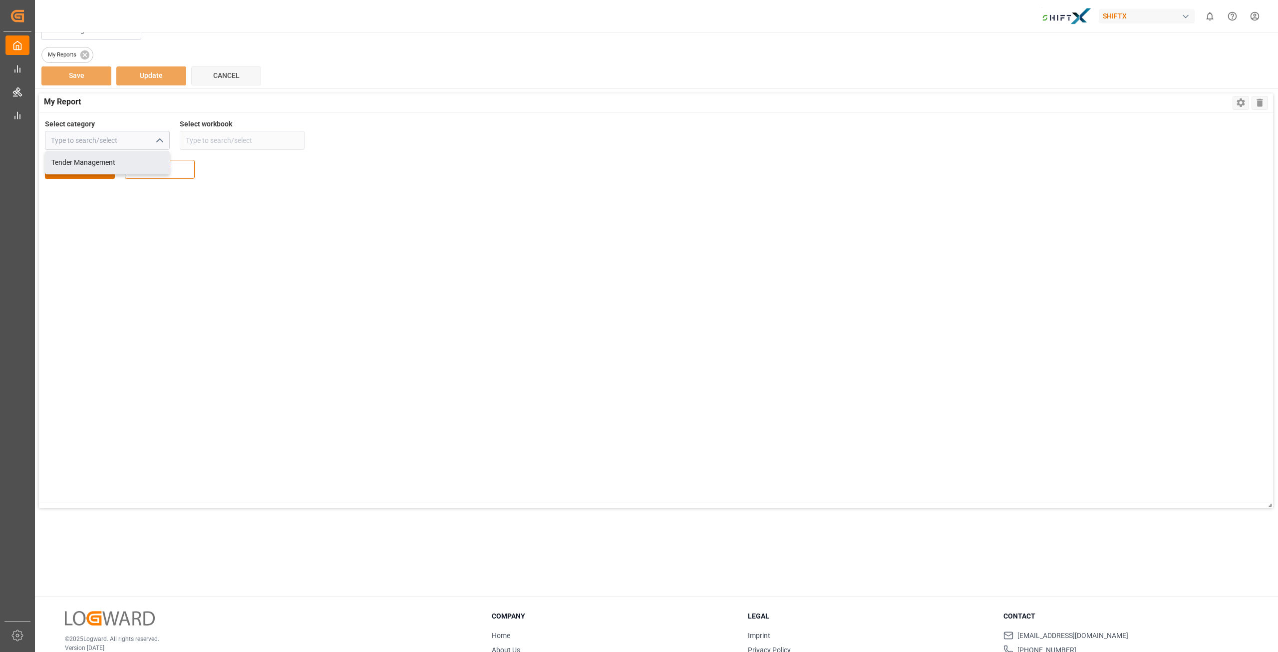
click at [292, 205] on div "Select category Tender Management Select workbook Save Cancel" at bounding box center [659, 310] width 1240 height 395
click at [141, 139] on input at bounding box center [107, 140] width 125 height 19
click at [153, 141] on button "open menu" at bounding box center [158, 140] width 15 height 15
click at [99, 165] on div "Tender Management" at bounding box center [107, 162] width 124 height 22
type input "Tender Management"
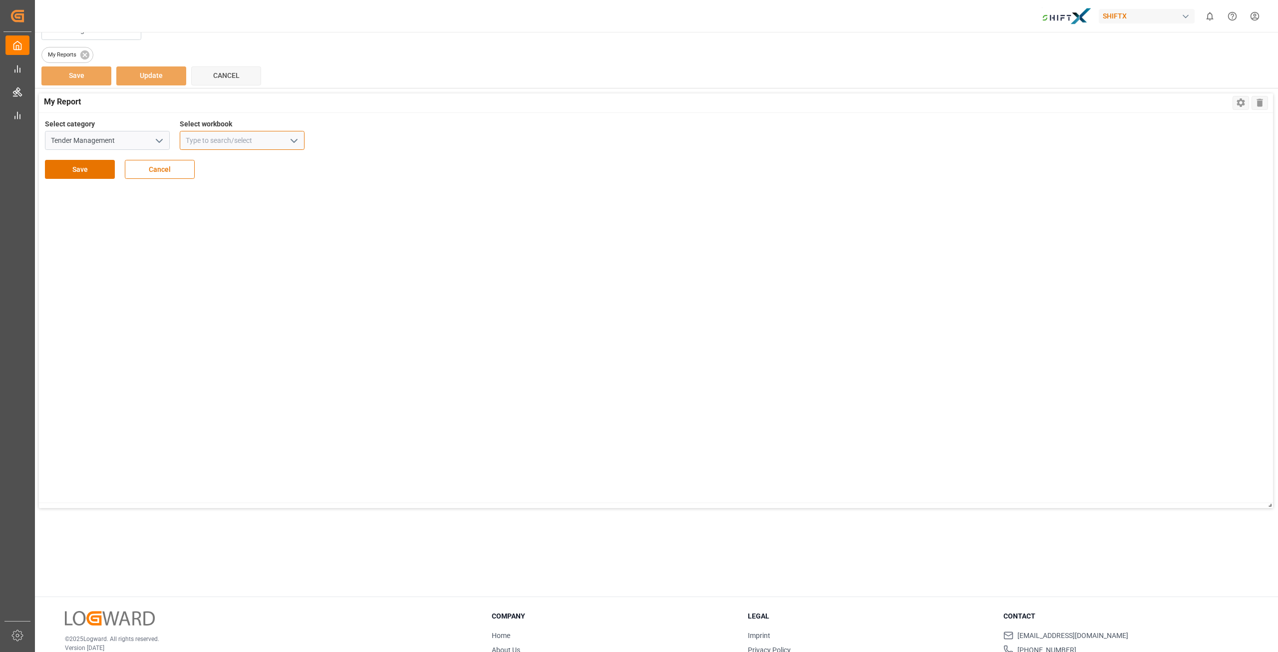
click at [224, 149] on input at bounding box center [242, 140] width 125 height 19
click at [290, 144] on icon "open menu" at bounding box center [294, 141] width 12 height 12
click at [154, 142] on icon "open menu" at bounding box center [159, 141] width 12 height 12
click at [233, 147] on input at bounding box center [242, 140] width 125 height 19
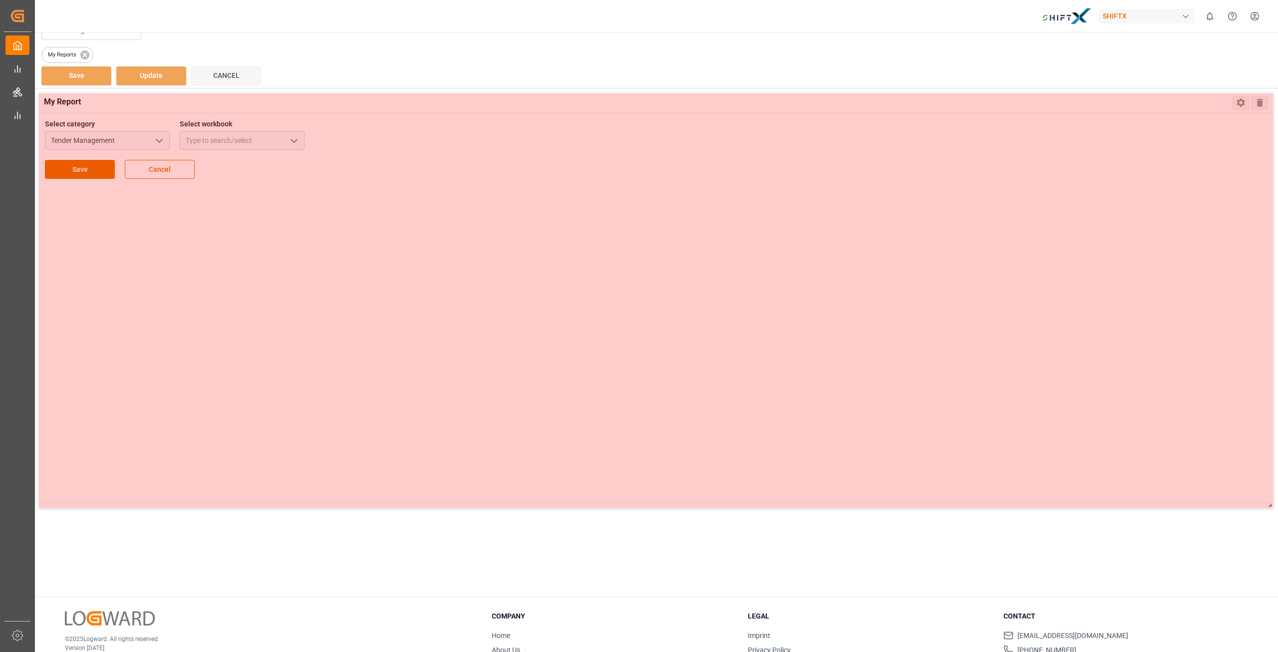
click at [287, 142] on div at bounding box center [656, 300] width 1234 height 414
click at [294, 141] on div at bounding box center [656, 300] width 1234 height 414
click at [292, 142] on div at bounding box center [656, 300] width 1234 height 414
click at [737, 493] on div at bounding box center [656, 300] width 1234 height 414
drag, startPoint x: 1038, startPoint y: 264, endPoint x: 807, endPoint y: 247, distance: 231.3
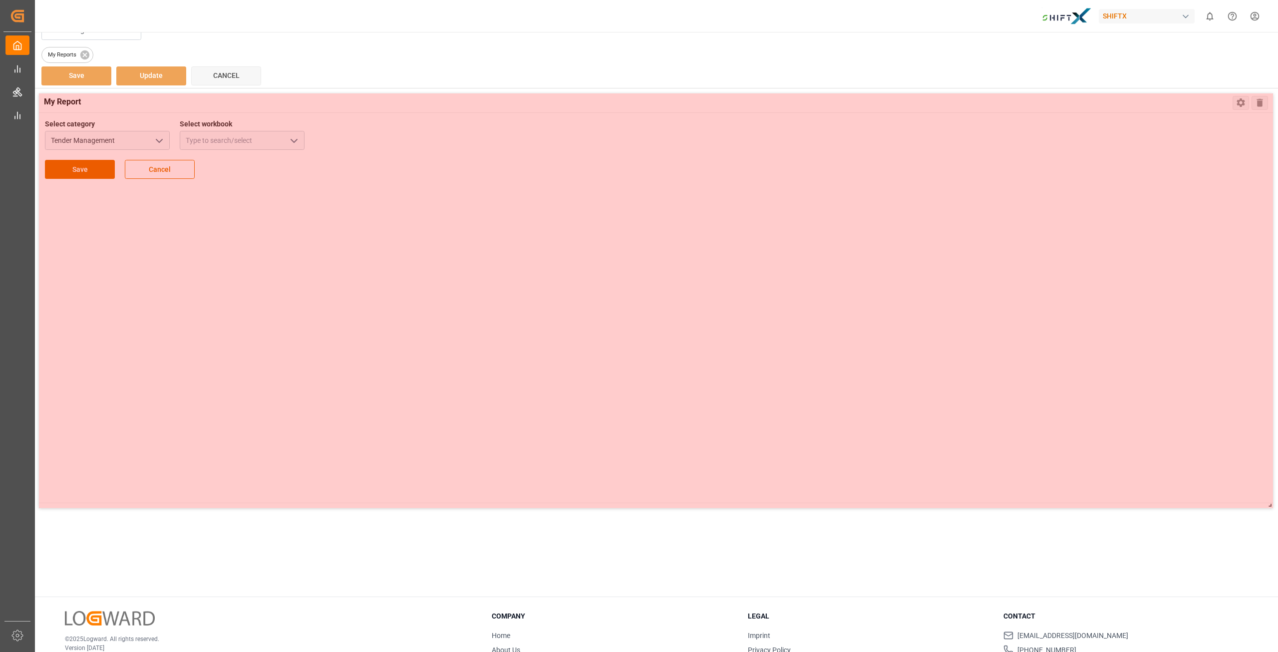
click at [863, 255] on div at bounding box center [656, 300] width 1234 height 414
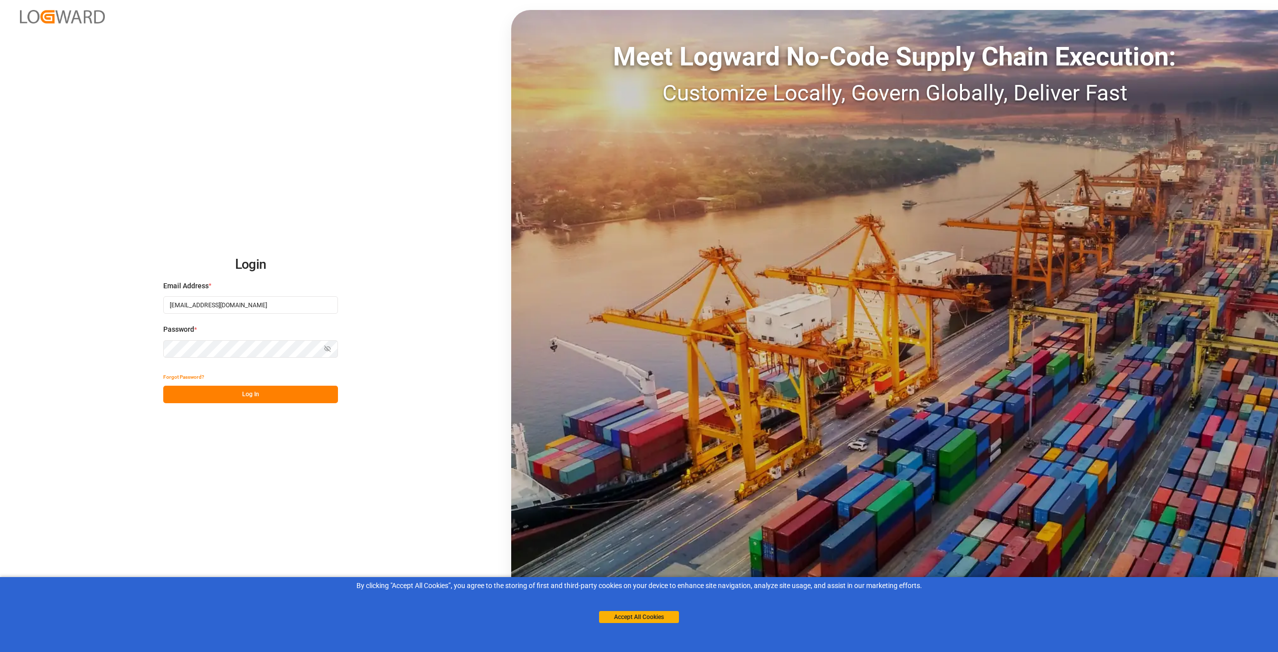
click at [306, 304] on input "[EMAIL_ADDRESS][DOMAIN_NAME]" at bounding box center [250, 304] width 175 height 17
paste input "MSMU5061411"
type input "[EMAIL_ADDRESS]"
click at [323, 351] on button "Show password" at bounding box center [327, 348] width 21 height 17
click at [146, 352] on div "Login Email Address * [EMAIL_ADDRESS] Password * Hide password Forgot Password?…" at bounding box center [639, 326] width 1278 height 652
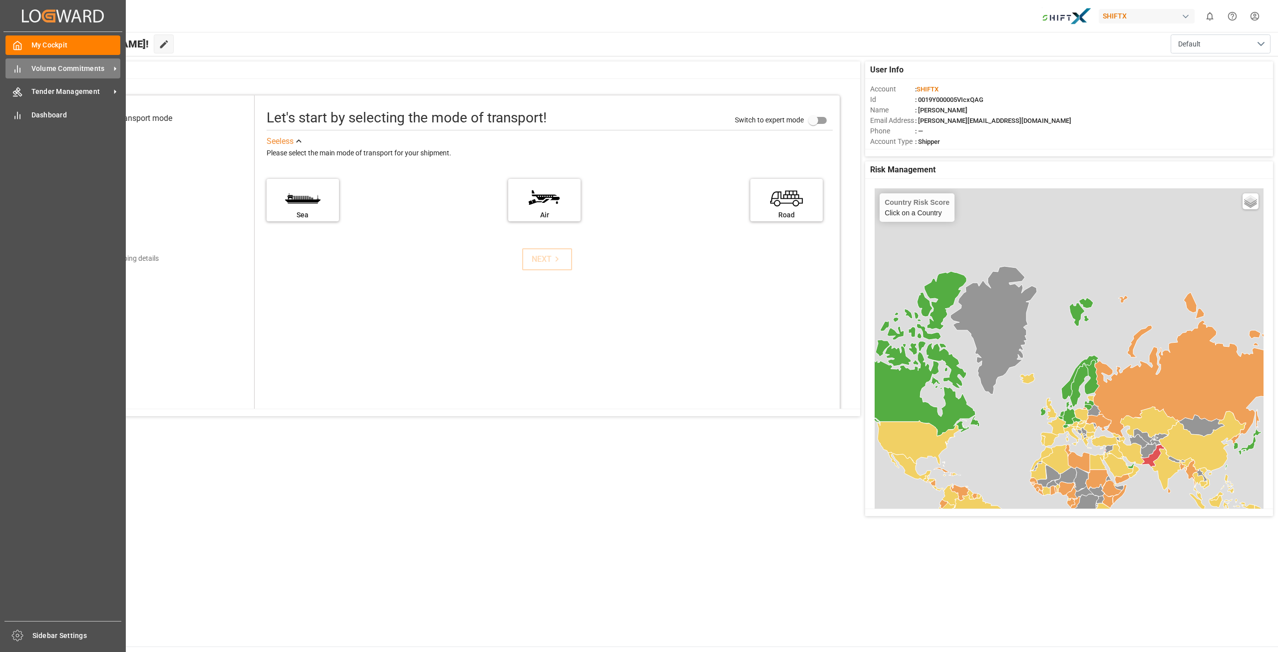
click at [15, 62] on div "Volume Commitments Volume Commitments" at bounding box center [62, 67] width 115 height 19
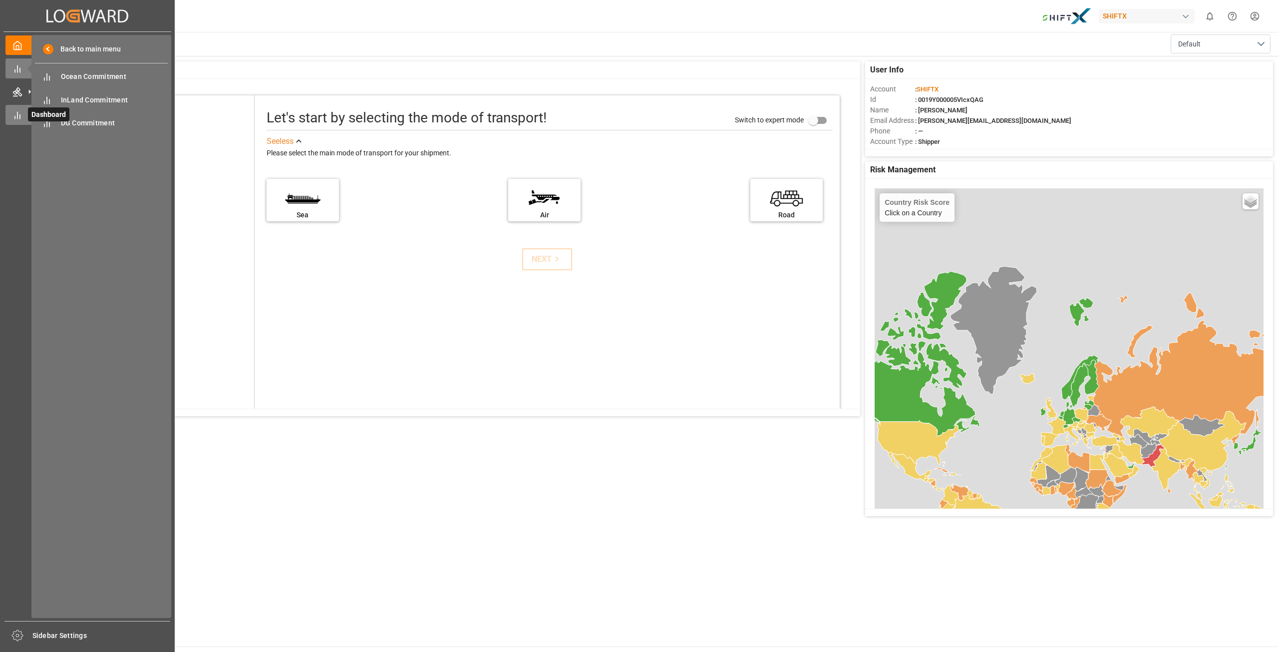
click at [11, 110] on div at bounding box center [13, 115] width 17 height 10
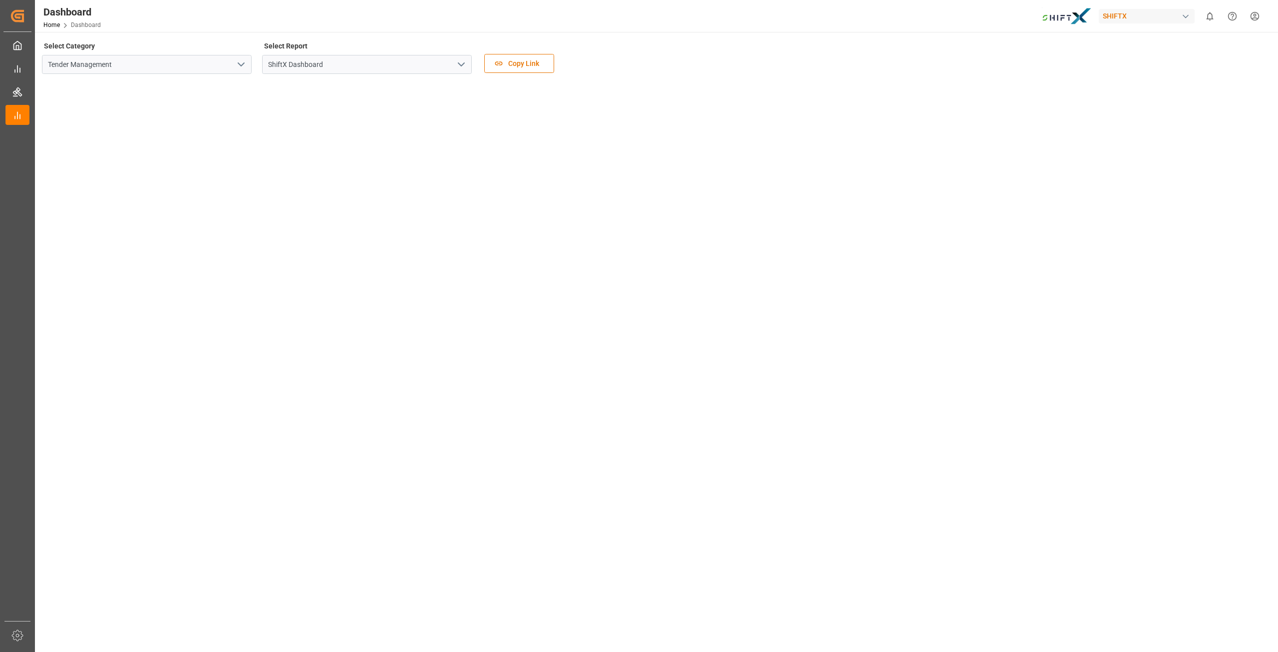
click at [243, 68] on icon "open menu" at bounding box center [241, 64] width 12 height 12
click at [168, 70] on input "Tender Management" at bounding box center [147, 64] width 210 height 19
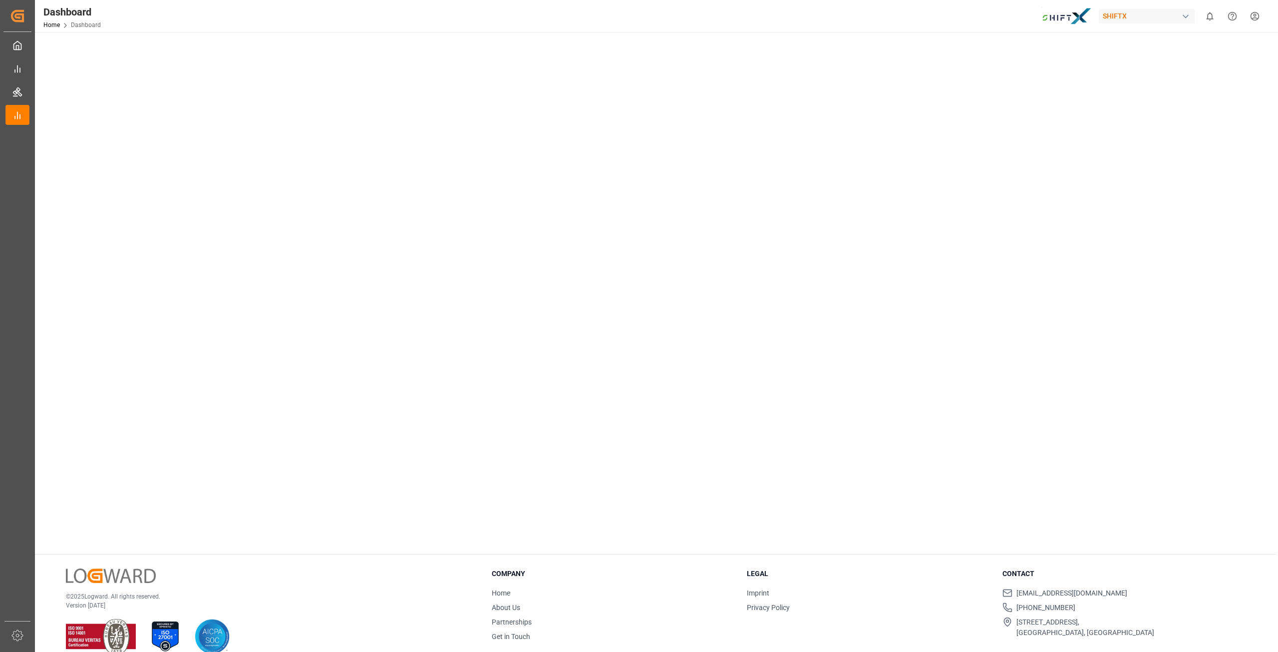
scroll to position [100, 0]
click at [123, 398] on main "Select Category Tender Management Select Report ShiftX Dashboard Copy Link" at bounding box center [655, 246] width 1241 height 614
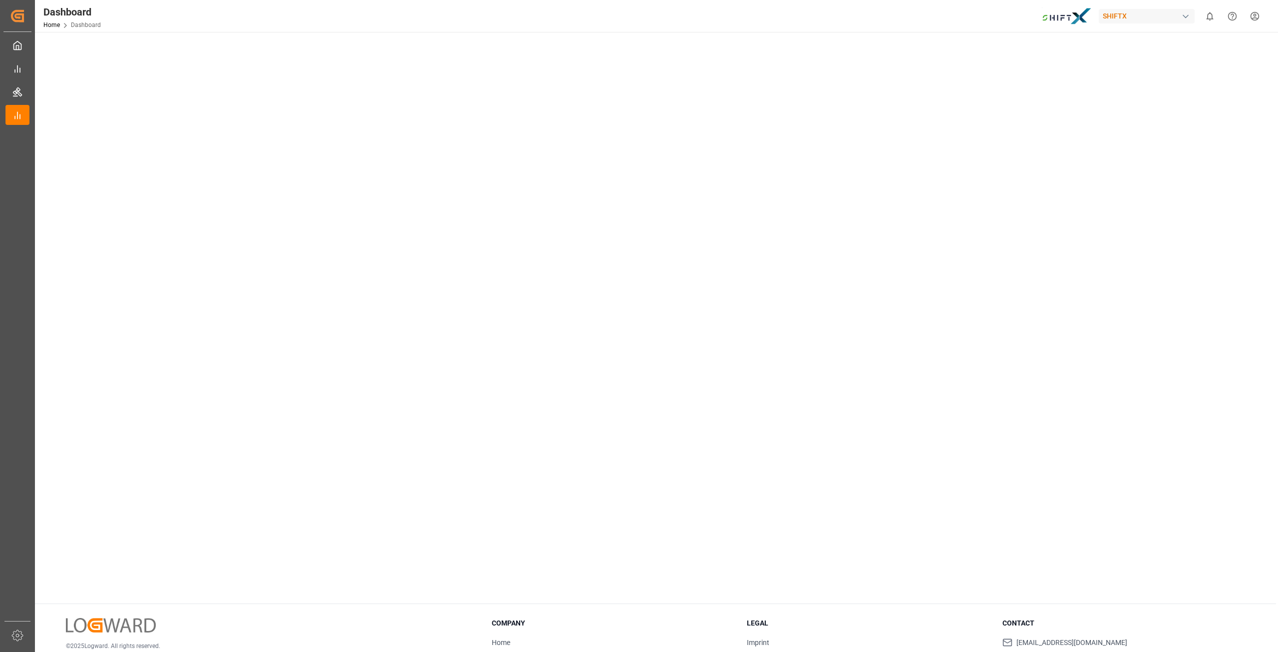
scroll to position [0, 0]
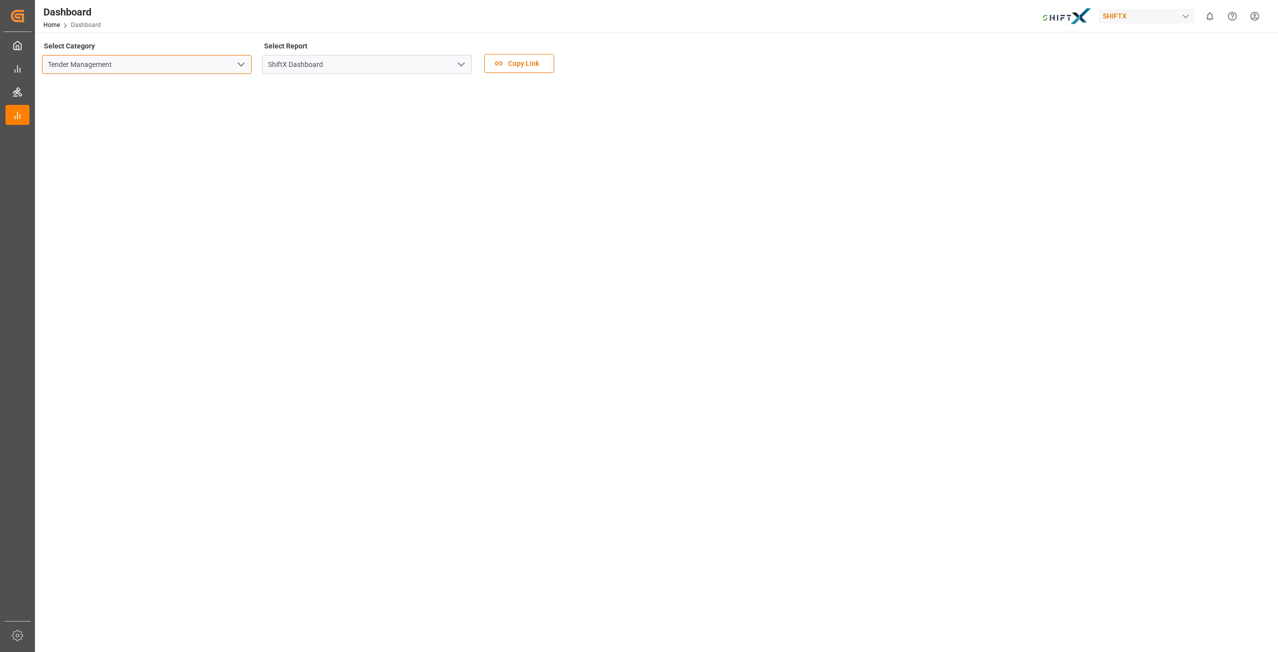
click at [130, 61] on input "Tender Management" at bounding box center [147, 64] width 210 height 19
click at [292, 66] on input "ShiftX Dashboard" at bounding box center [367, 64] width 210 height 19
click at [454, 67] on button "open menu" at bounding box center [460, 64] width 15 height 15
click at [455, 67] on button "close menu" at bounding box center [460, 64] width 15 height 15
click at [229, 62] on input "Tender Management" at bounding box center [147, 64] width 210 height 19
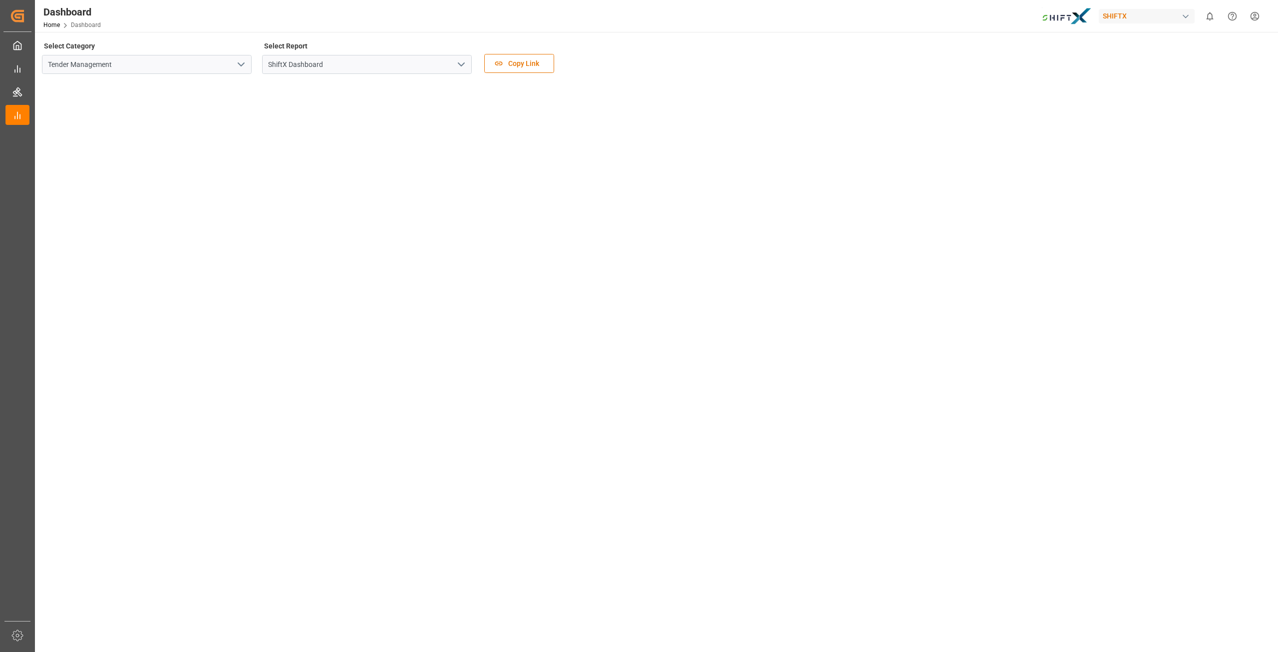
click at [241, 64] on icon "open menu" at bounding box center [241, 64] width 12 height 12
click at [141, 73] on div "Select Category Tender Management Tender Management" at bounding box center [147, 60] width 210 height 42
click at [137, 62] on input "Tender Management" at bounding box center [147, 64] width 210 height 19
type input "Tender Management"
type input "ShiftX Dashboard"
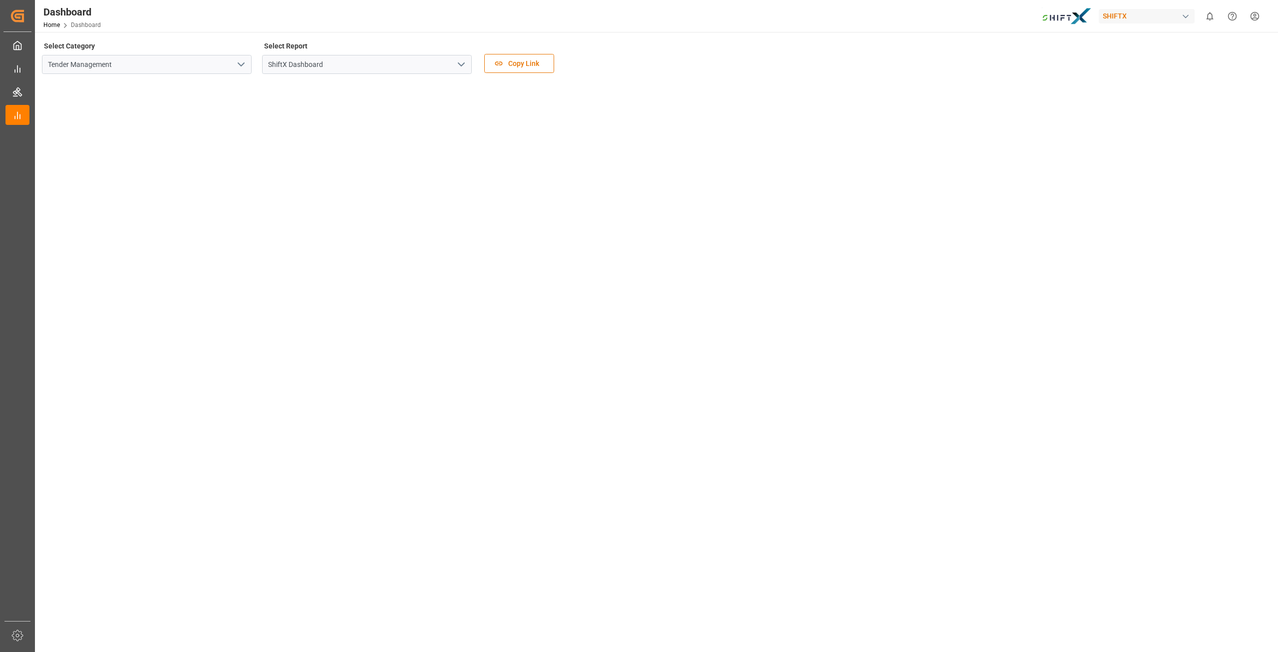
click at [166, 503] on main "Select Category Tender Management Select Report ShiftX Dashboard Copy Link" at bounding box center [655, 346] width 1241 height 614
click at [299, 518] on main "Select Category Tender Management Select Report ShiftX Dashboard Copy Link" at bounding box center [655, 346] width 1241 height 614
click at [148, 540] on main "Select Category Tender Management Select Report ShiftX Dashboard Copy Link" at bounding box center [655, 346] width 1241 height 614
click at [120, 496] on main "Select Category Tender Management Select Report ShiftX Dashboard Copy Link" at bounding box center [655, 346] width 1241 height 614
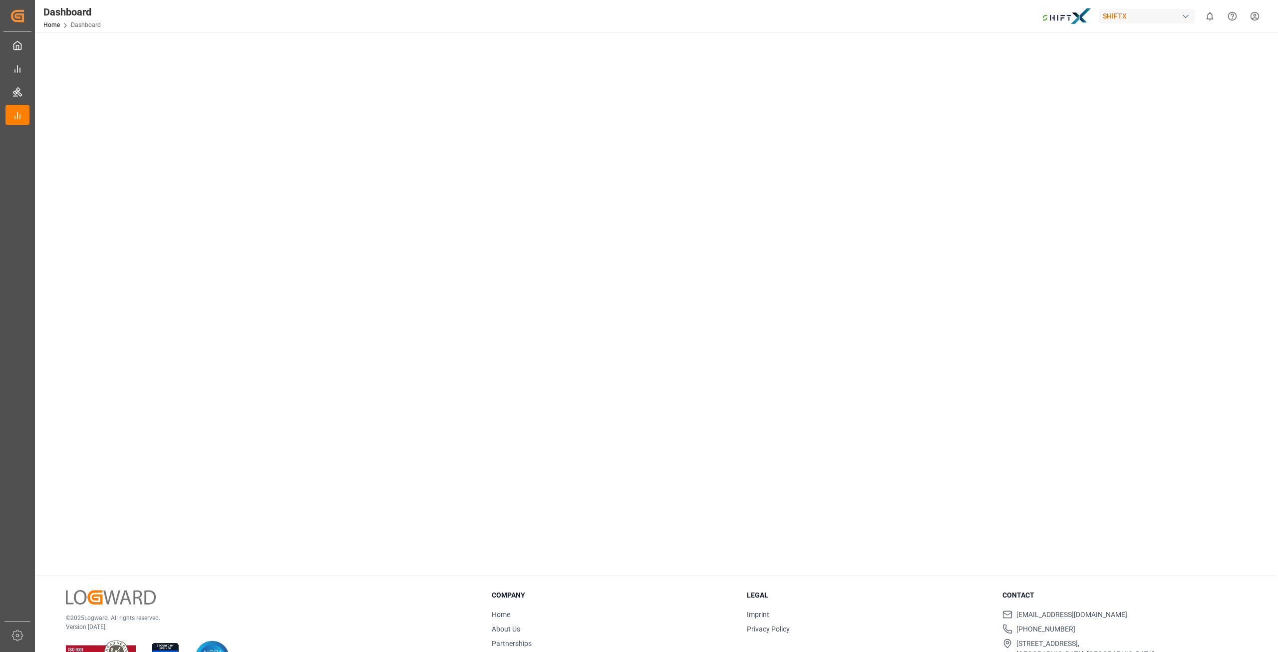
scroll to position [65, 0]
click at [699, 527] on main "Select Category Tender Management Select Report ShiftX Dashboard Copy Link" at bounding box center [655, 281] width 1241 height 614
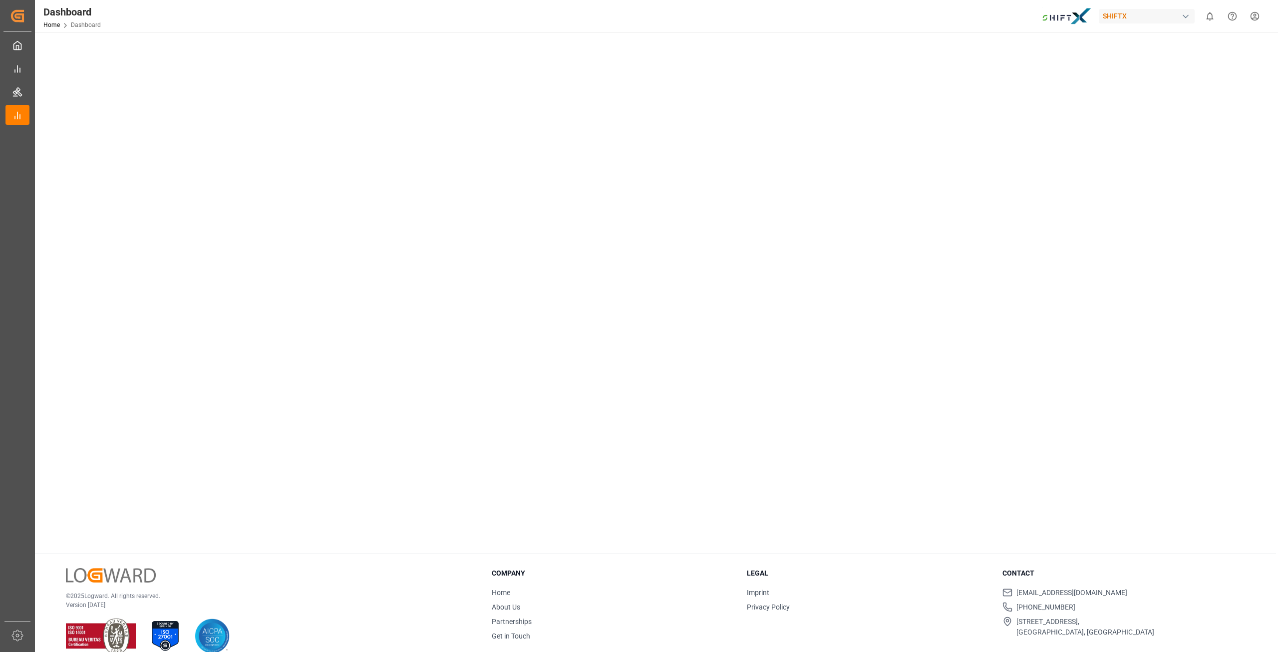
scroll to position [0, 0]
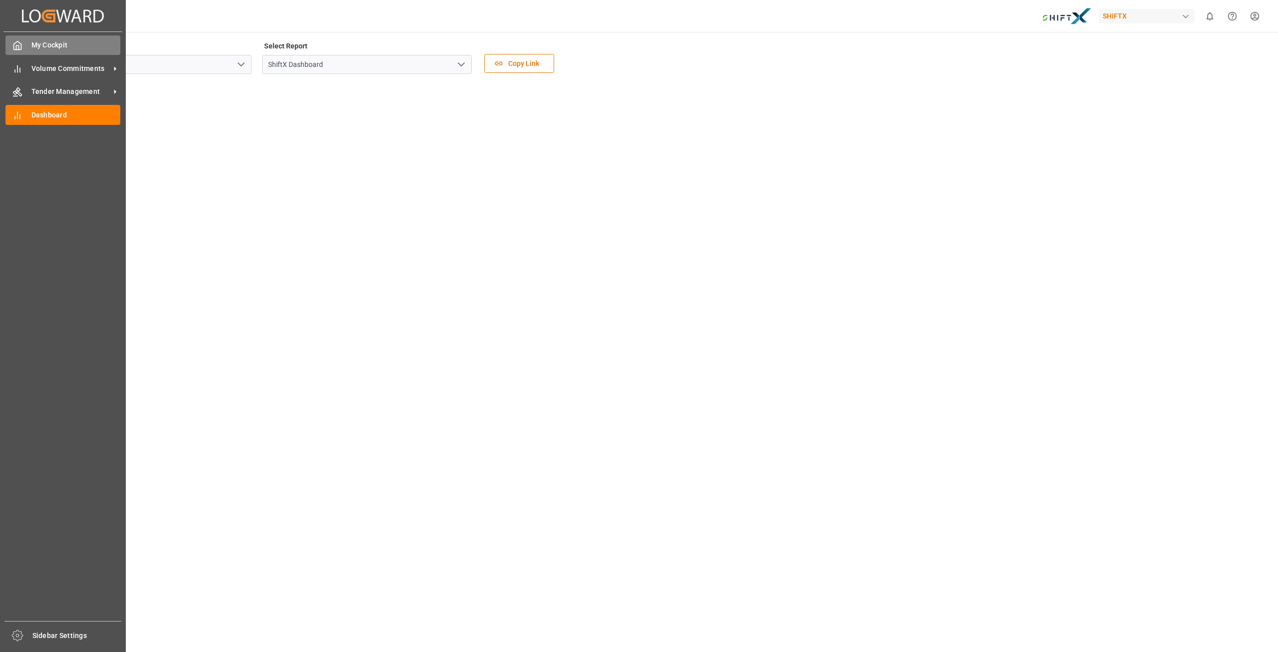
click at [13, 40] on icon at bounding box center [17, 45] width 10 height 10
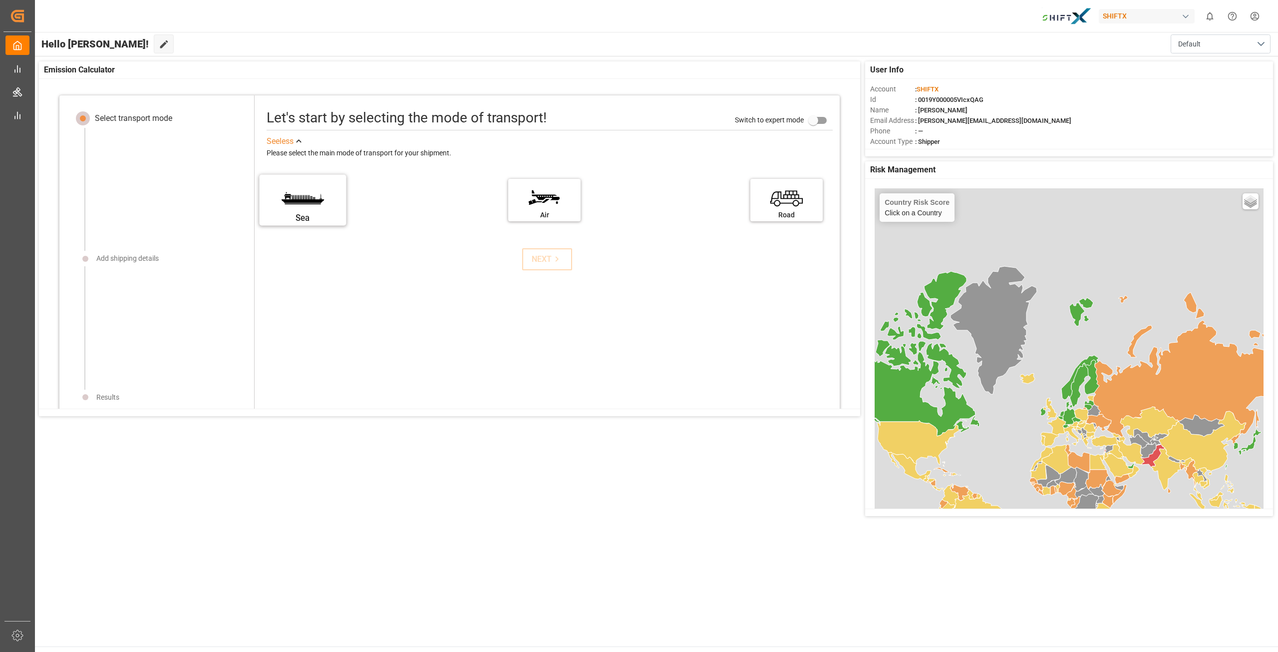
click at [314, 196] on label "Sea" at bounding box center [302, 197] width 75 height 42
click at [0, 0] on input "Sea" at bounding box center [0, 0] width 0 height 0
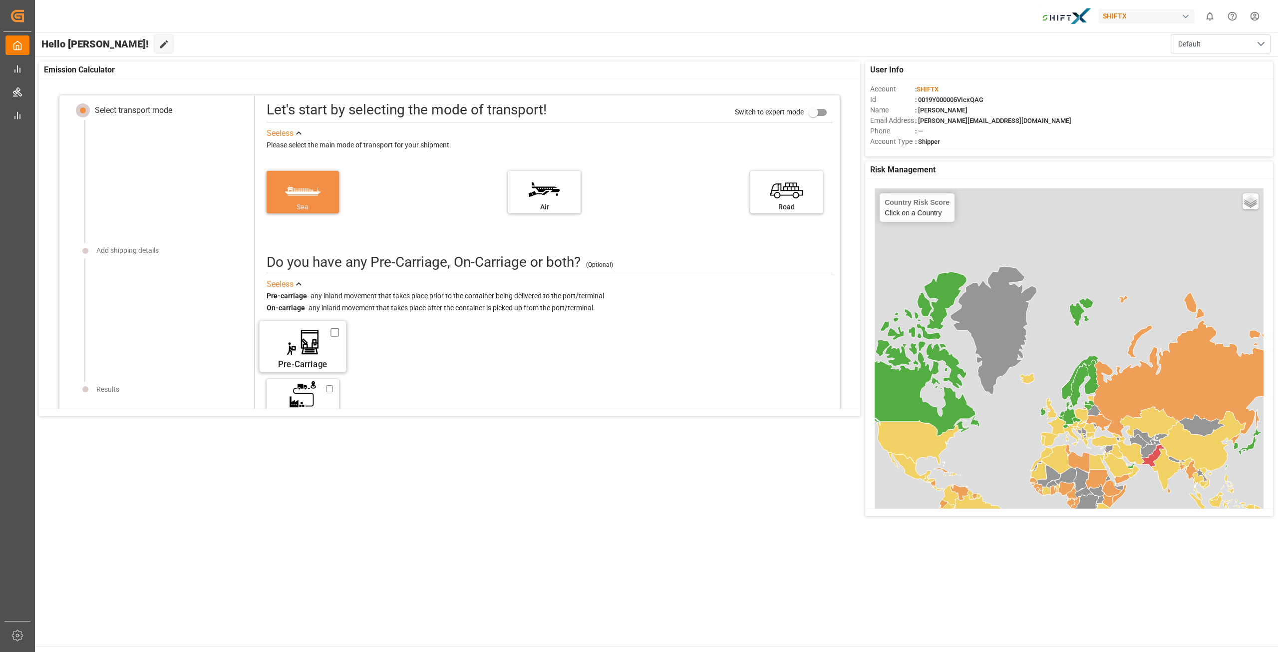
scroll to position [10, 0]
click at [318, 394] on label "On-Carriage" at bounding box center [302, 395] width 75 height 42
click at [331, 390] on input "On-Carriage" at bounding box center [335, 384] width 8 height 11
checkbox input "true"
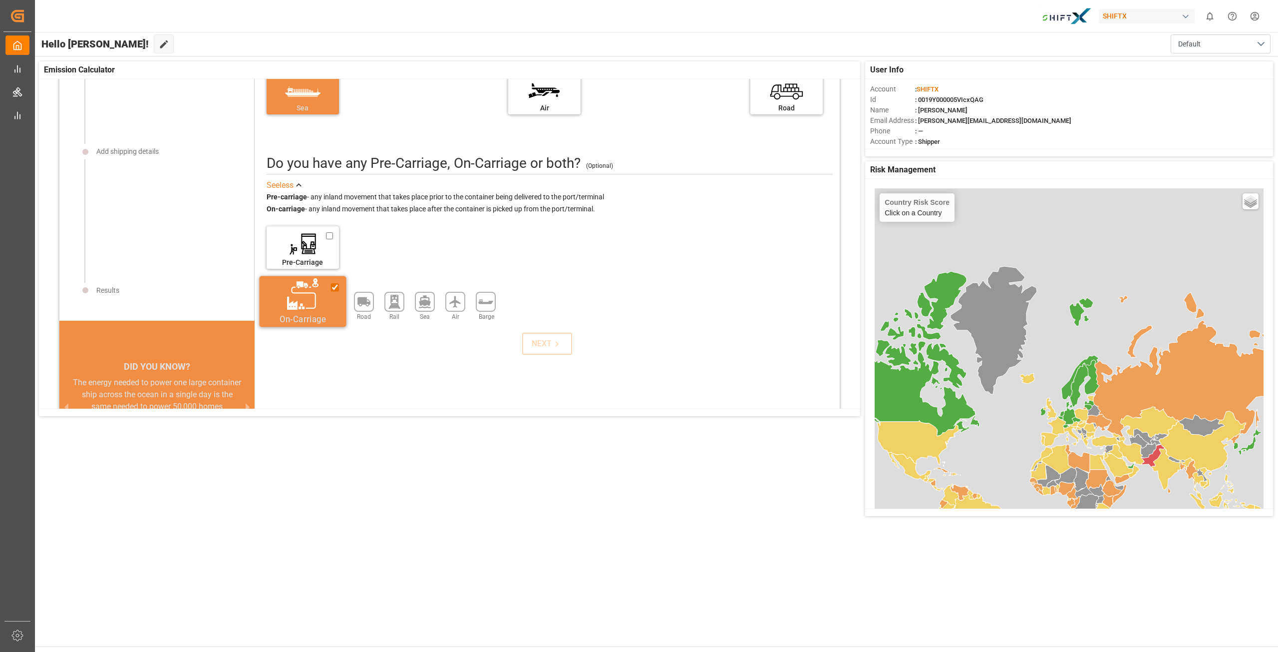
scroll to position [150, 0]
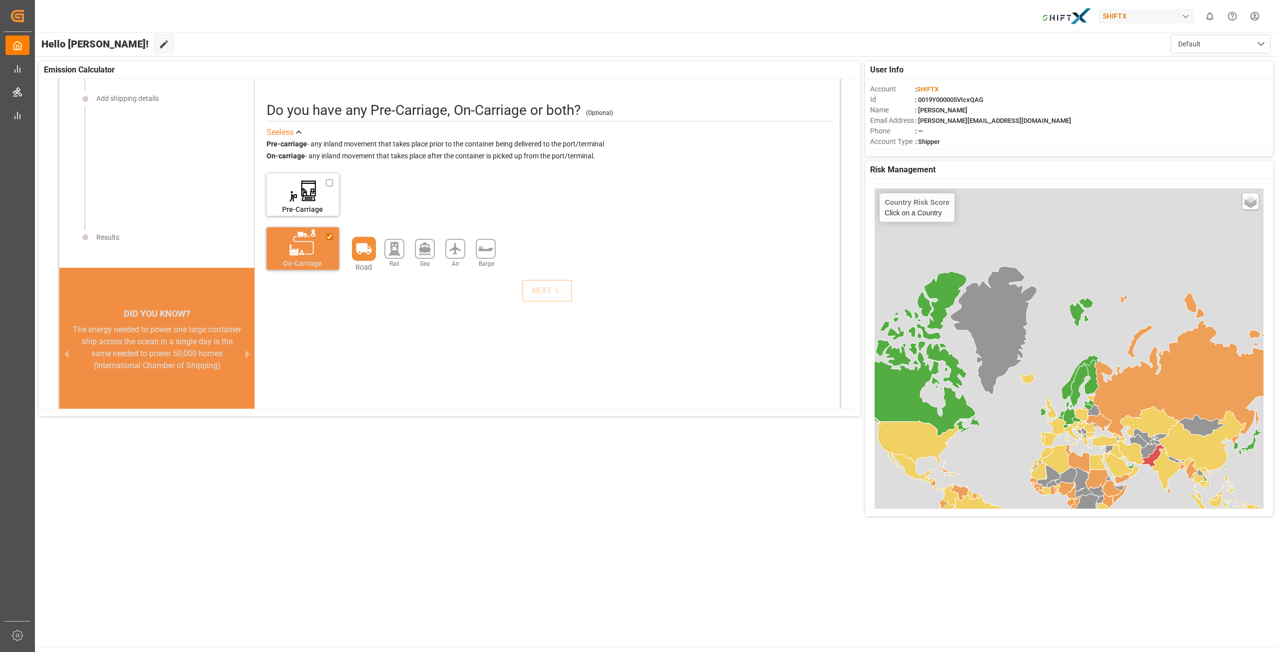
click at [367, 245] on icon at bounding box center [364, 248] width 15 height 11
click at [539, 290] on div "NEXT" at bounding box center [547, 291] width 30 height 12
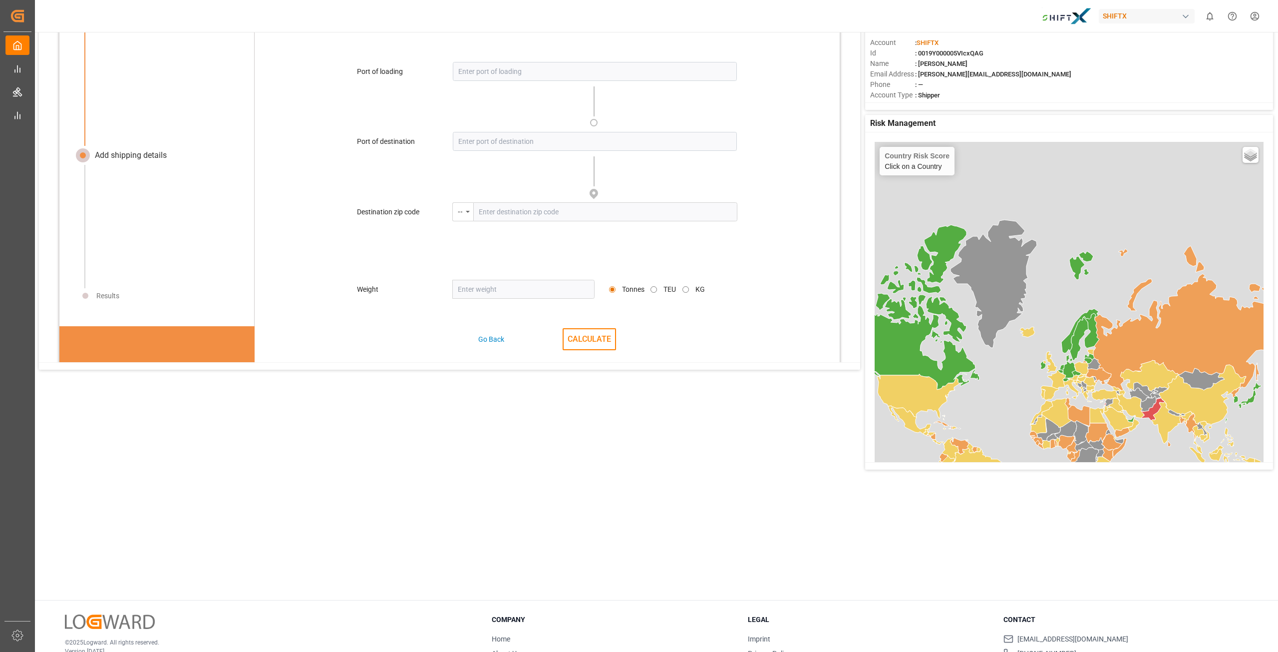
scroll to position [16, 0]
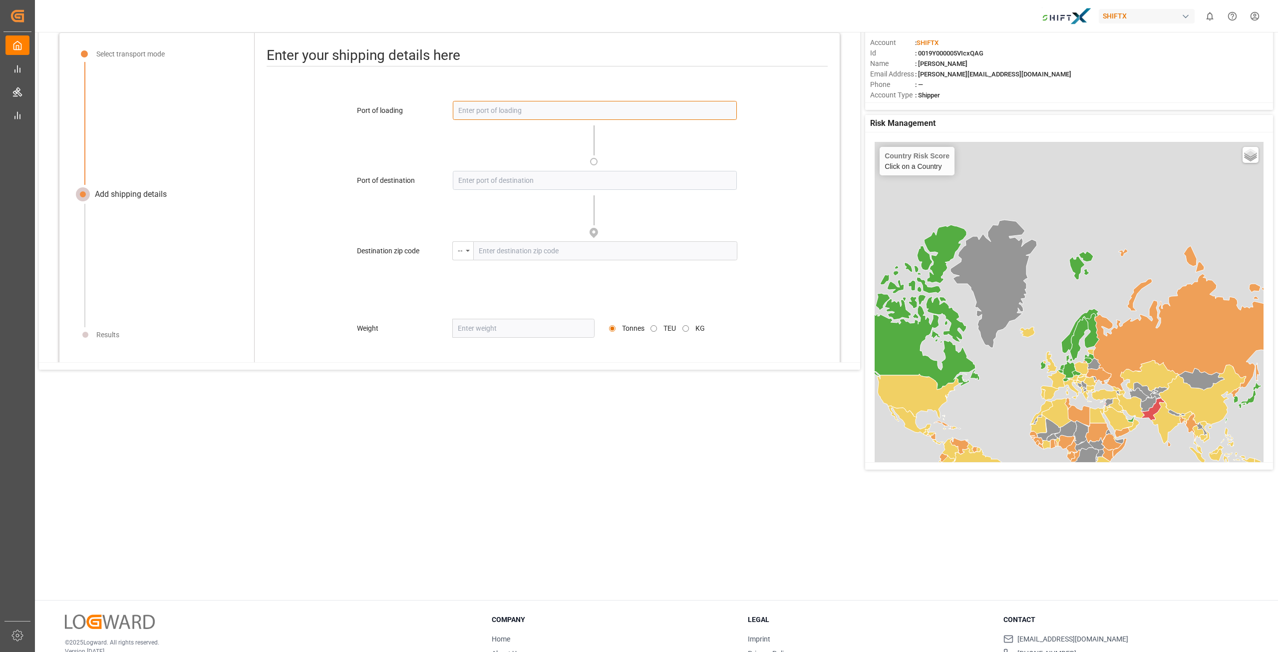
click at [489, 105] on input at bounding box center [595, 110] width 284 height 19
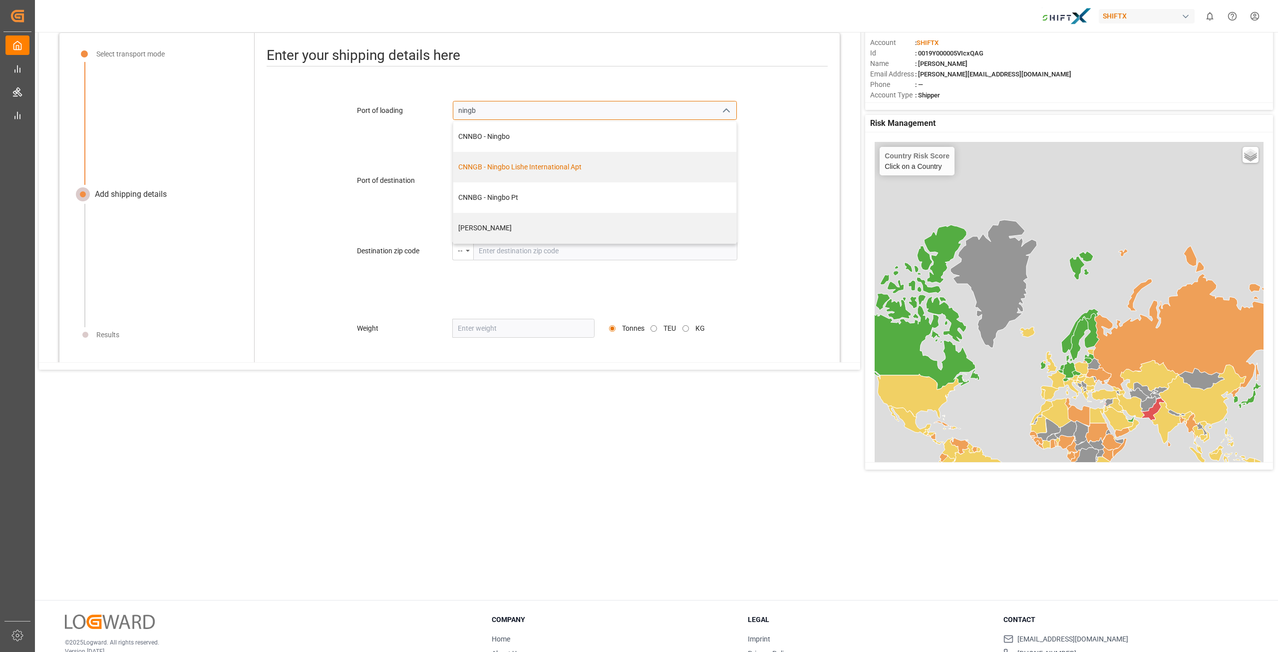
click at [521, 169] on div "CNNGB - Ningbo Lishe International Apt" at bounding box center [594, 167] width 273 height 10
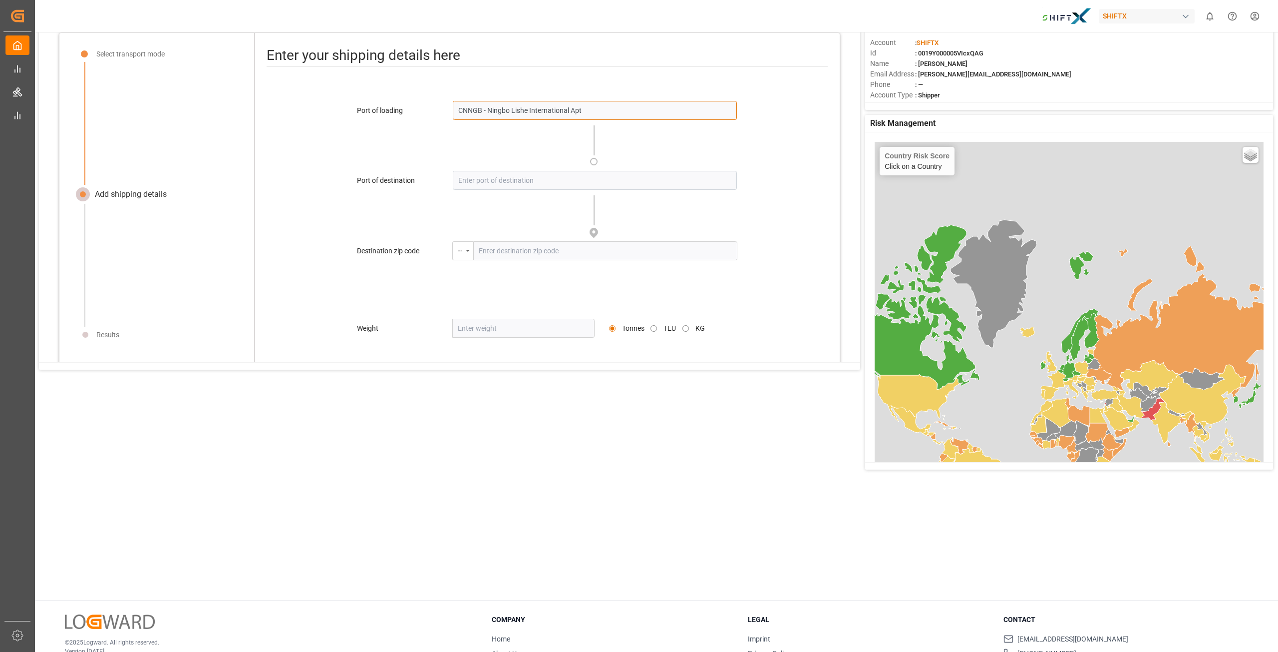
type input "CNNGB - Ningbo Lishe International Apt"
click at [463, 175] on input at bounding box center [595, 180] width 284 height 19
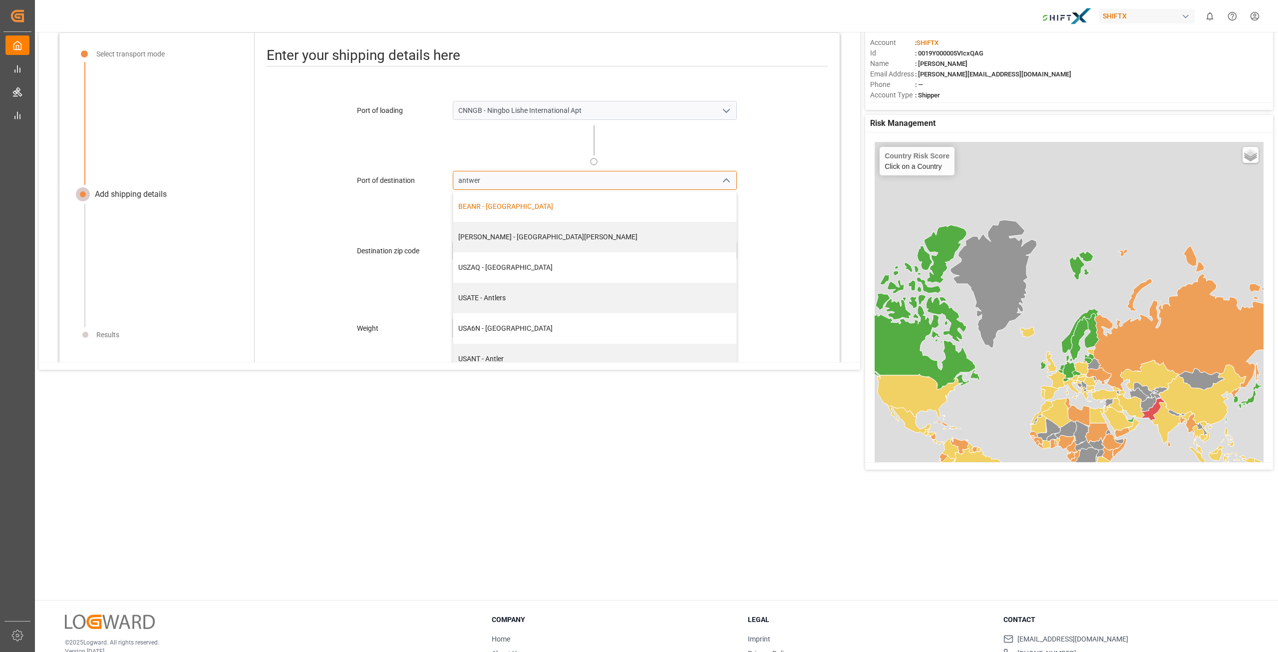
click at [498, 201] on div "BEANR - Antwerp" at bounding box center [594, 206] width 273 height 10
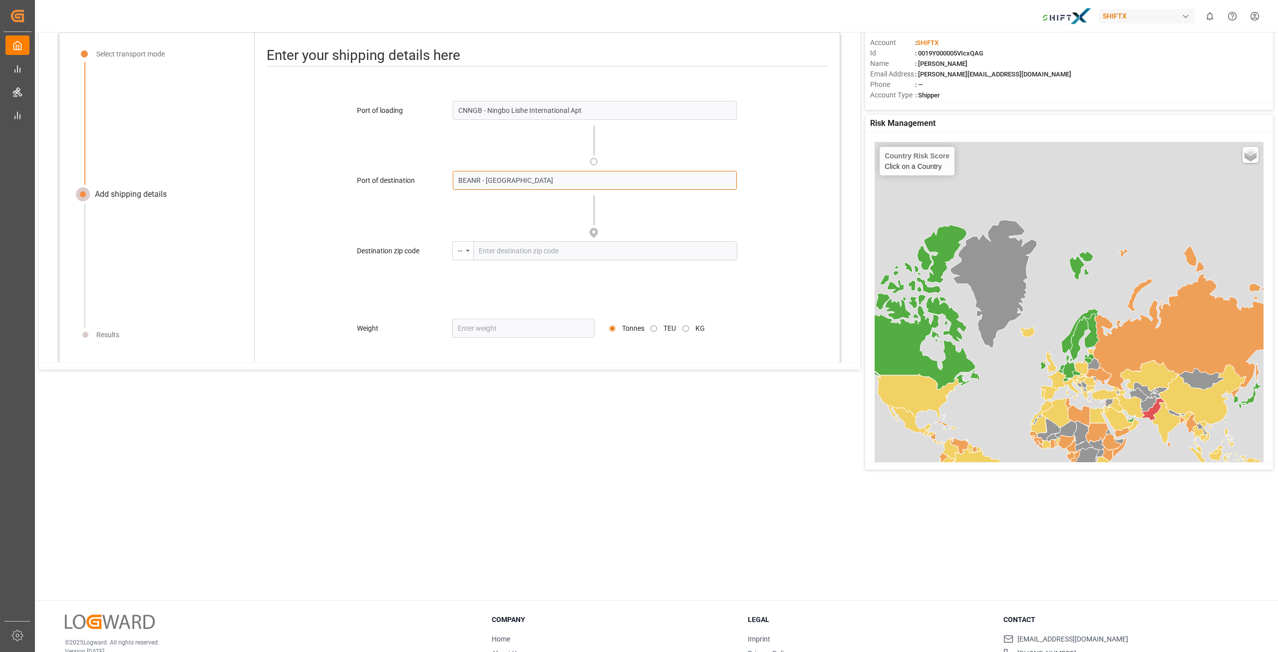
type input "BEANR - Antwerp"
click at [489, 250] on input "text" at bounding box center [605, 250] width 264 height 19
click at [461, 245] on div "--" at bounding box center [462, 250] width 21 height 19
click at [477, 315] on div "BE - Belgium" at bounding box center [527, 316] width 149 height 21
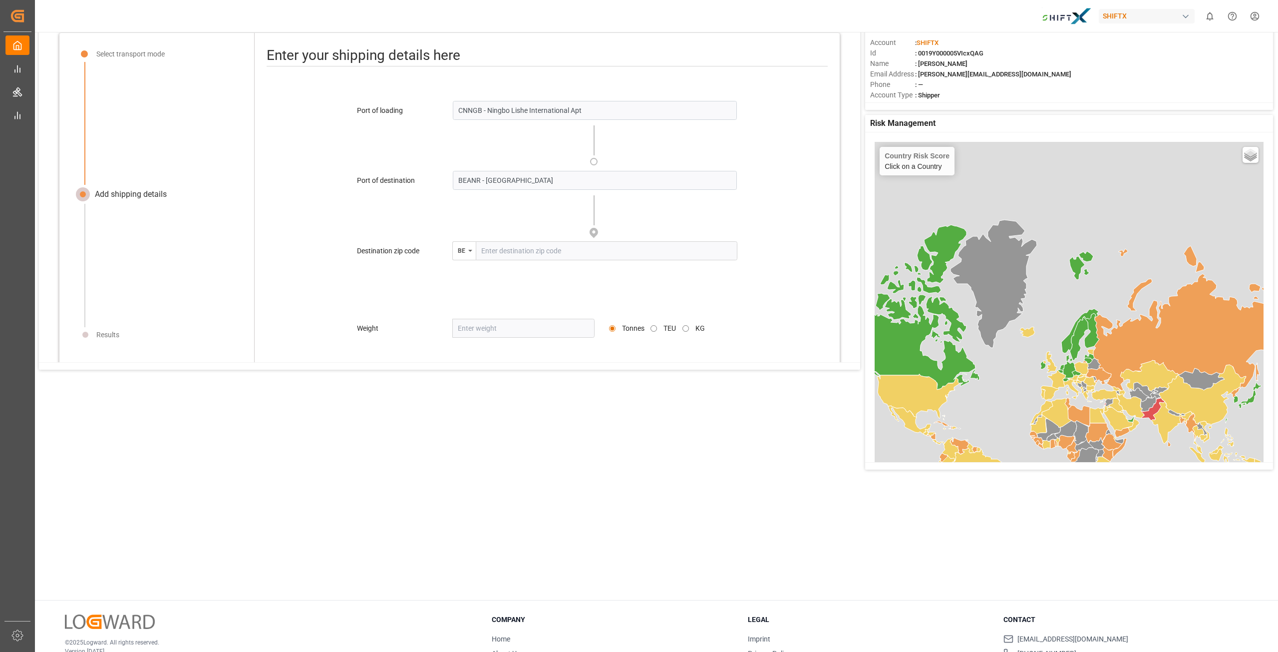
click at [479, 253] on input "text" at bounding box center [607, 250] width 262 height 19
type input "3550"
click at [484, 329] on input "number" at bounding box center [523, 328] width 143 height 19
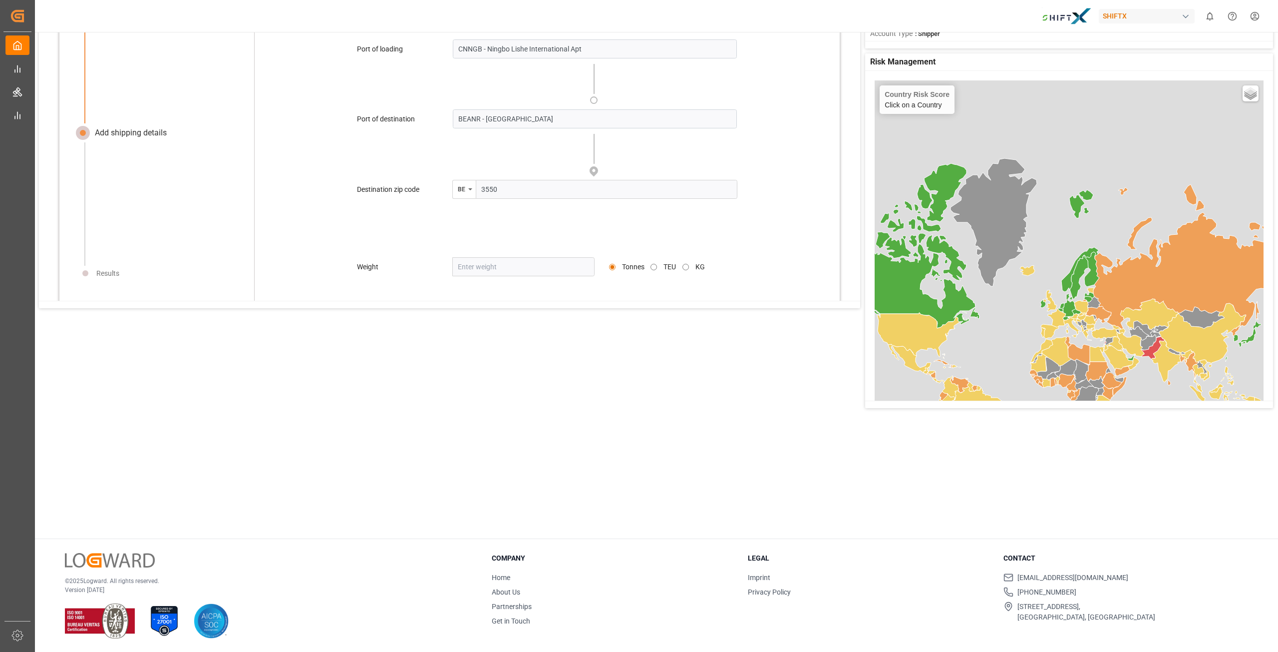
scroll to position [116, 0]
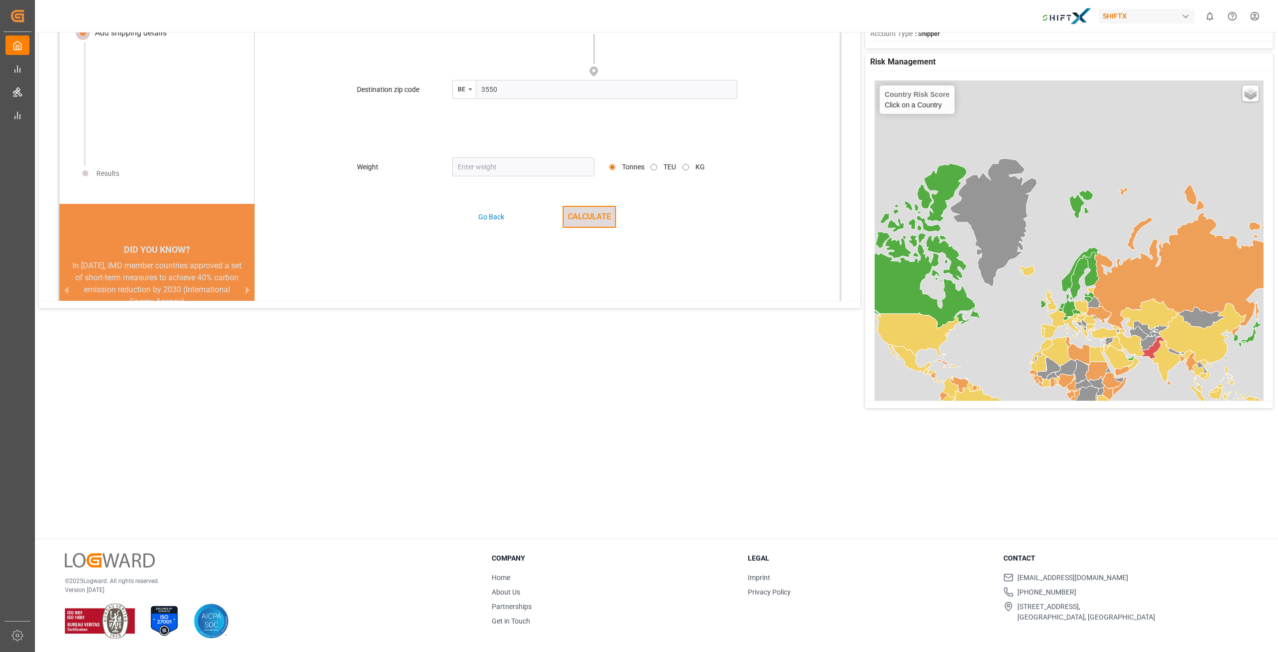
click at [607, 219] on button "CALCULATE" at bounding box center [589, 217] width 53 height 22
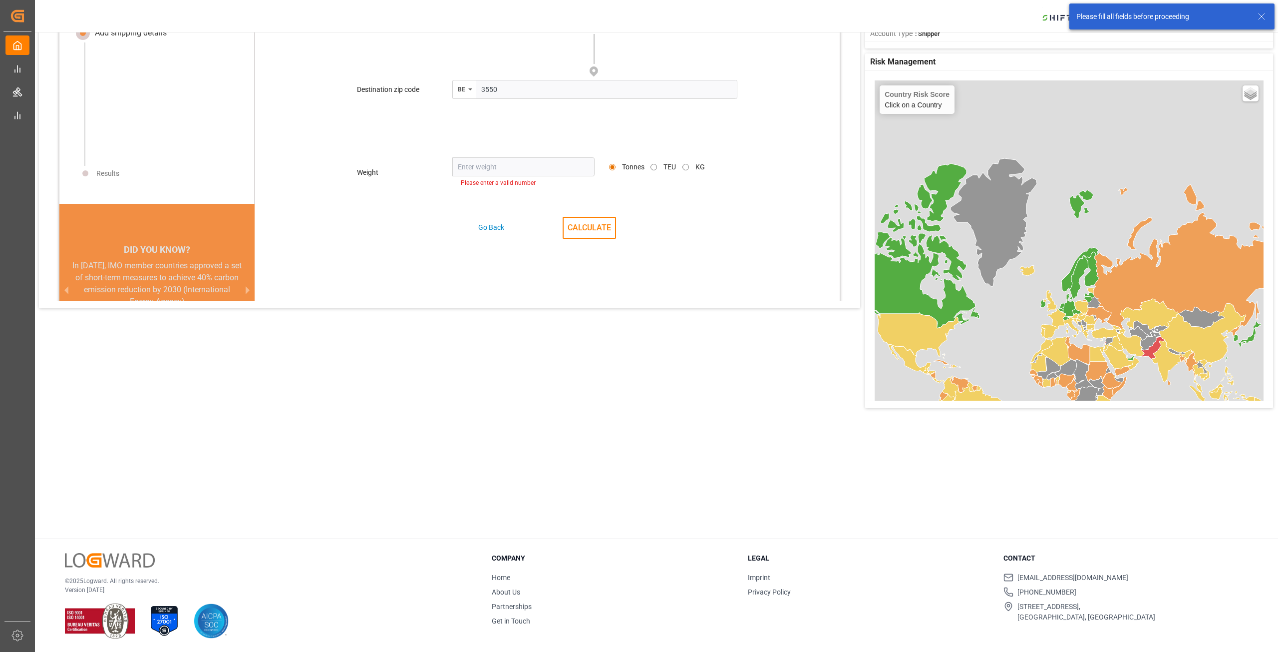
click at [688, 166] on div "Tonnes TEU KG" at bounding box center [673, 167] width 128 height 10
click at [685, 166] on input "KG" at bounding box center [686, 167] width 6 height 6
radio input "true"
click at [500, 166] on input "number" at bounding box center [523, 166] width 143 height 19
drag, startPoint x: 482, startPoint y: 148, endPoint x: 491, endPoint y: 157, distance: 13.1
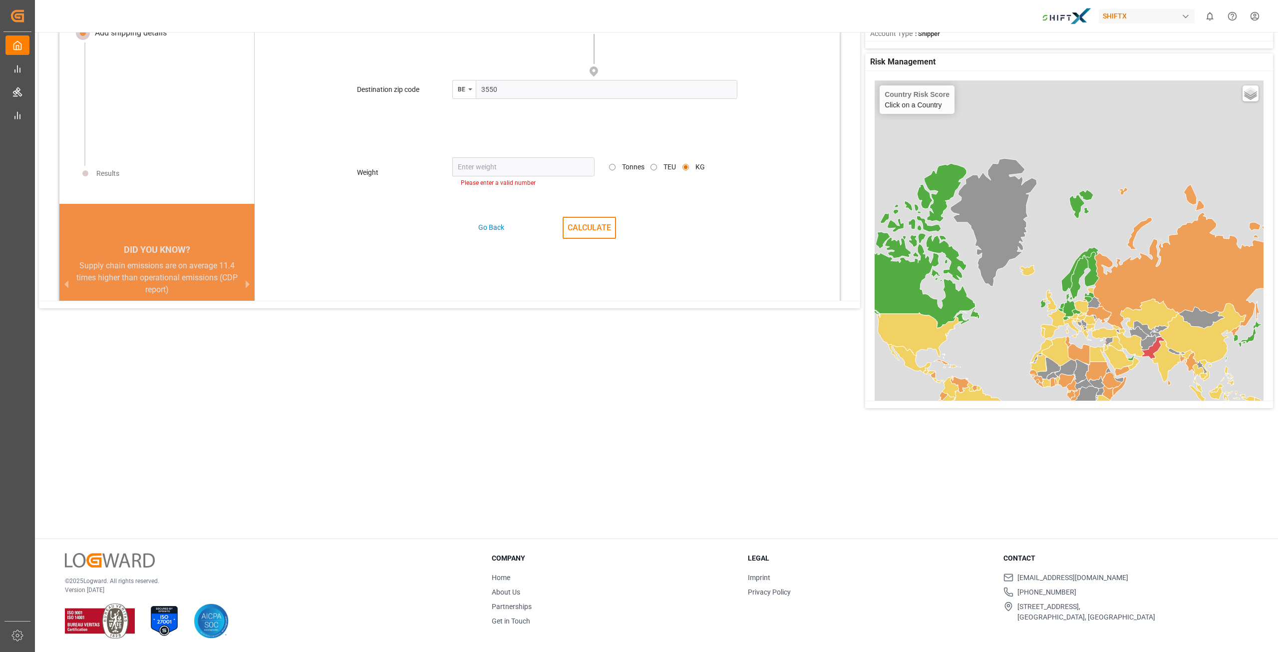
click at [488, 153] on div "Port of loading CNNGB - Ningbo Lishe International Apt Please enter a valid LOC…" at bounding box center [547, 92] width 585 height 316
click at [491, 157] on input "number" at bounding box center [523, 166] width 143 height 19
paste input "5169.560"
type input "5169.560"
click at [584, 210] on button "CALCULATE" at bounding box center [589, 217] width 53 height 22
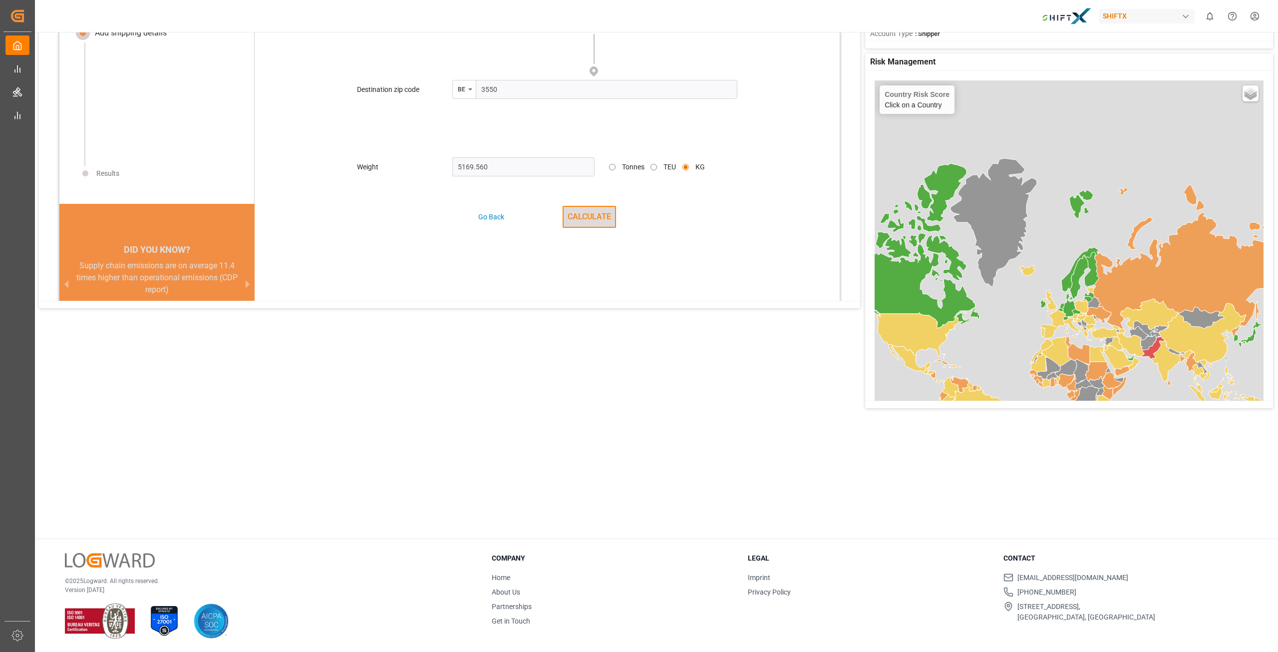
click at [579, 216] on button "CALCULATE" at bounding box center [589, 217] width 53 height 22
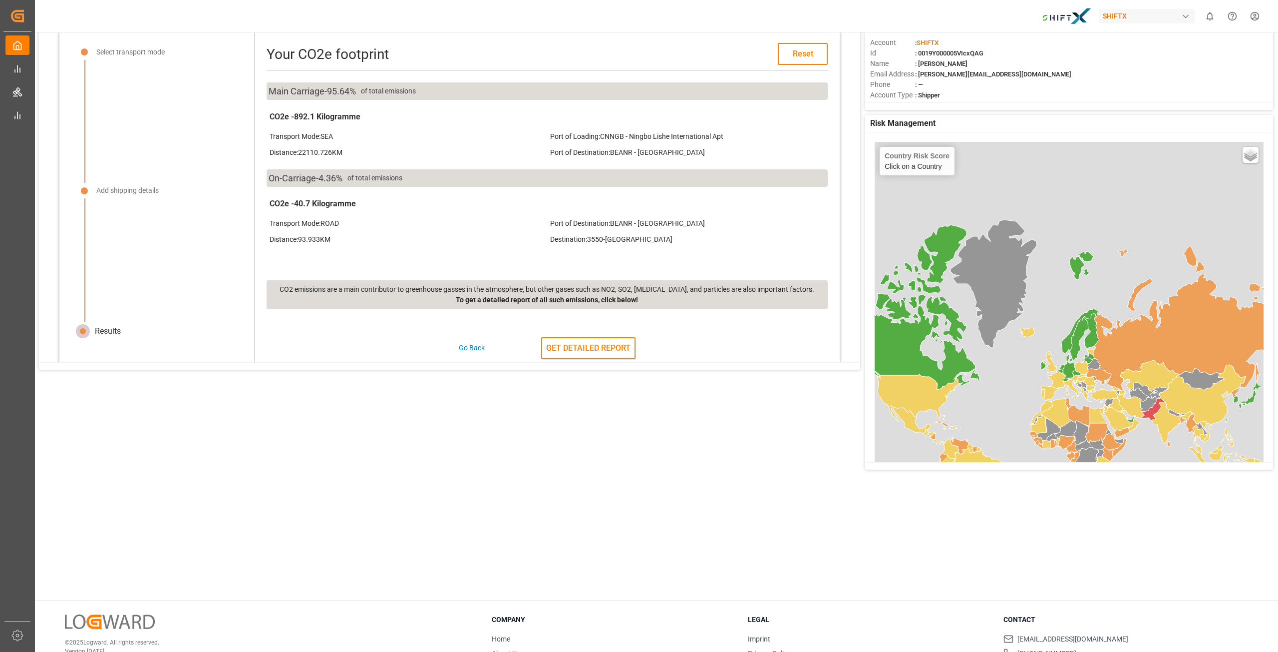
scroll to position [16, 0]
click at [580, 353] on button "GET DETAILED REPORT" at bounding box center [588, 350] width 94 height 22
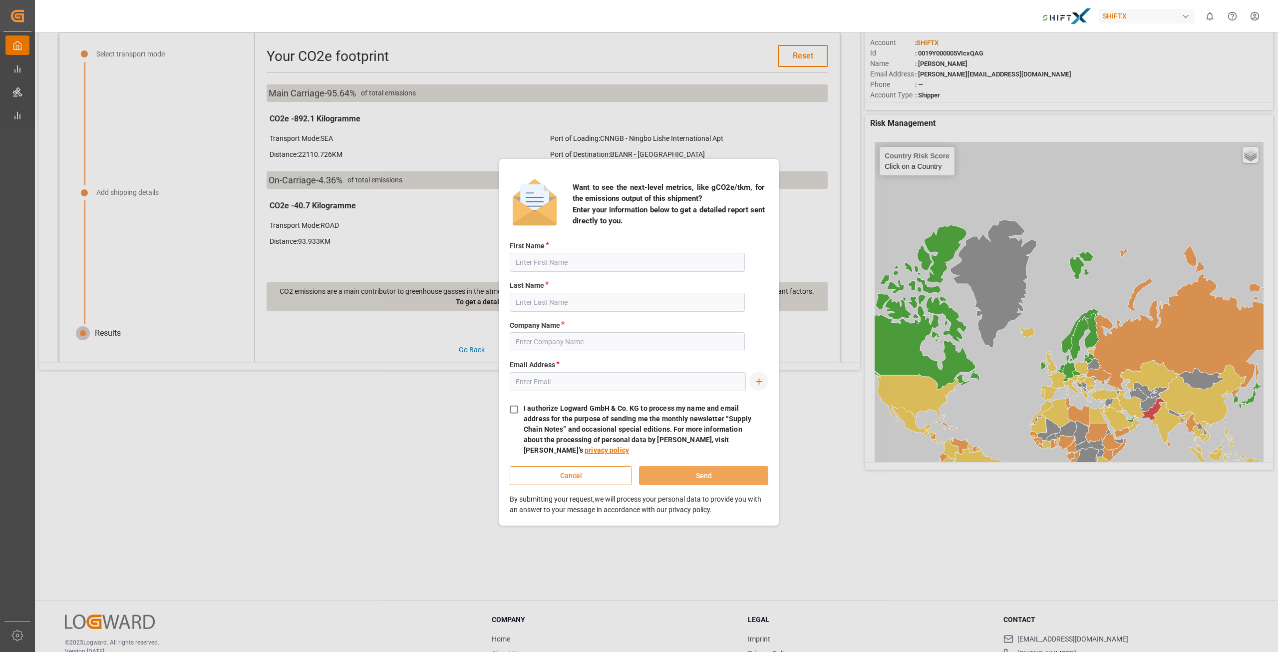
click at [598, 475] on button "Cancel" at bounding box center [571, 475] width 122 height 19
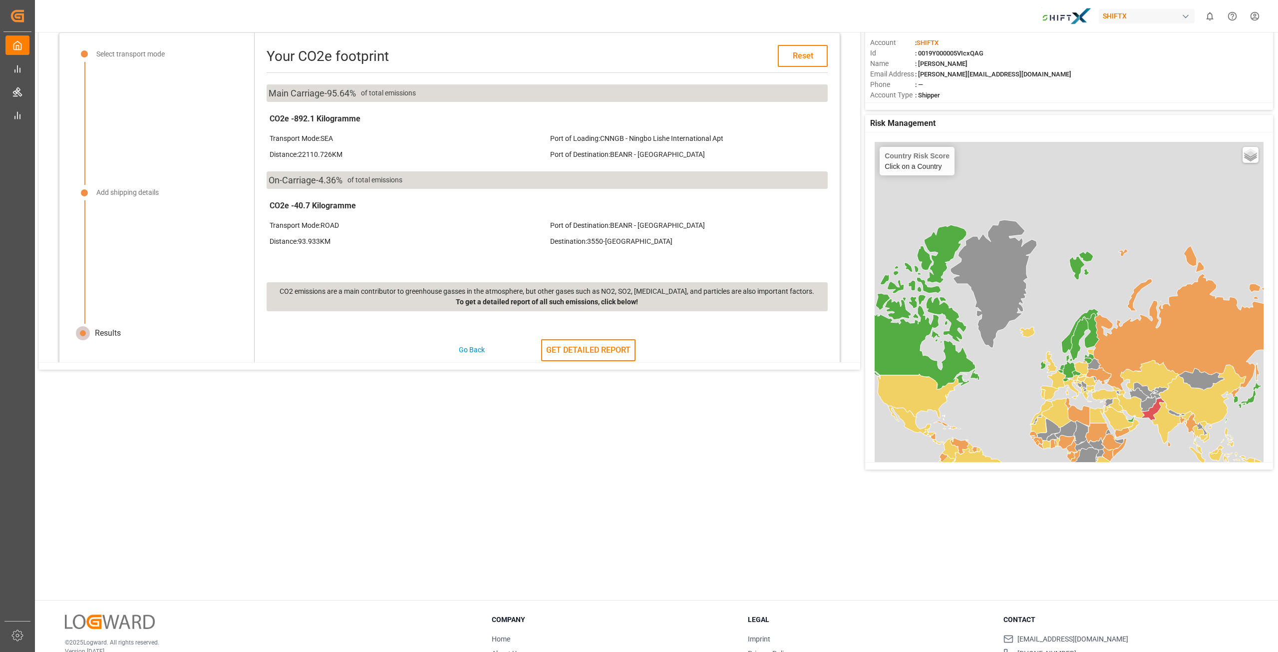
click at [463, 339] on div "Go Back GET DETAILED REPORT" at bounding box center [547, 350] width 561 height 22
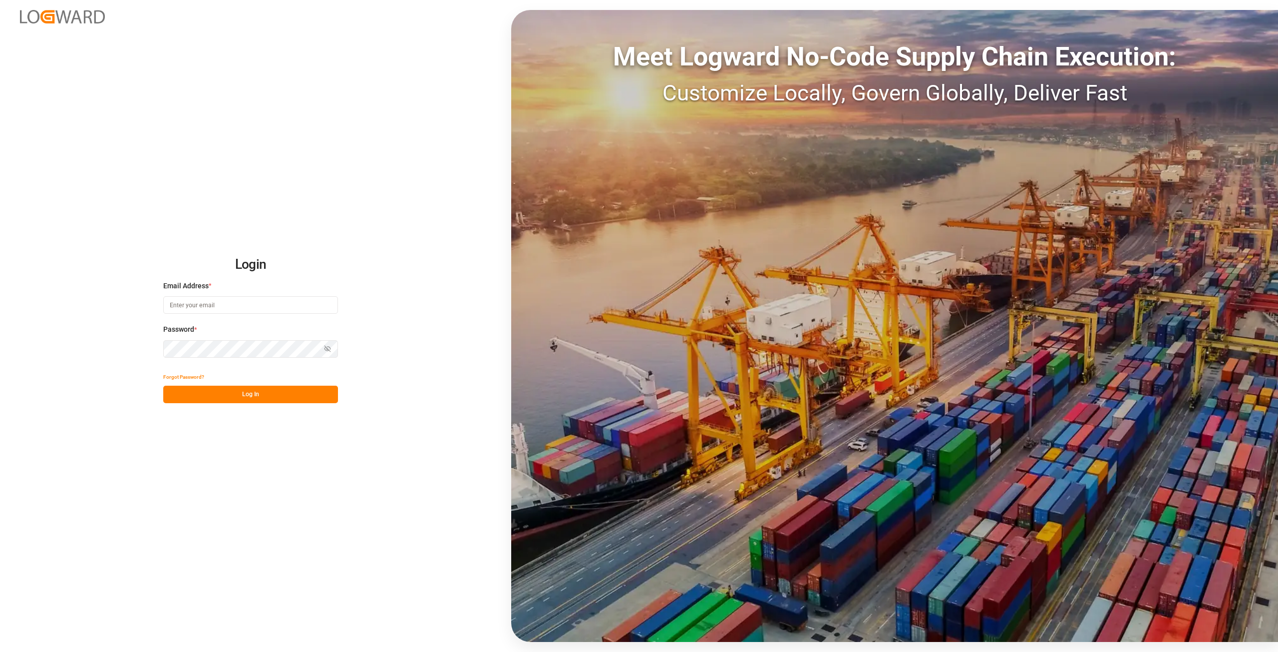
type input "[EMAIL_ADDRESS][DOMAIN_NAME]"
click at [322, 351] on div "Show password" at bounding box center [250, 348] width 175 height 17
click at [328, 351] on icon "button" at bounding box center [327, 348] width 7 height 7
click at [330, 347] on icon "button" at bounding box center [327, 348] width 7 height 7
click at [324, 348] on icon "button" at bounding box center [327, 348] width 7 height 7
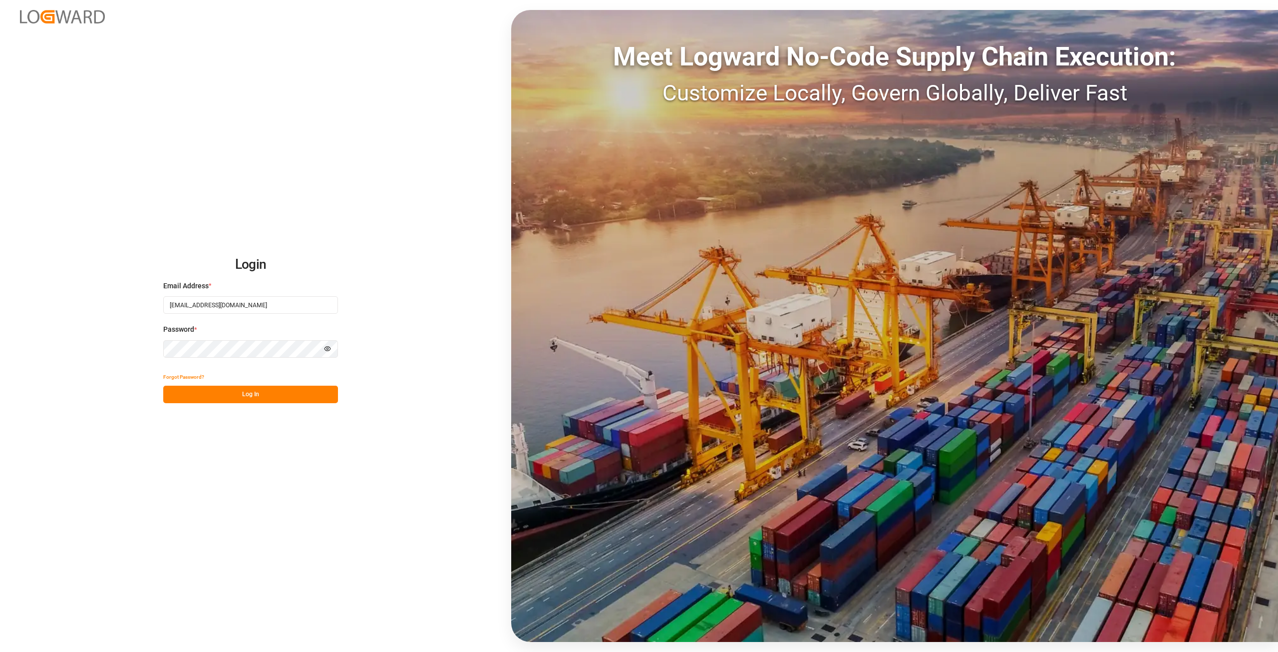
click at [1, 323] on div "Login Email Address * [EMAIL_ADDRESS][DOMAIN_NAME] Password * Hide password For…" at bounding box center [639, 326] width 1278 height 652
click at [309, 299] on input "[EMAIL_ADDRESS][DOMAIN_NAME]" at bounding box center [250, 304] width 175 height 17
drag, startPoint x: 298, startPoint y: 300, endPoint x: 55, endPoint y: 271, distance: 244.4
click at [66, 275] on div "Login Email Address * [EMAIL_ADDRESS][DOMAIN_NAME] Password * Hide password For…" at bounding box center [639, 326] width 1278 height 652
click at [40, 333] on div "Login Email Address * [EMAIL_ADDRESS][DOMAIN_NAME] Password * Hide password For…" at bounding box center [639, 326] width 1278 height 652
